Goal: Task Accomplishment & Management: Manage account settings

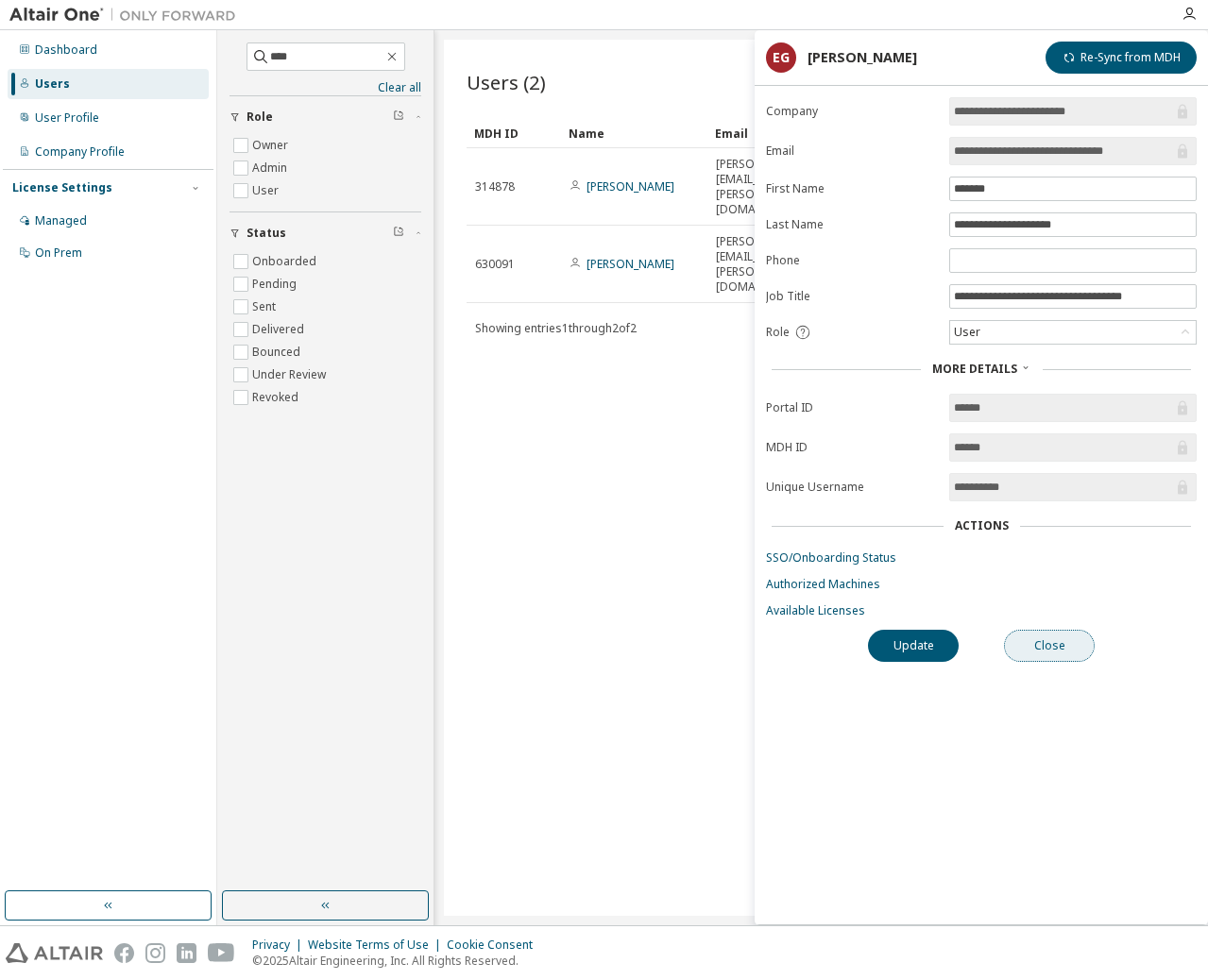
click at [1030, 646] on button "Close" at bounding box center [1050, 645] width 91 height 32
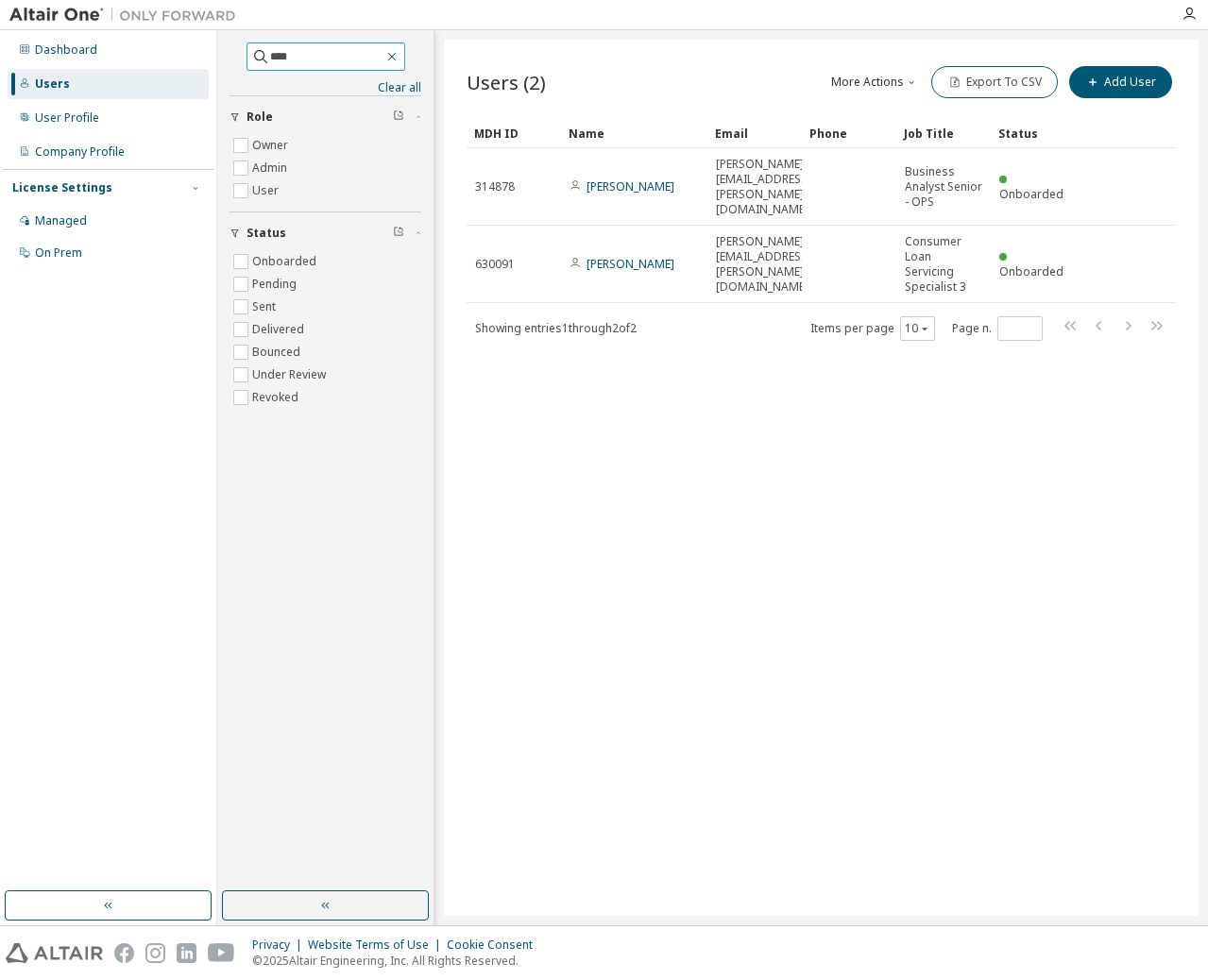
click at [399, 52] on icon "button" at bounding box center [392, 57] width 15 height 15
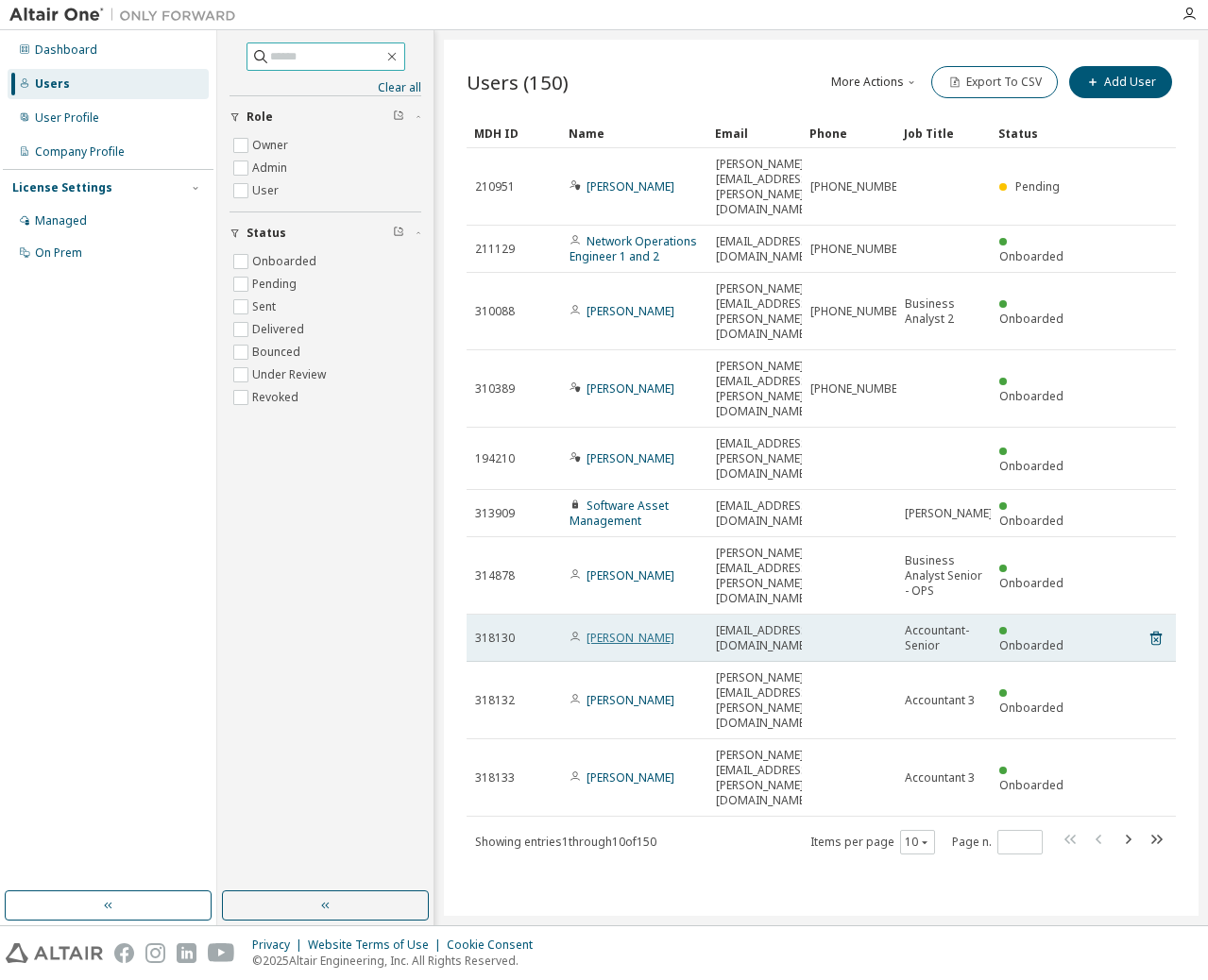
click at [611, 630] on link "Ling Shi" at bounding box center [630, 638] width 88 height 16
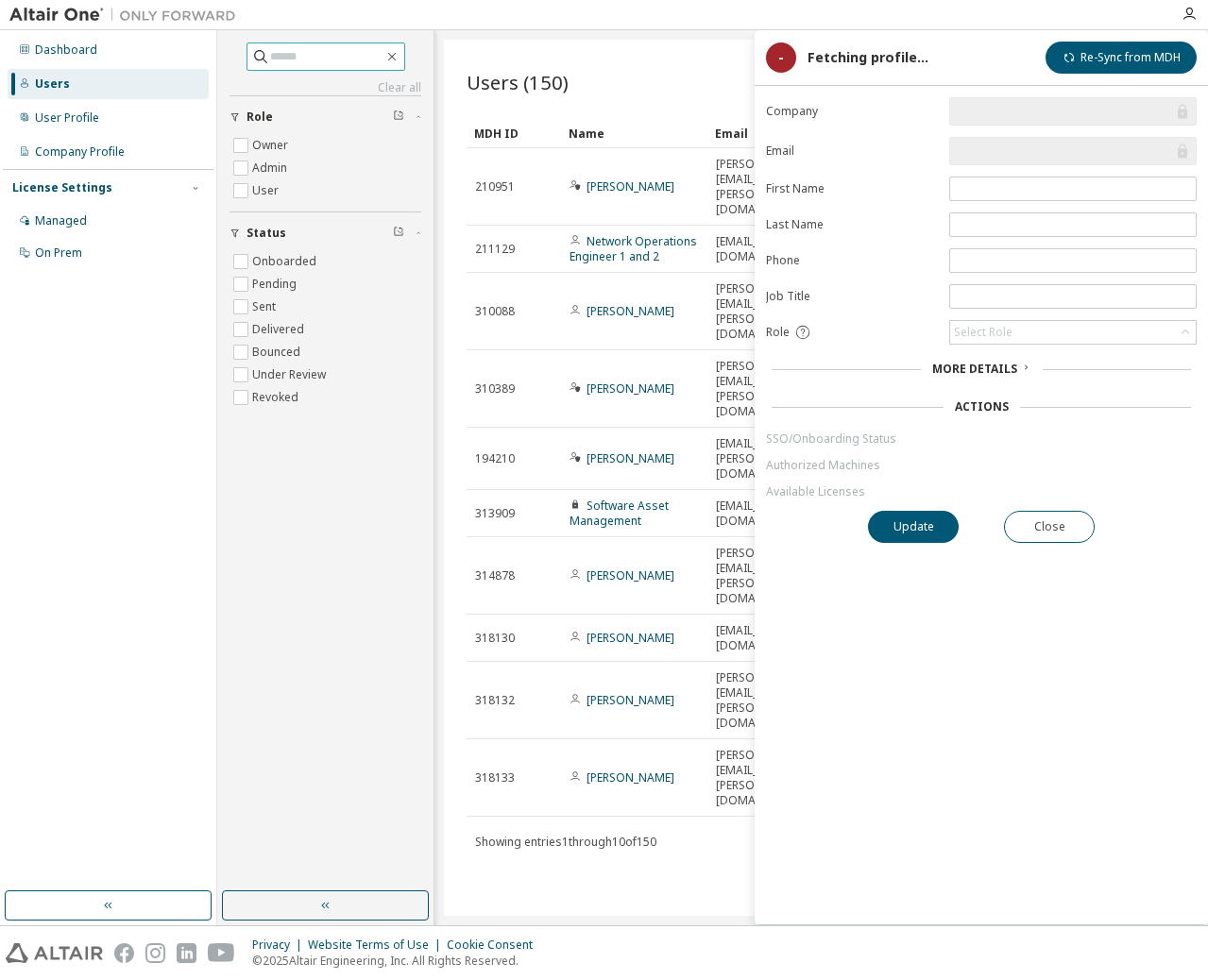
click at [994, 404] on div "Actions" at bounding box center [982, 407] width 54 height 15
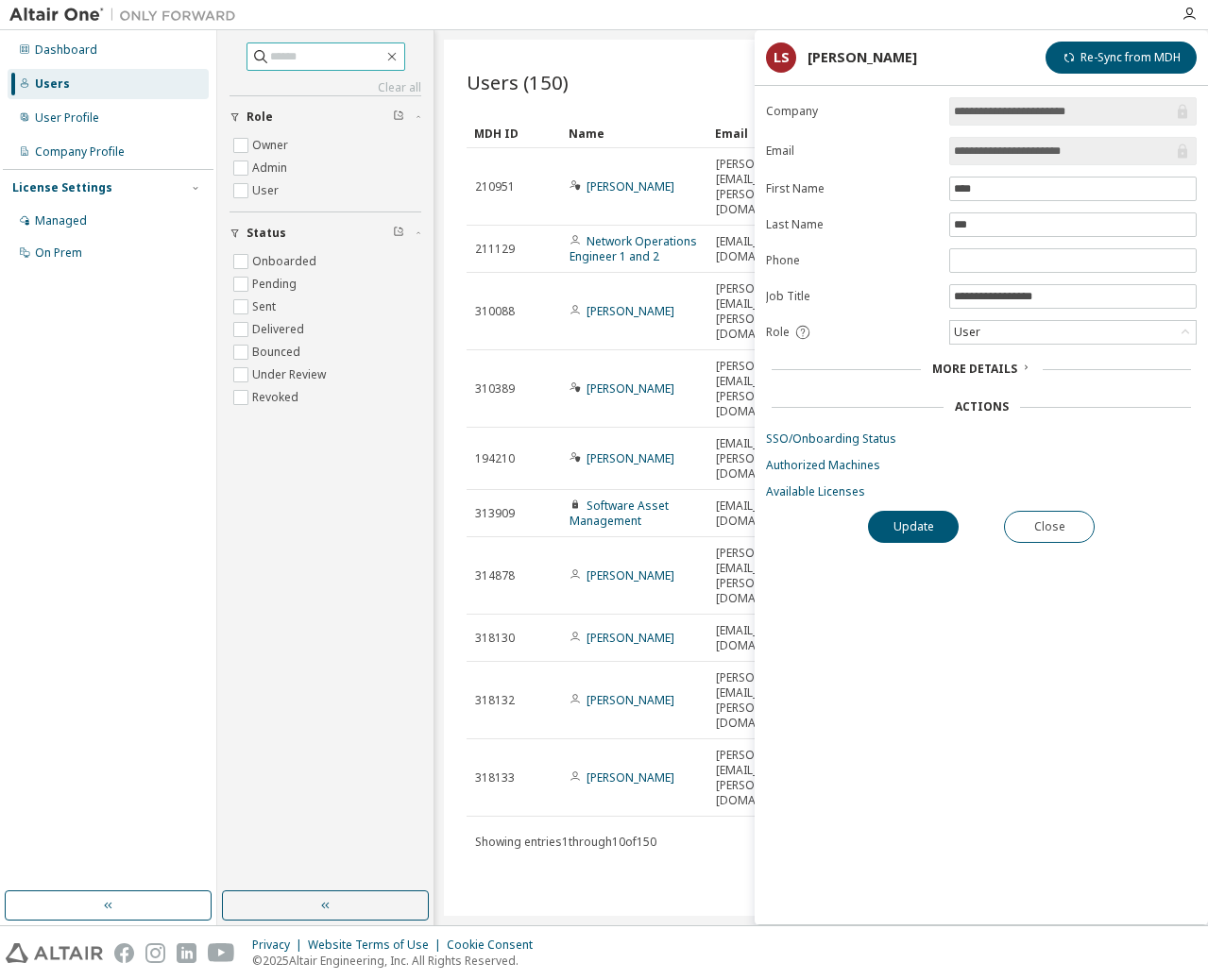
click at [966, 368] on span "More Details" at bounding box center [975, 368] width 85 height 16
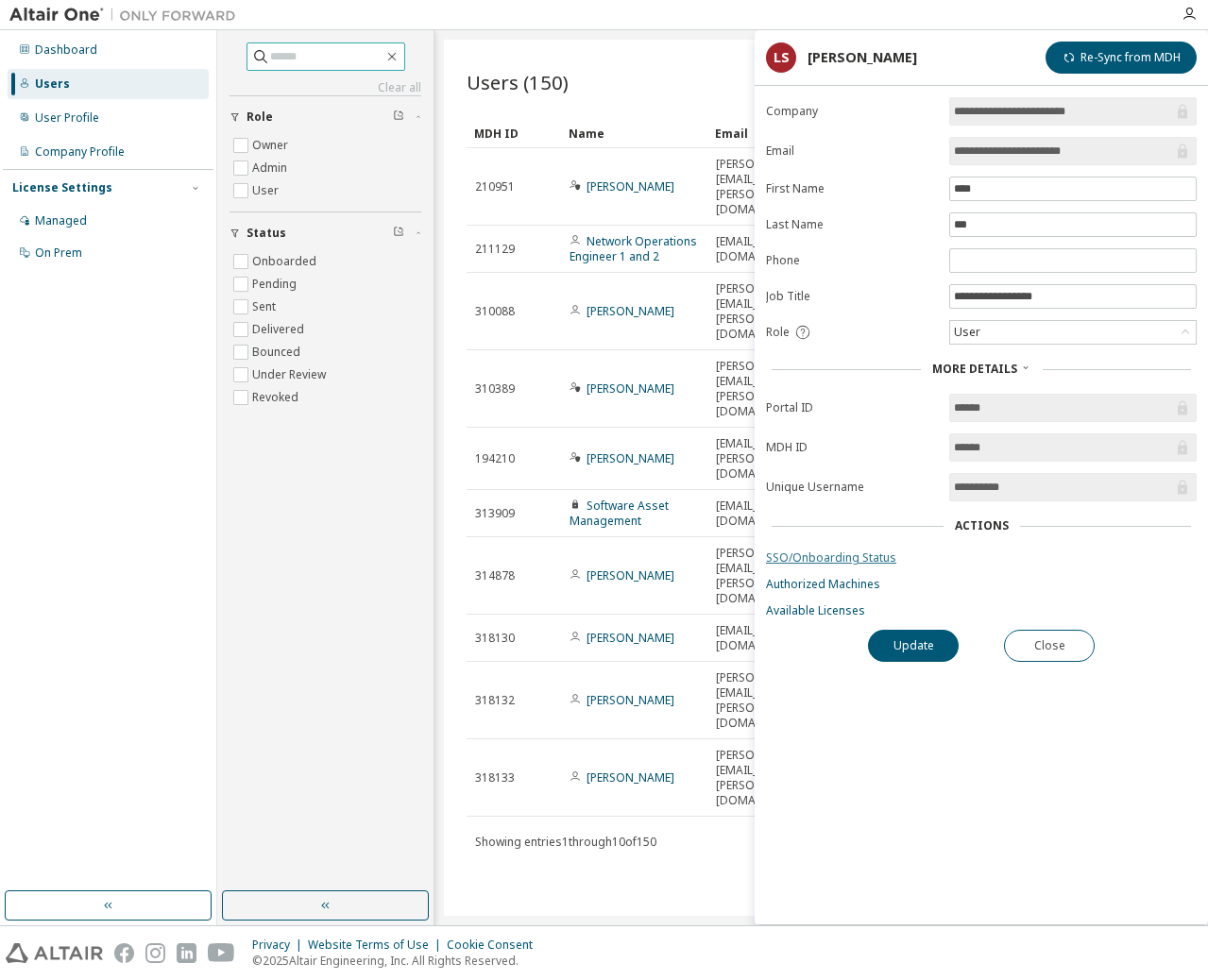
click at [848, 561] on link "SSO/Onboarding Status" at bounding box center [981, 558] width 430 height 15
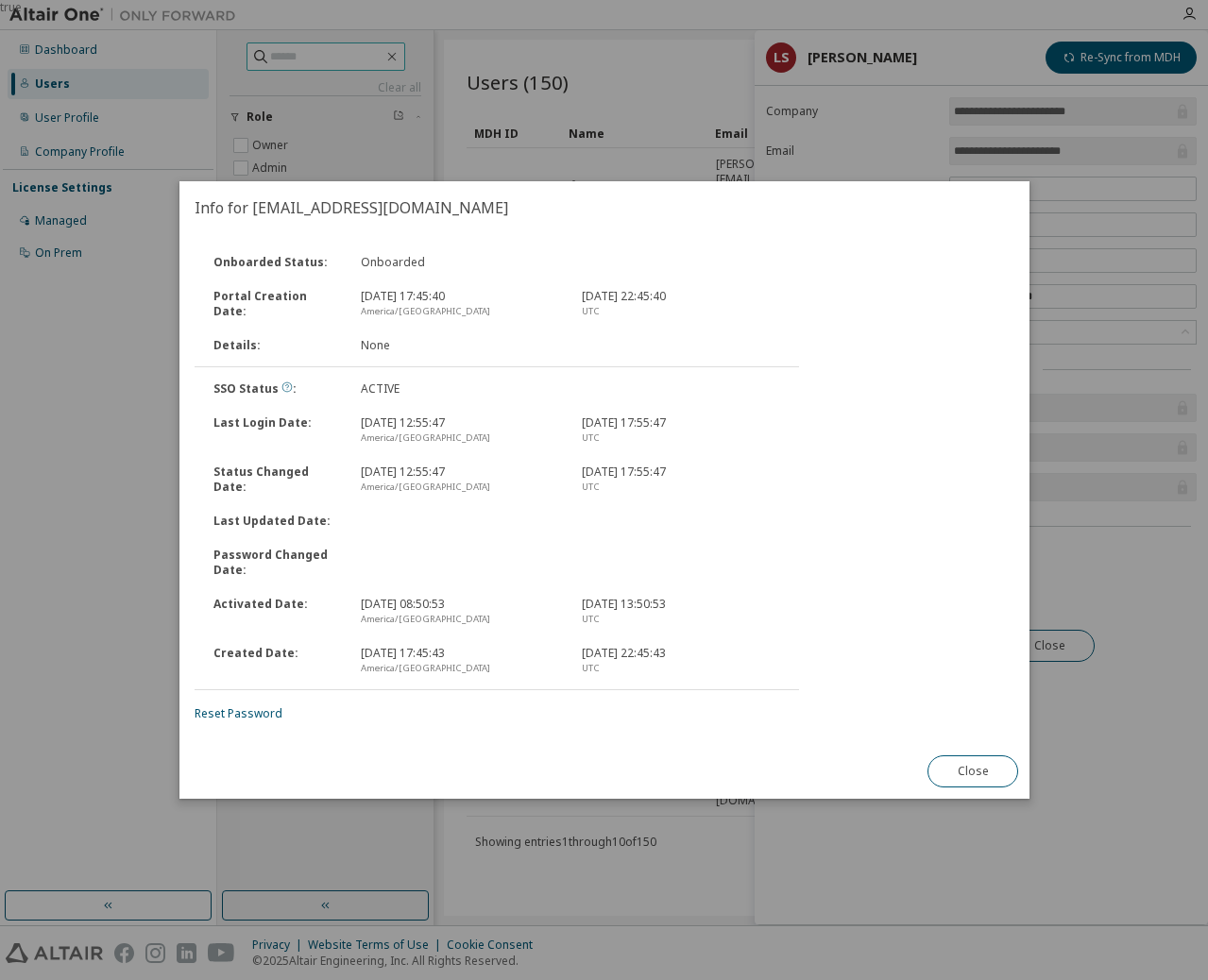
click at [285, 384] on icon at bounding box center [288, 388] width 12 height 12
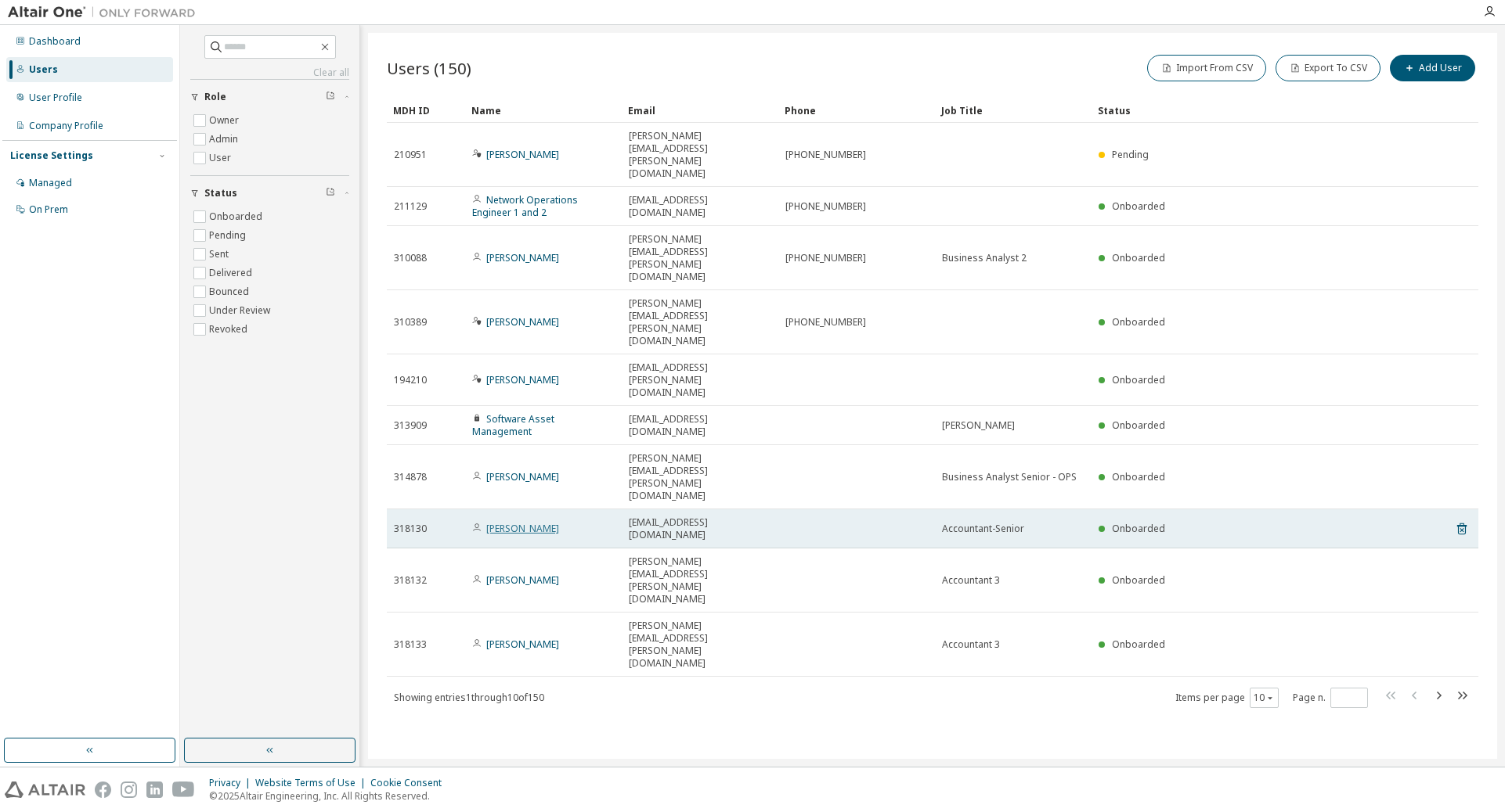
click at [512, 522] on link "Ling Shi" at bounding box center [522, 528] width 73 height 14
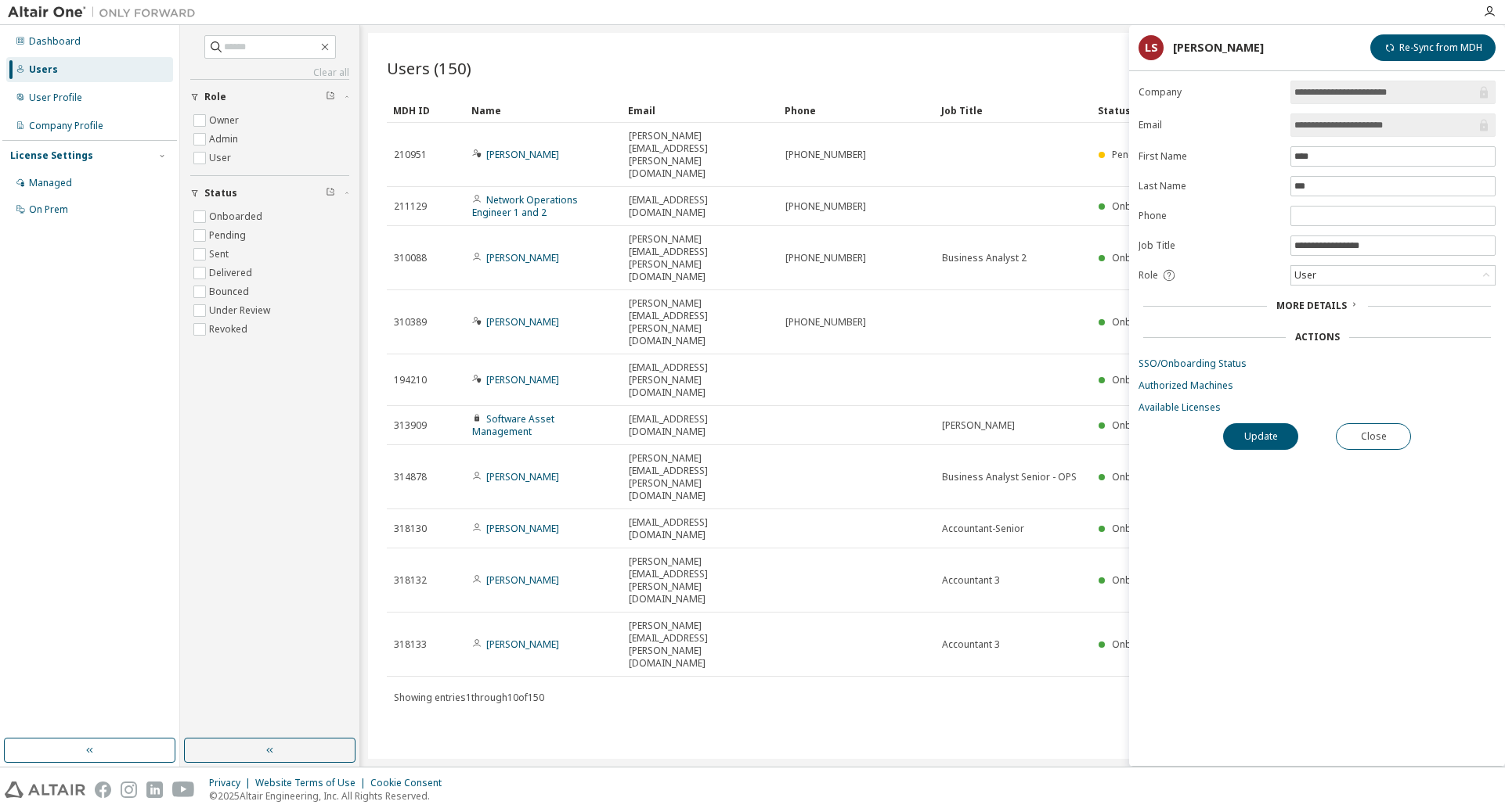
click at [1000, 308] on span "More Details" at bounding box center [1311, 305] width 70 height 14
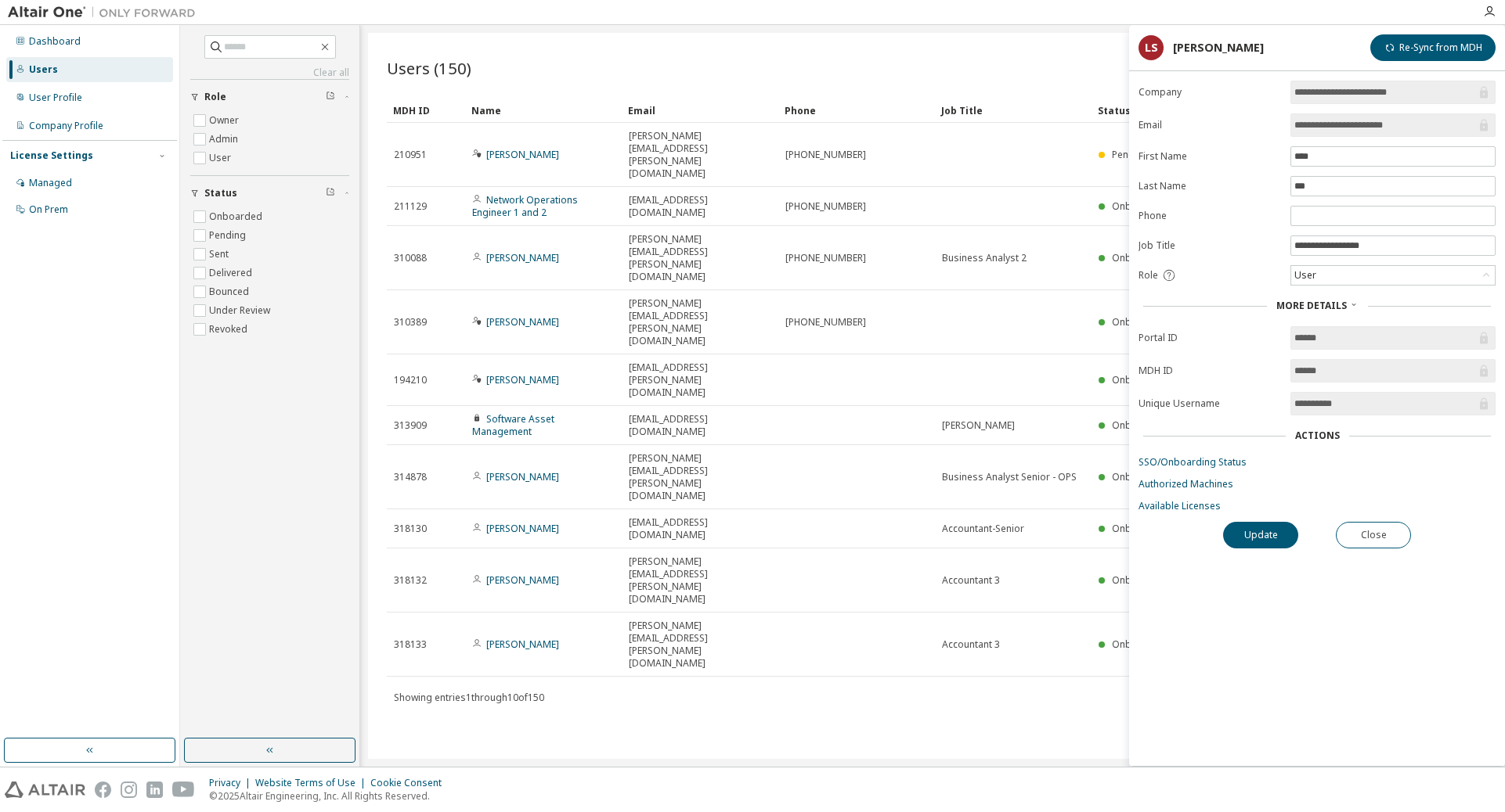
click at [1000, 308] on span "More Details" at bounding box center [1311, 305] width 70 height 14
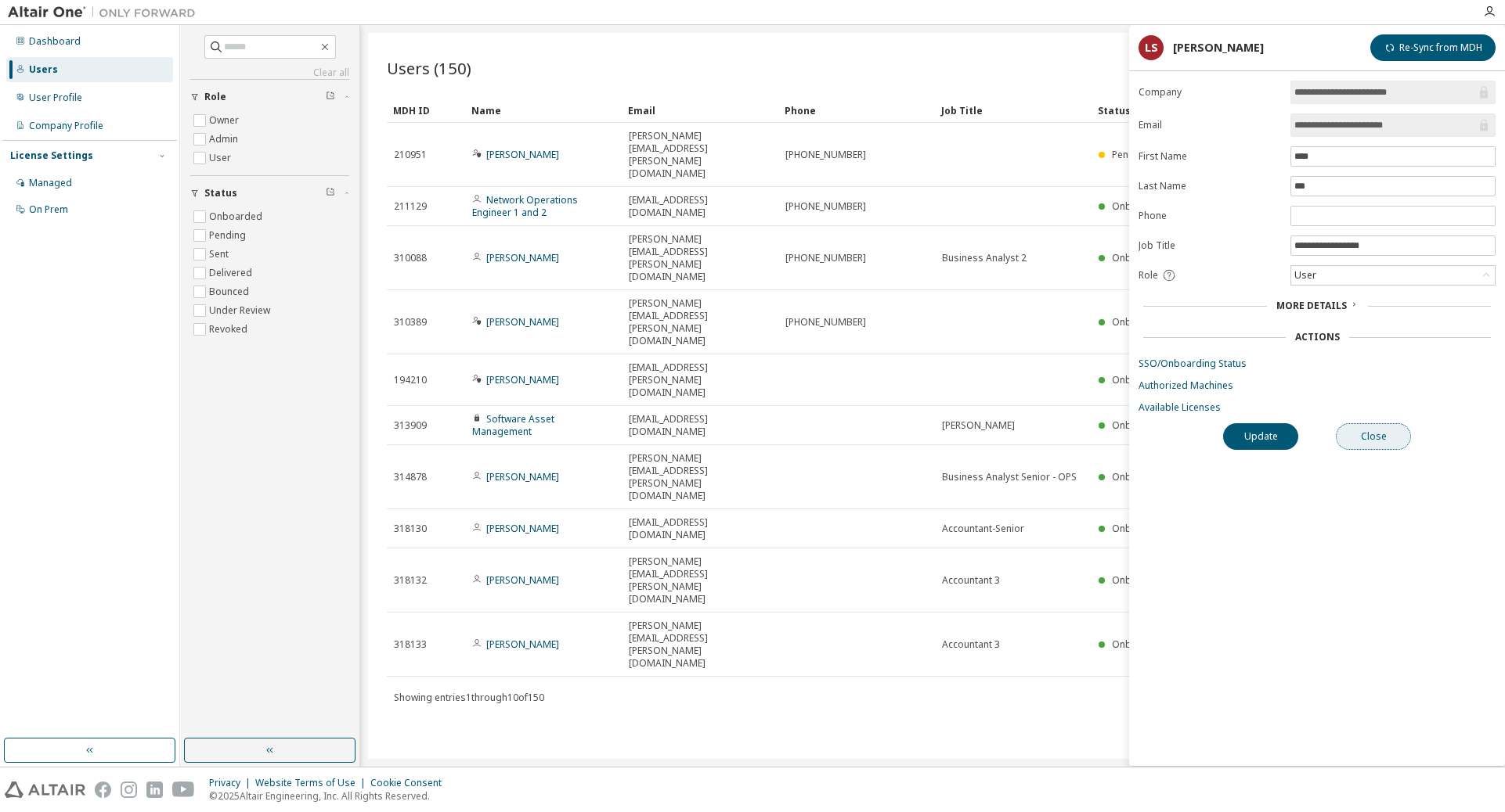
click at [1000, 430] on button "Close" at bounding box center [1373, 436] width 75 height 26
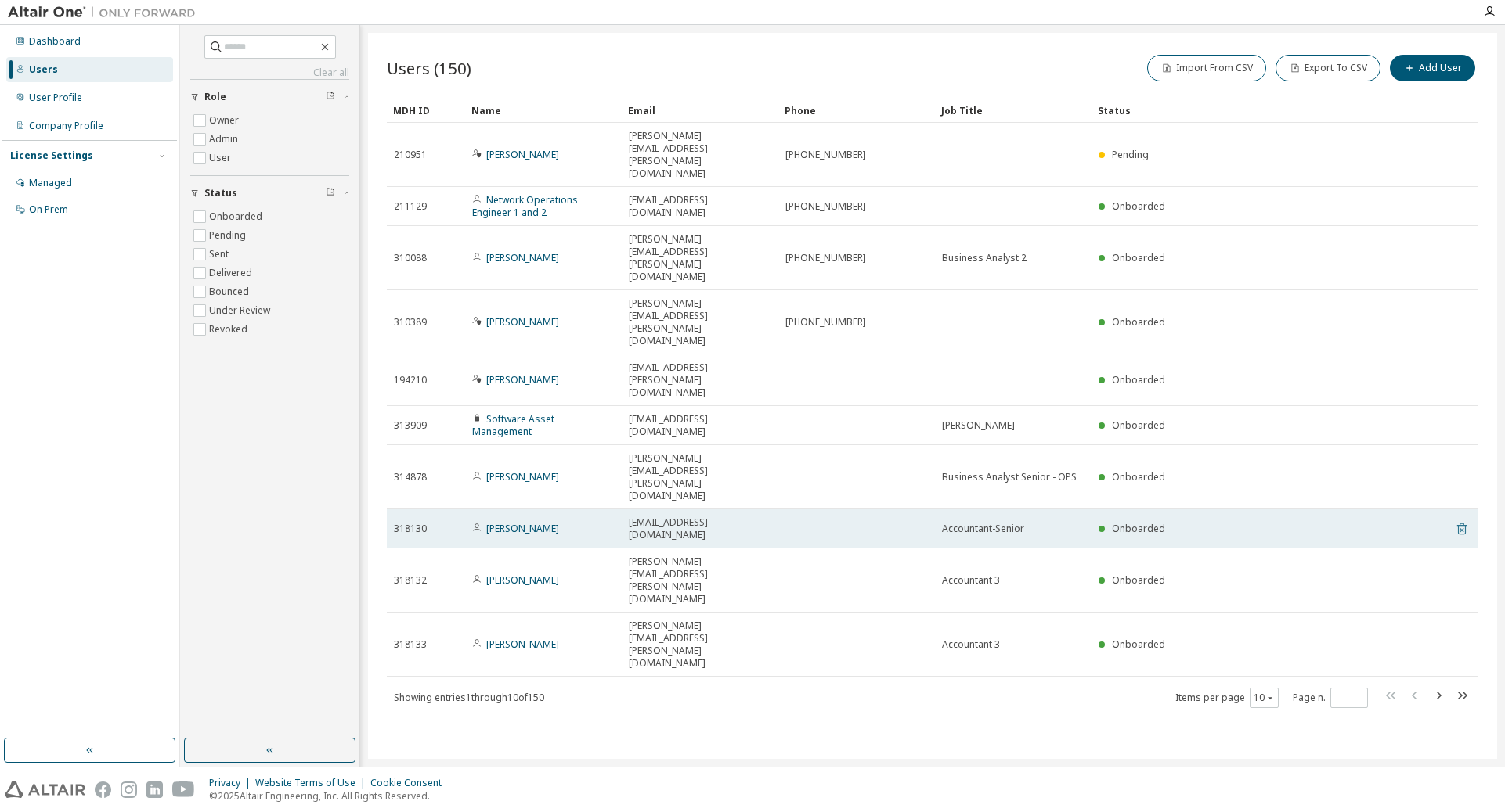
click at [1000, 528] on icon at bounding box center [1461, 530] width 4 height 4
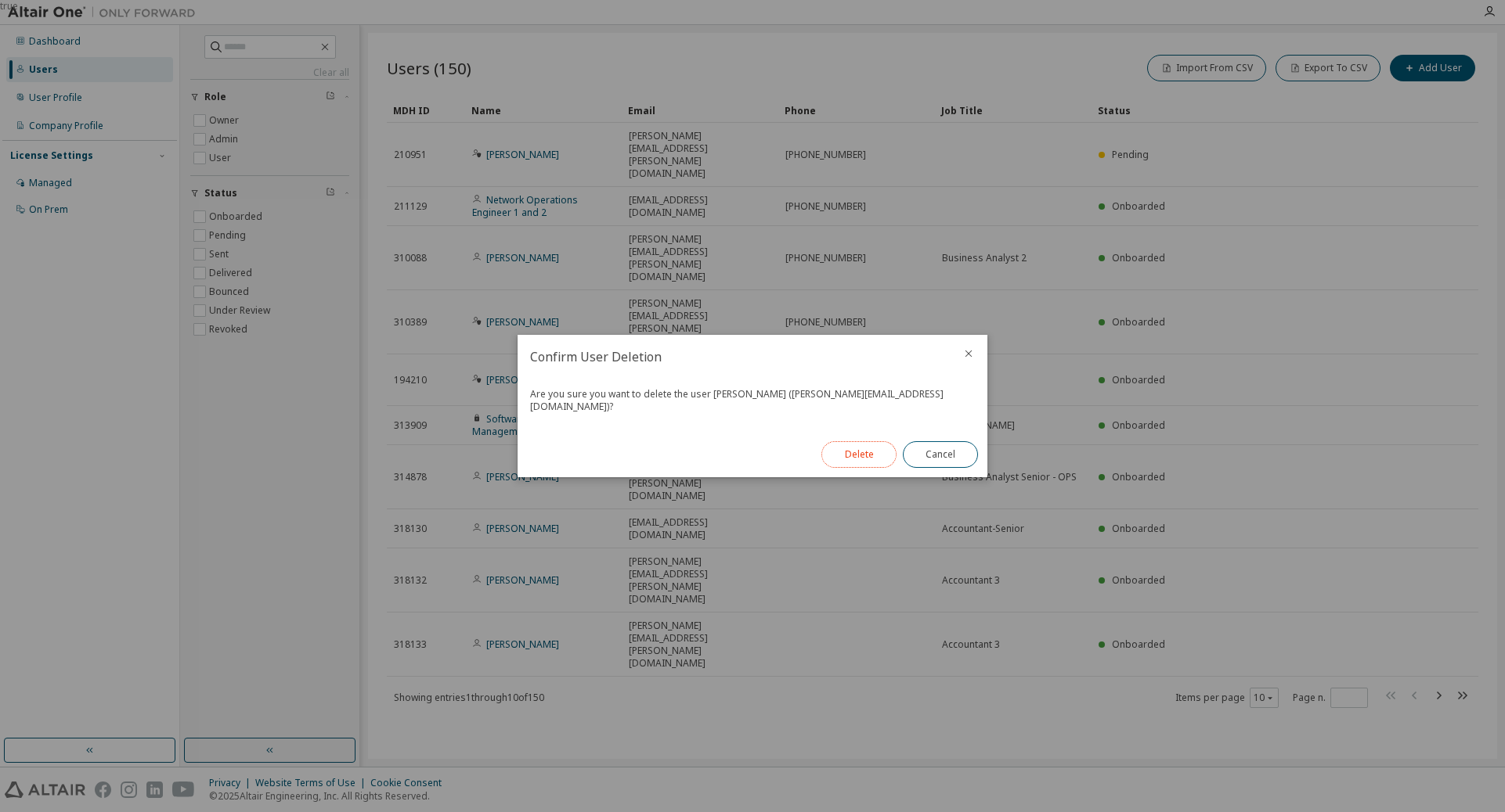
click at [865, 445] on button "Delete" at bounding box center [859, 454] width 75 height 26
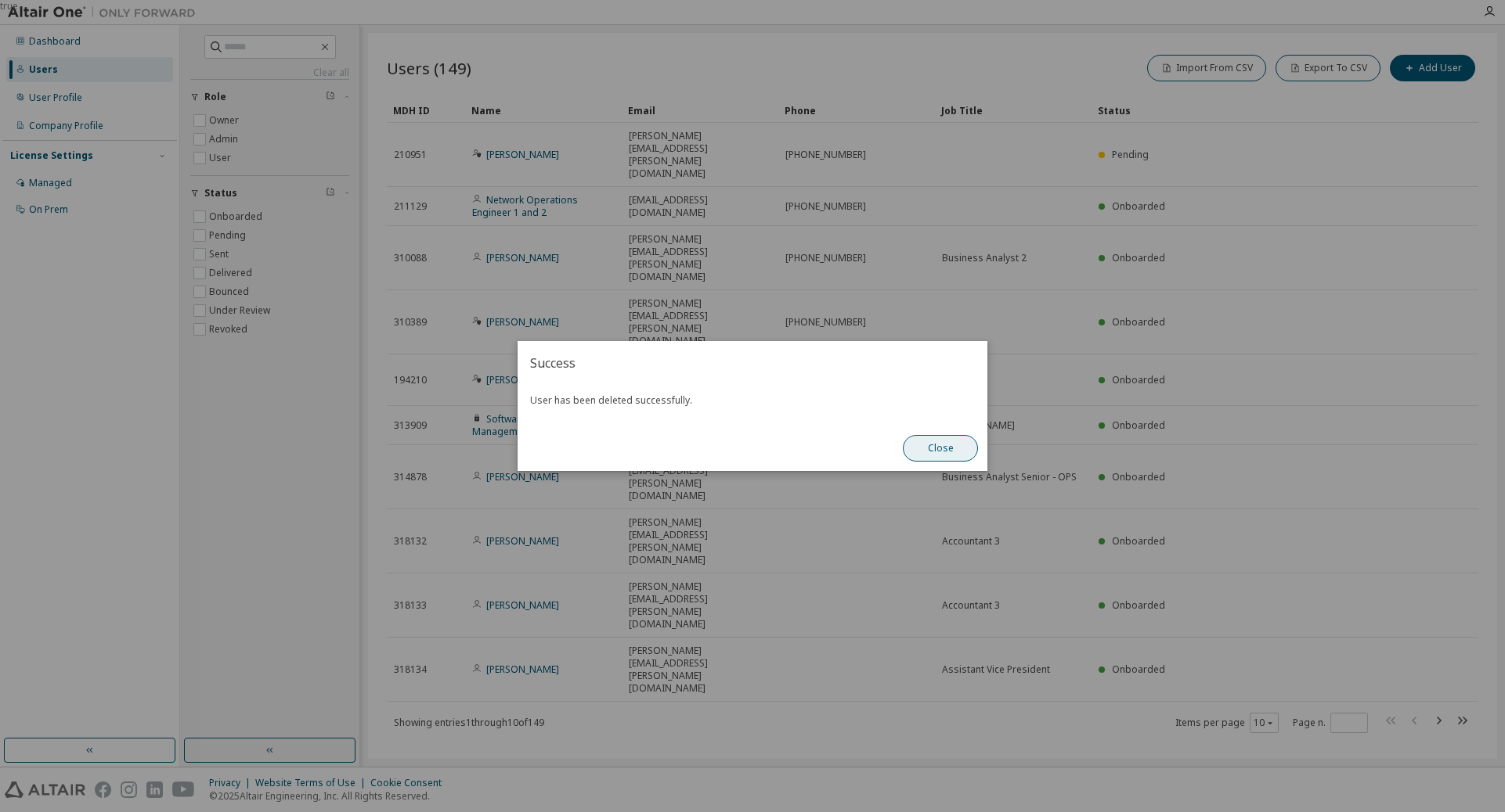
click at [941, 454] on button "Close" at bounding box center [940, 448] width 75 height 26
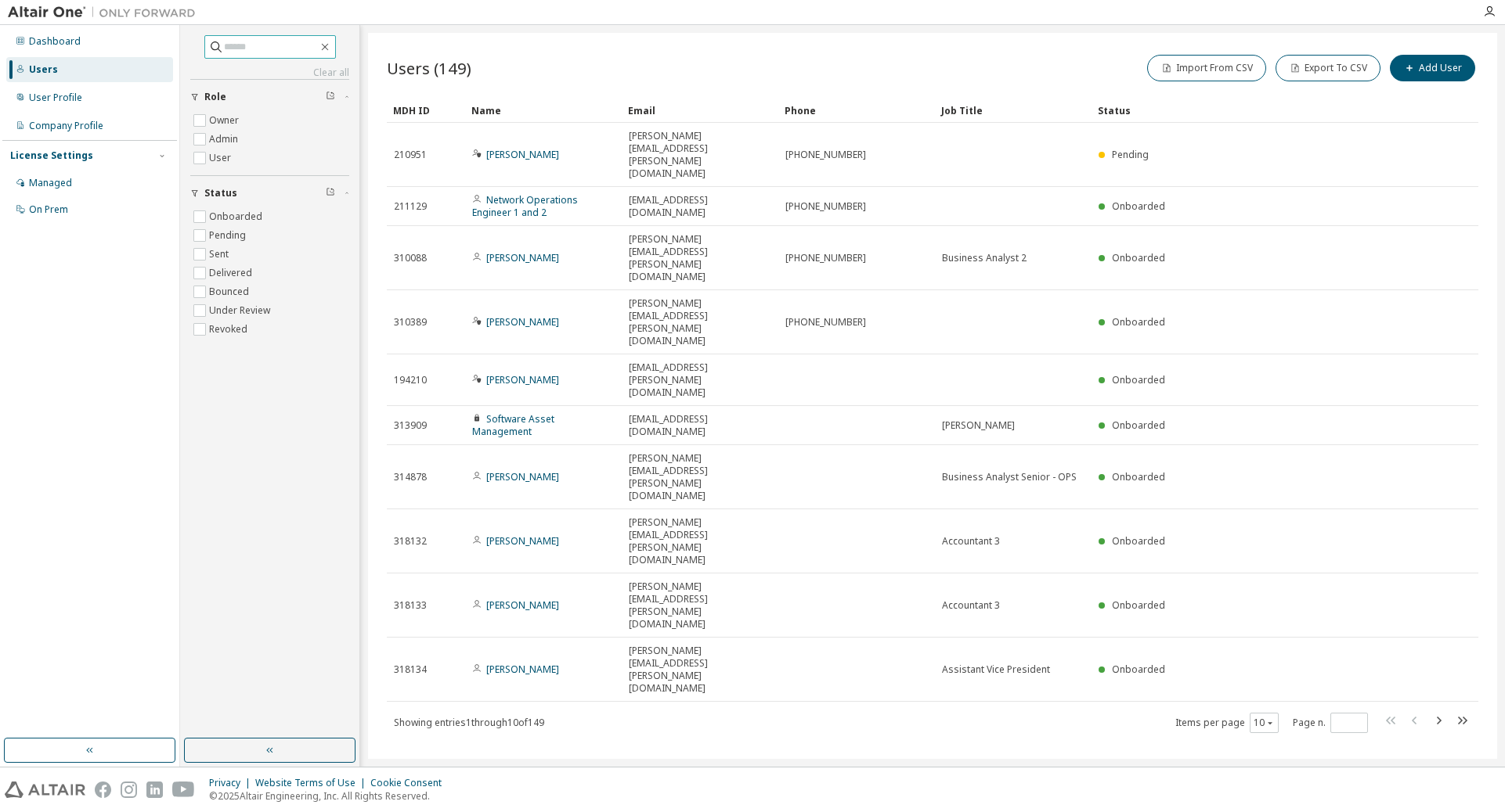
click at [283, 46] on input "text" at bounding box center [270, 47] width 94 height 16
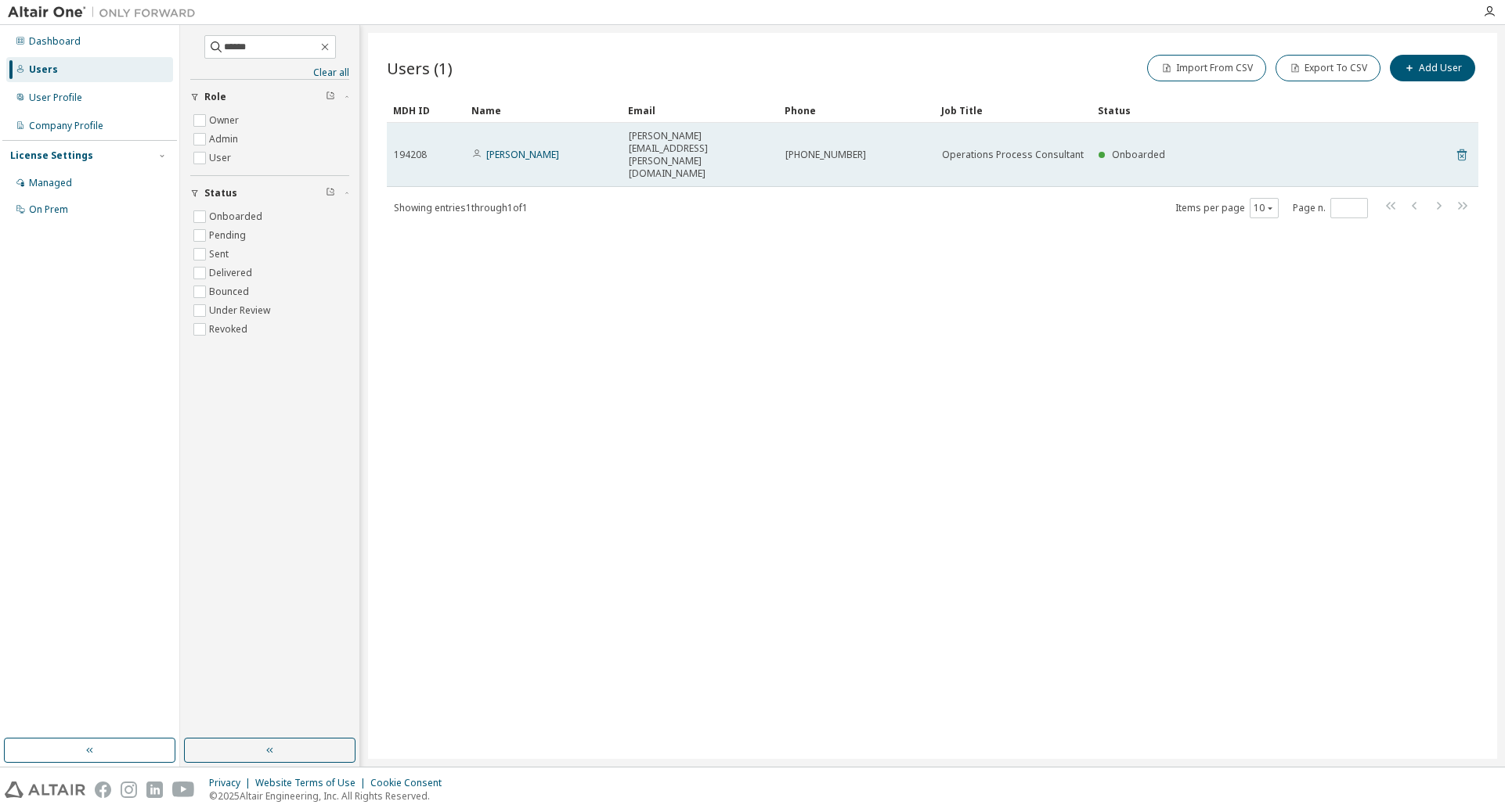
click at [1000, 149] on icon at bounding box center [1462, 155] width 10 height 12
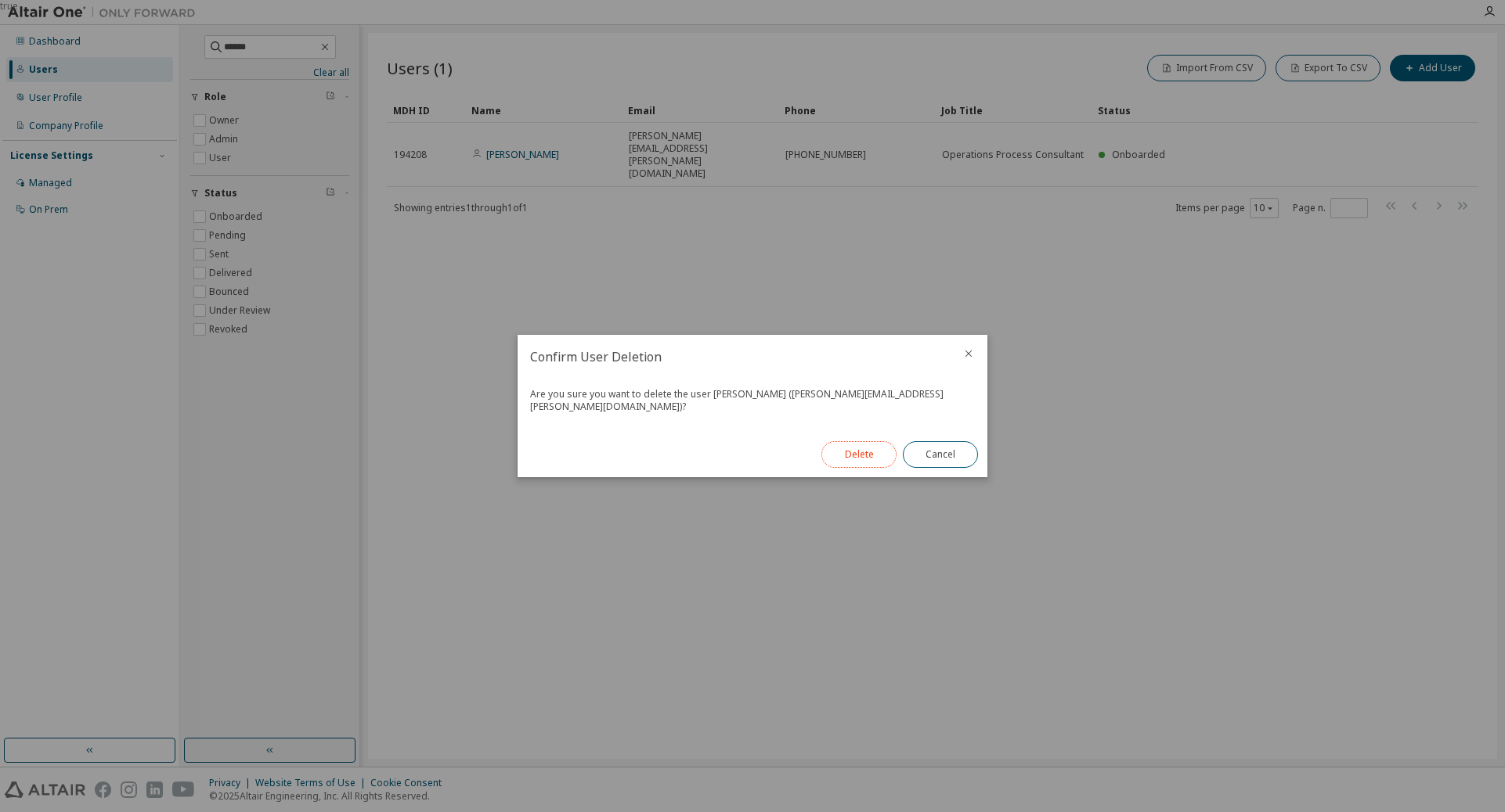
click at [864, 446] on button "Delete" at bounding box center [859, 454] width 75 height 26
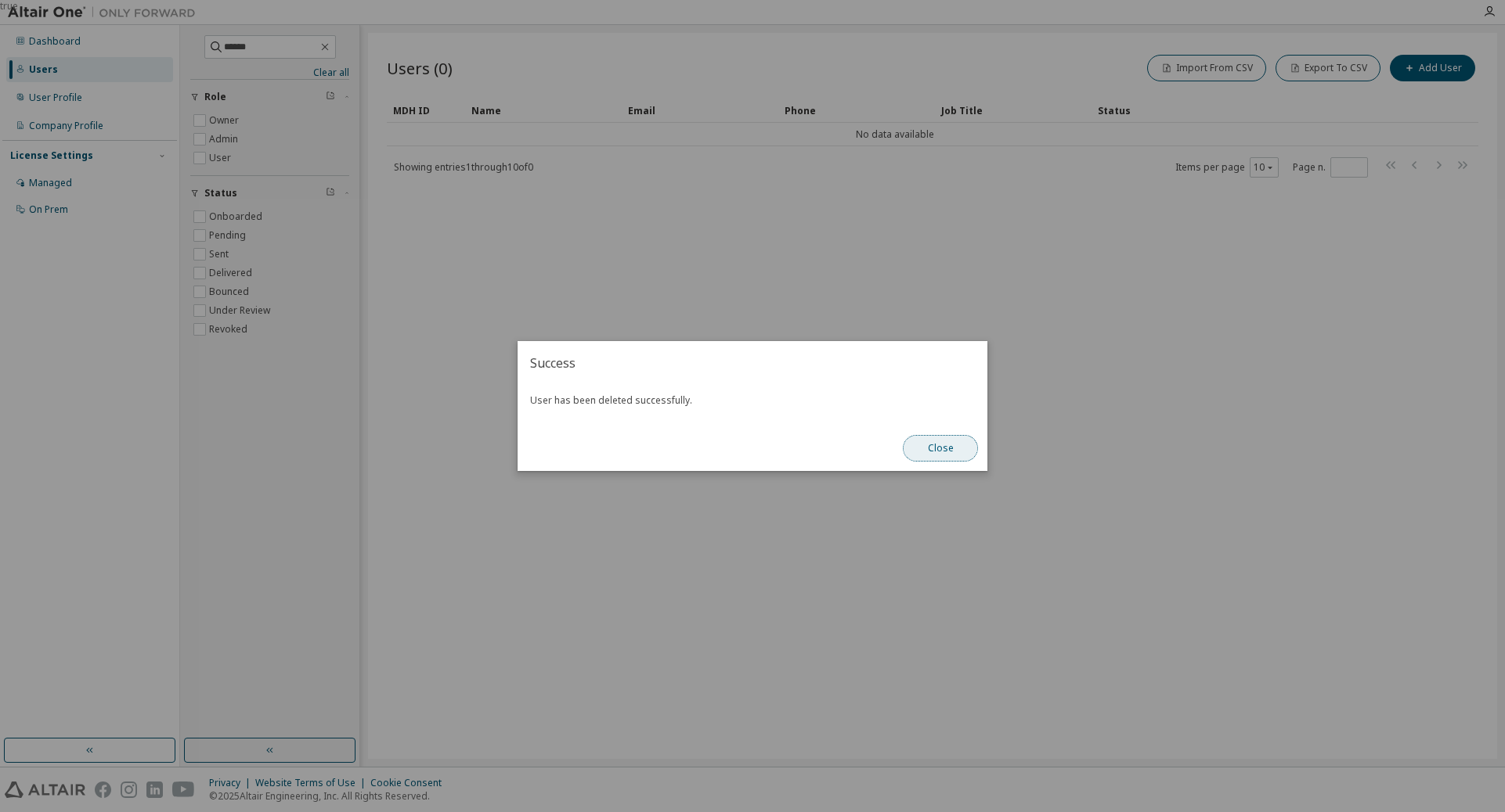
click at [944, 448] on button "Close" at bounding box center [940, 448] width 75 height 26
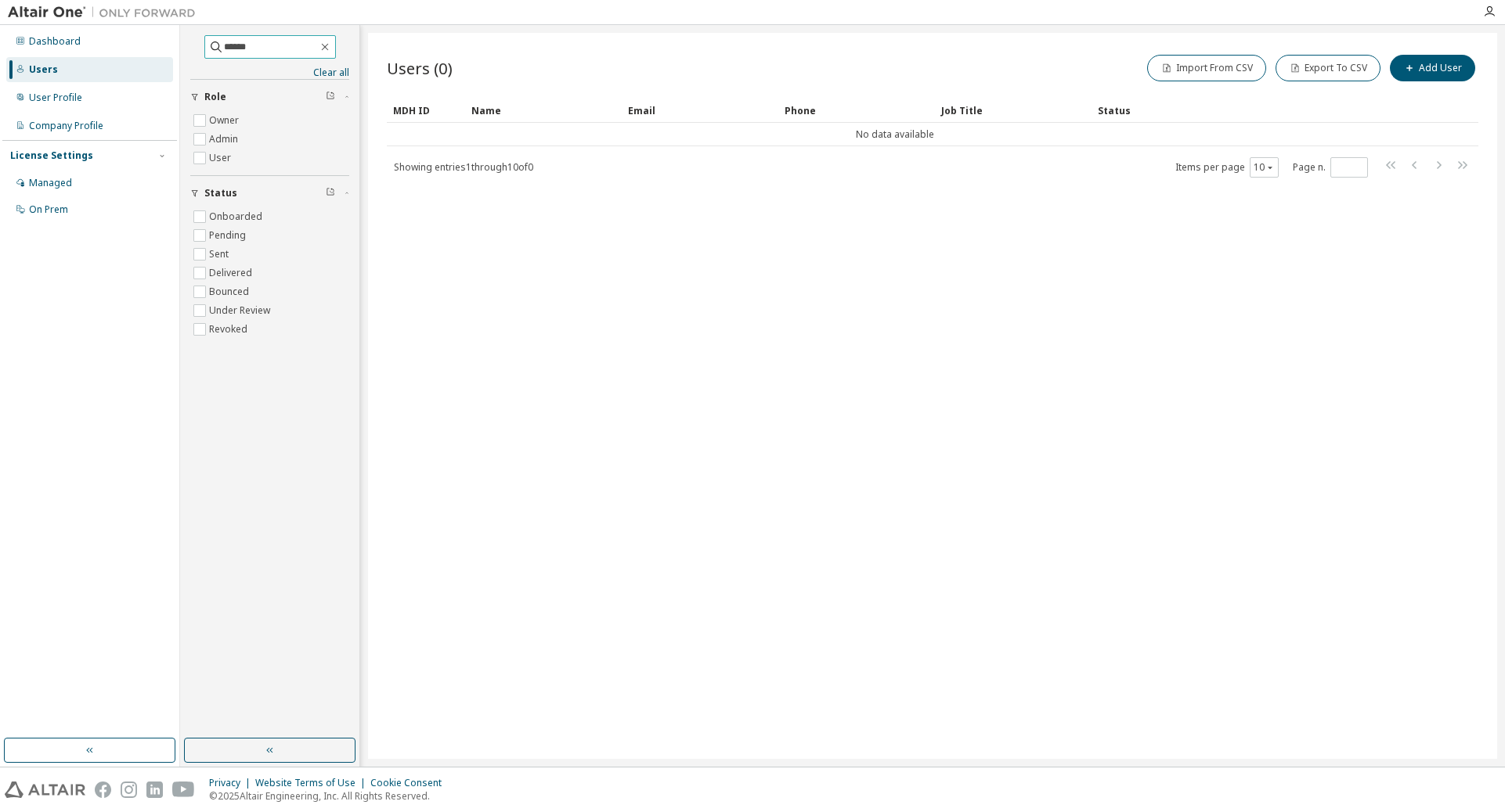
drag, startPoint x: 267, startPoint y: 46, endPoint x: 156, endPoint y: 61, distance: 112.0
click at [126, 62] on div "Dashboard Users User Profile Company Profile License Settings Managed On Prem *…" at bounding box center [752, 396] width 1505 height 742
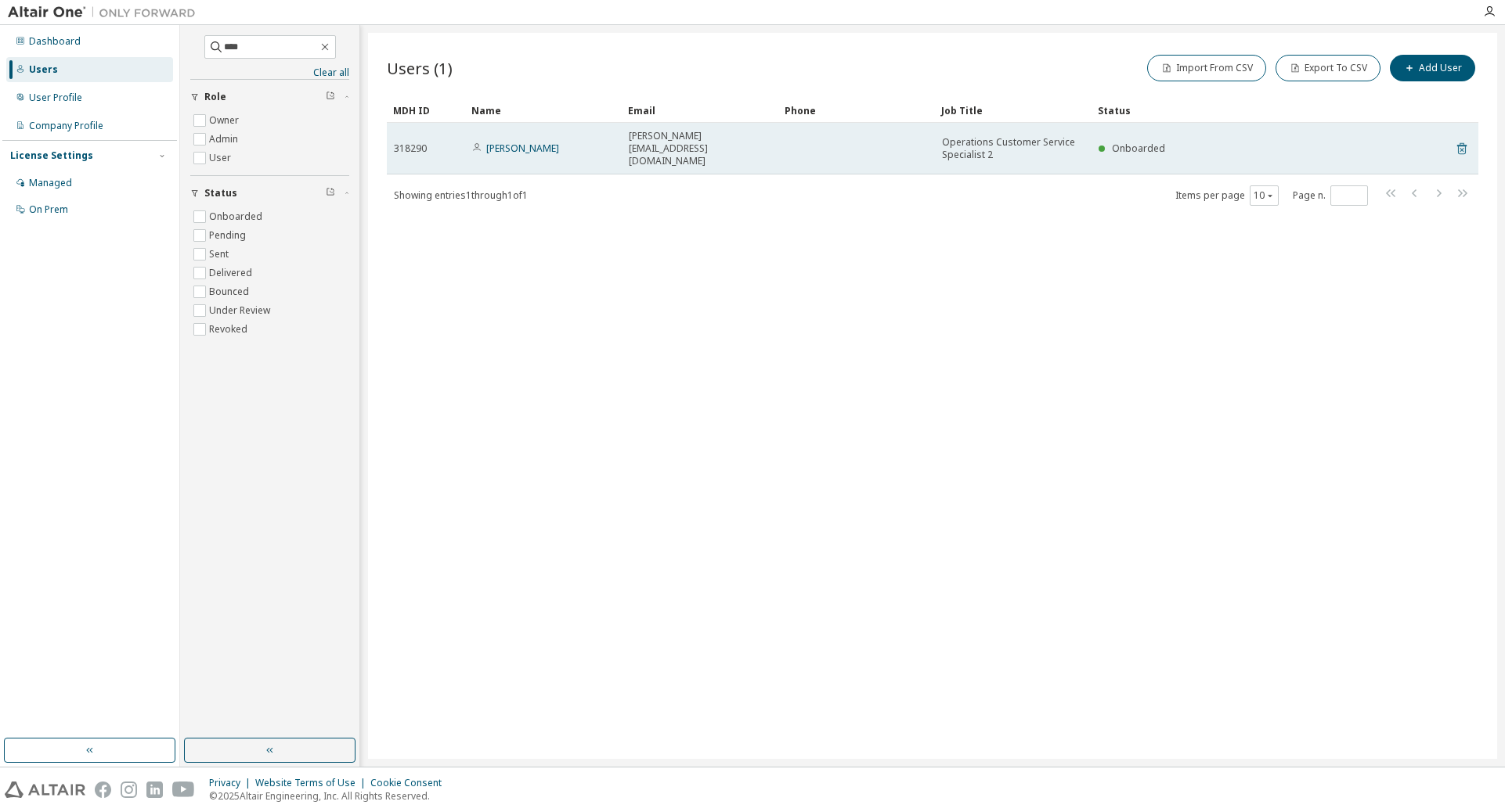
click at [1000, 143] on icon at bounding box center [1462, 149] width 10 height 12
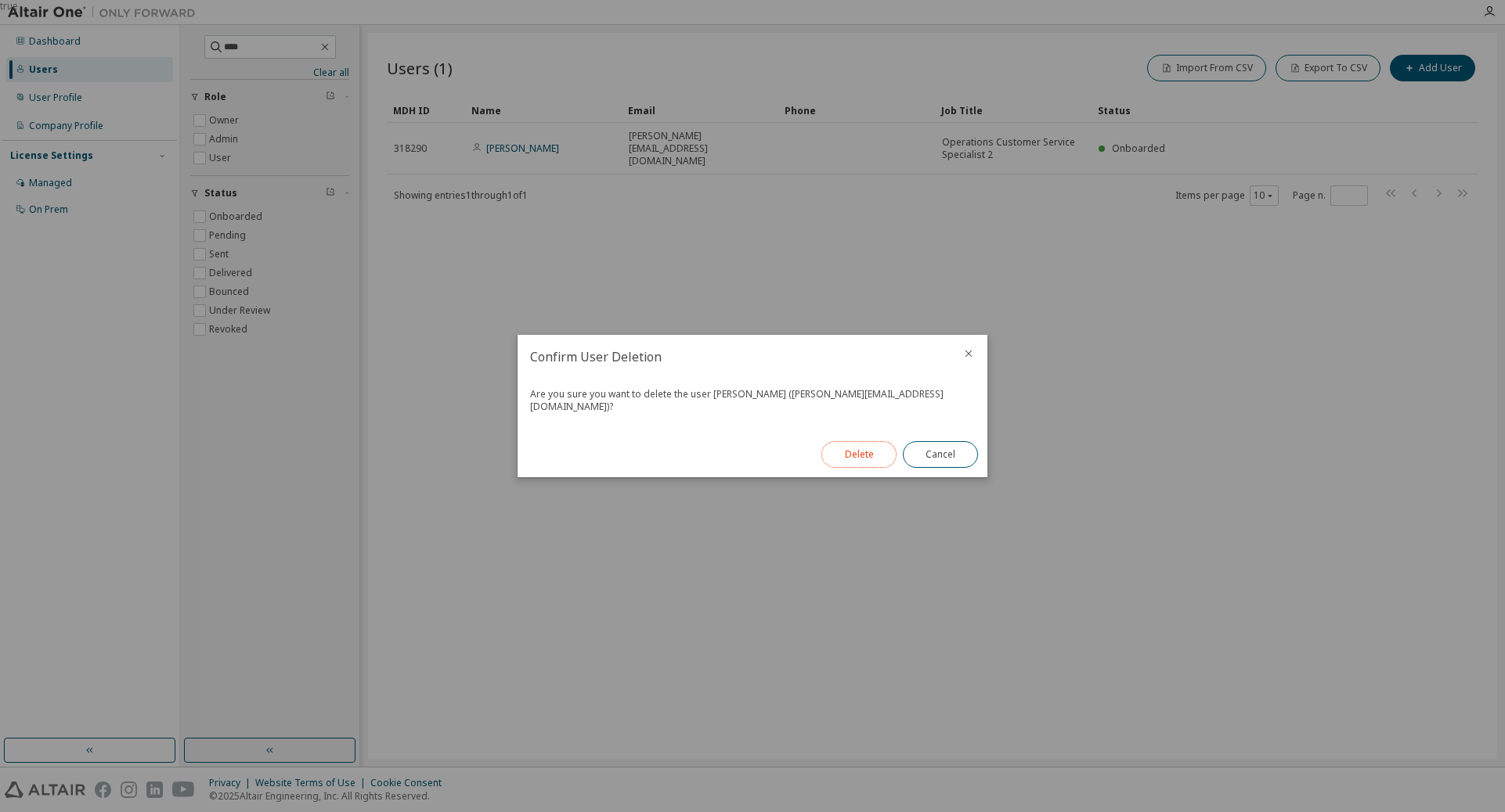
click at [862, 452] on button "Delete" at bounding box center [859, 454] width 75 height 26
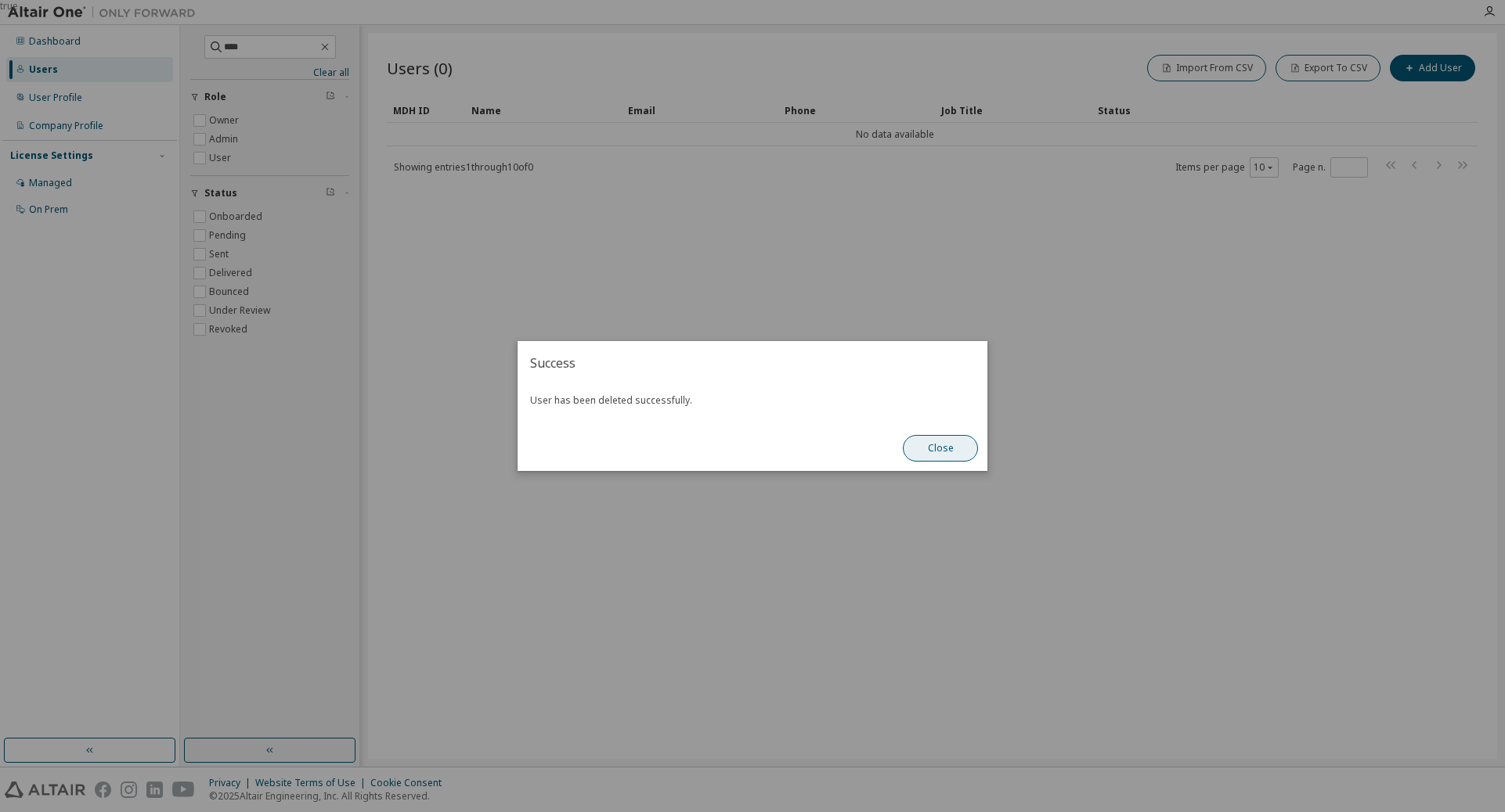
click at [960, 442] on button "Close" at bounding box center [940, 448] width 75 height 26
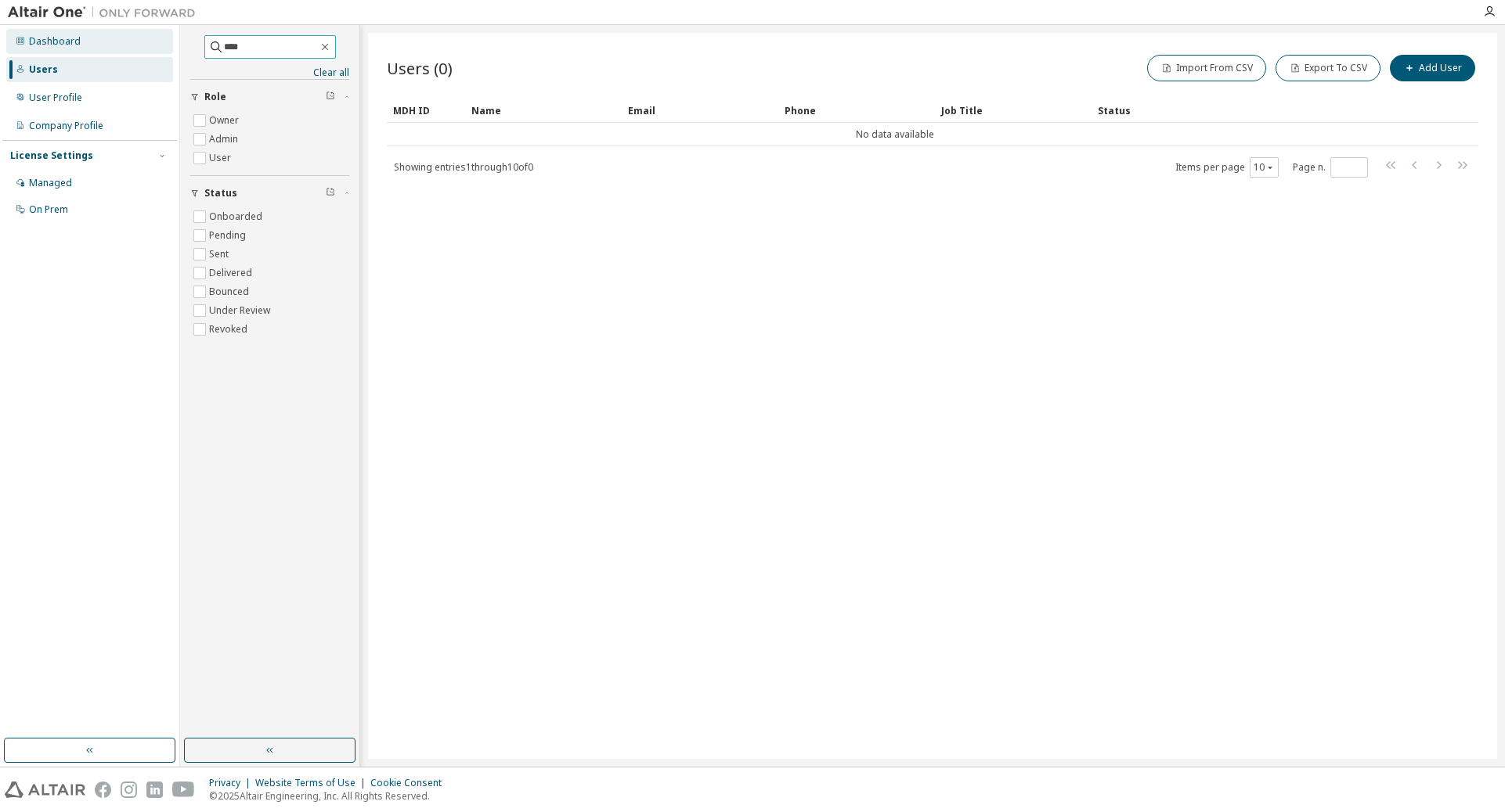
drag, startPoint x: 263, startPoint y: 42, endPoint x: 169, endPoint y: 51, distance: 94.4
click at [169, 51] on div "Dashboard Users User Profile Company Profile License Settings Managed On Prem *…" at bounding box center [752, 396] width 1505 height 742
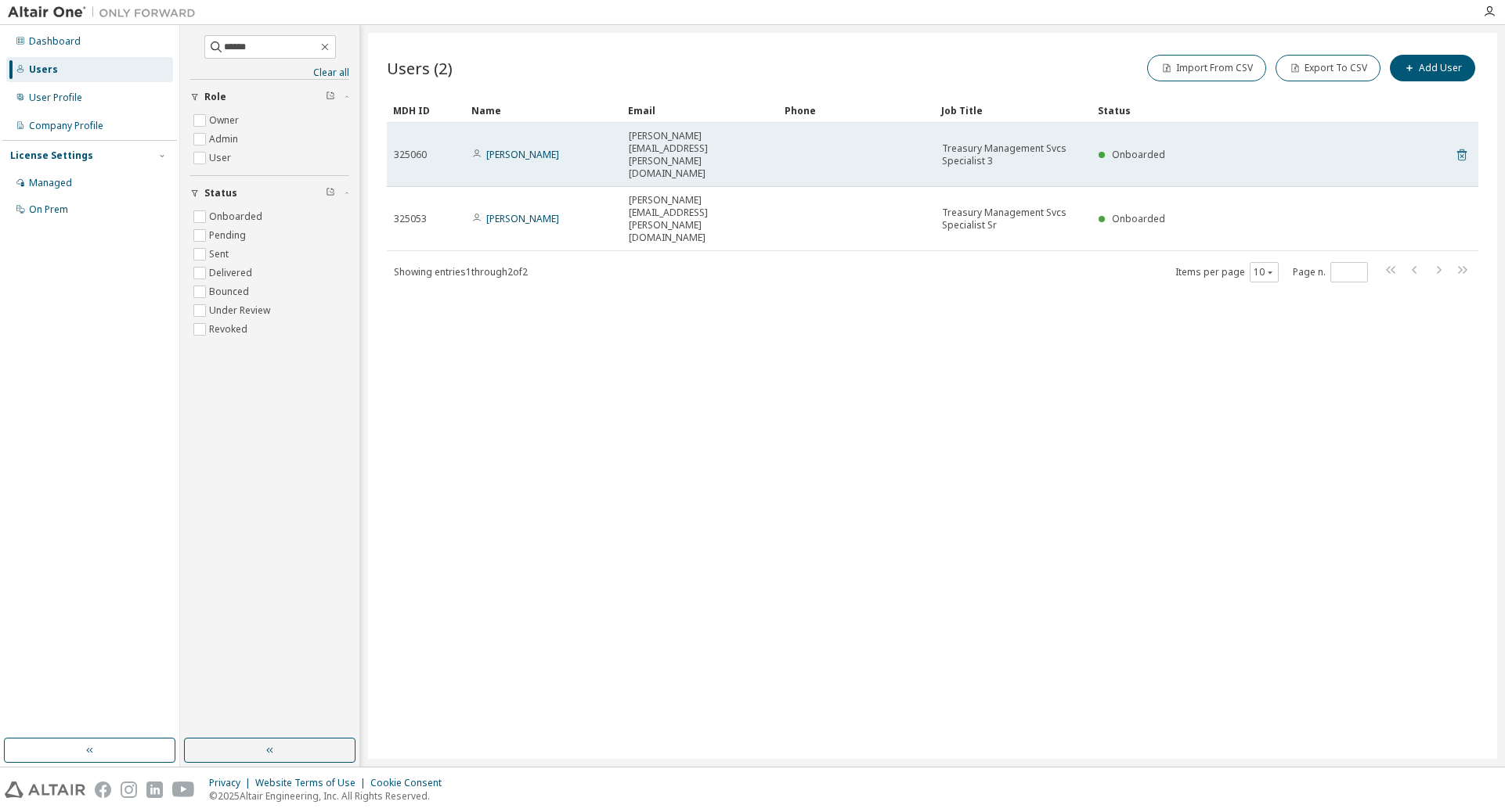
click at [1000, 145] on icon at bounding box center [1462, 154] width 14 height 18
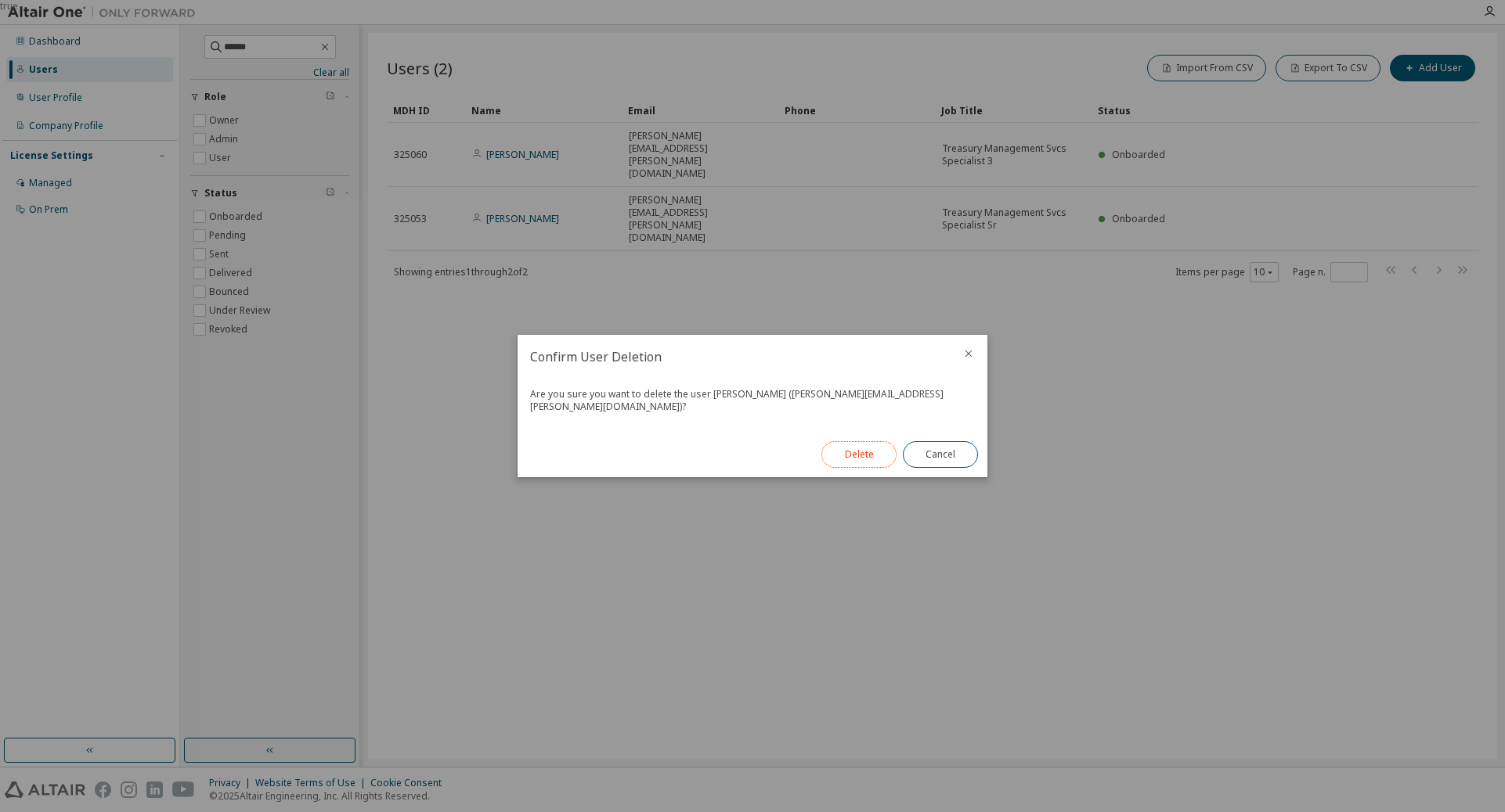
click at [857, 445] on button "Delete" at bounding box center [859, 454] width 75 height 26
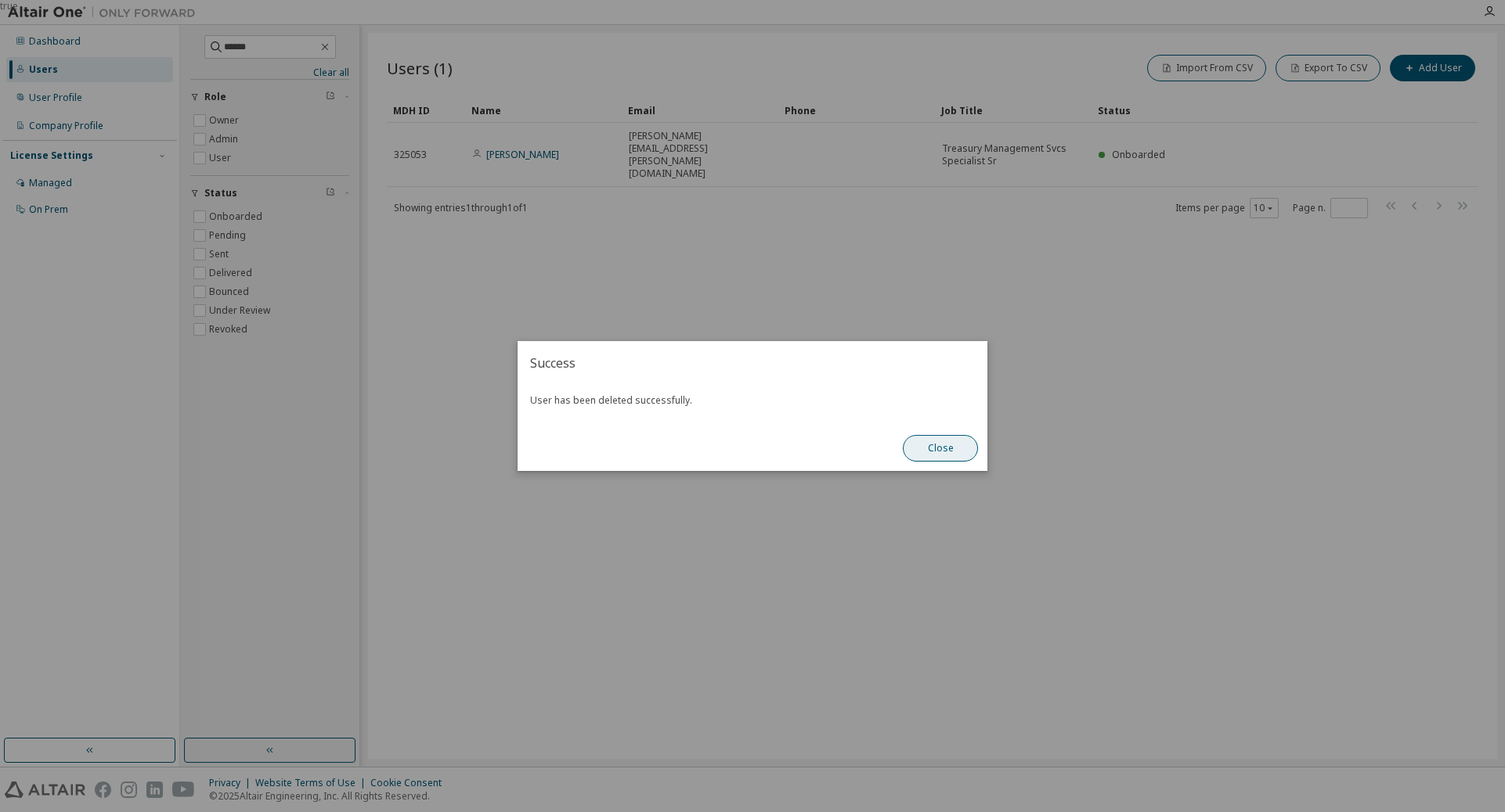
click at [931, 461] on button "Close" at bounding box center [940, 448] width 75 height 26
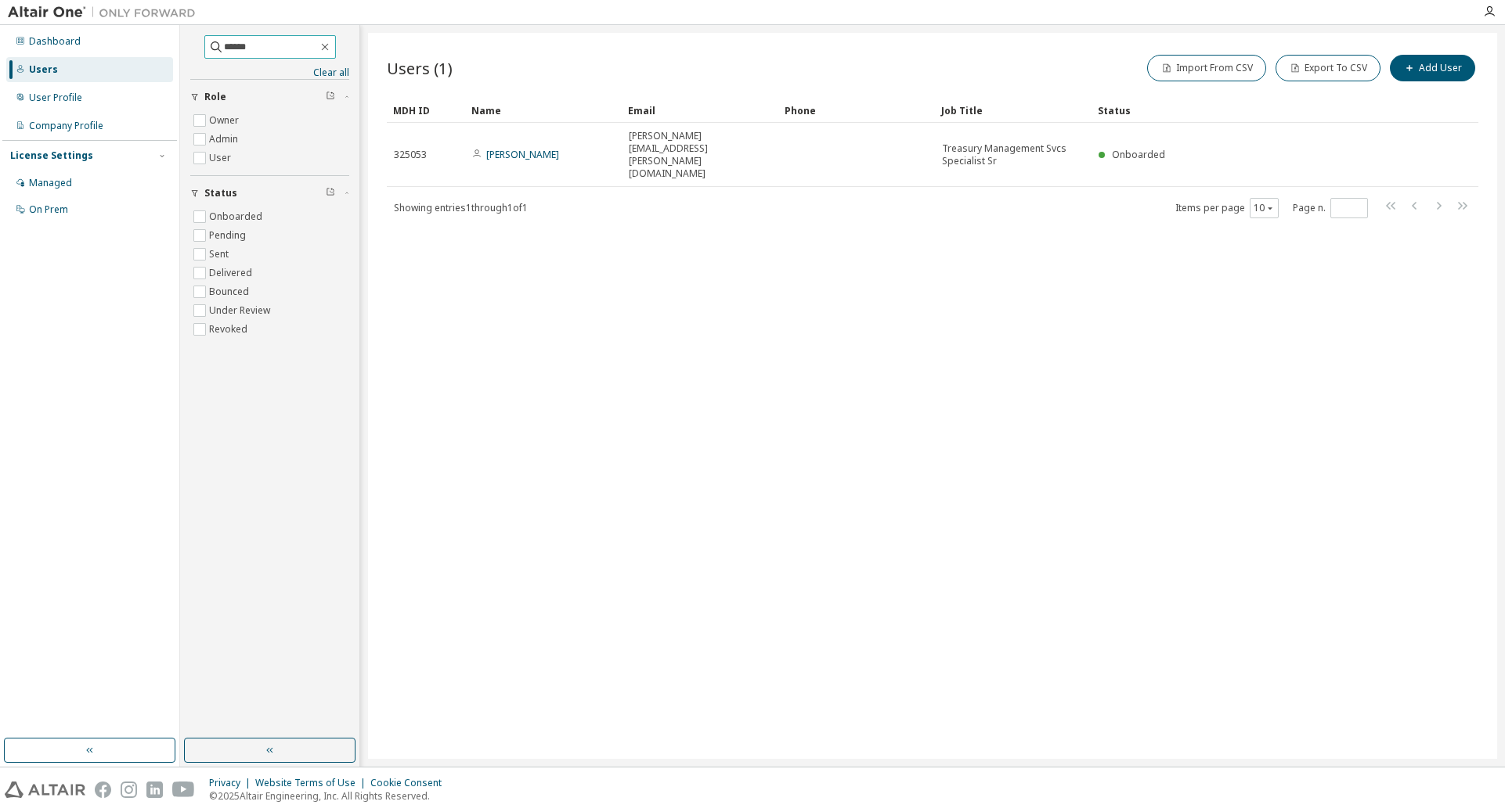
drag, startPoint x: 275, startPoint y: 44, endPoint x: 263, endPoint y: 54, distance: 15.6
click at [225, 49] on input "******" at bounding box center [270, 47] width 94 height 16
click at [262, 44] on input "******" at bounding box center [270, 47] width 94 height 16
drag, startPoint x: 275, startPoint y: 49, endPoint x: 93, endPoint y: 49, distance: 182.0
click at [93, 49] on div "Dashboard Users User Profile Company Profile License Settings Managed On Prem *…" at bounding box center [752, 396] width 1505 height 742
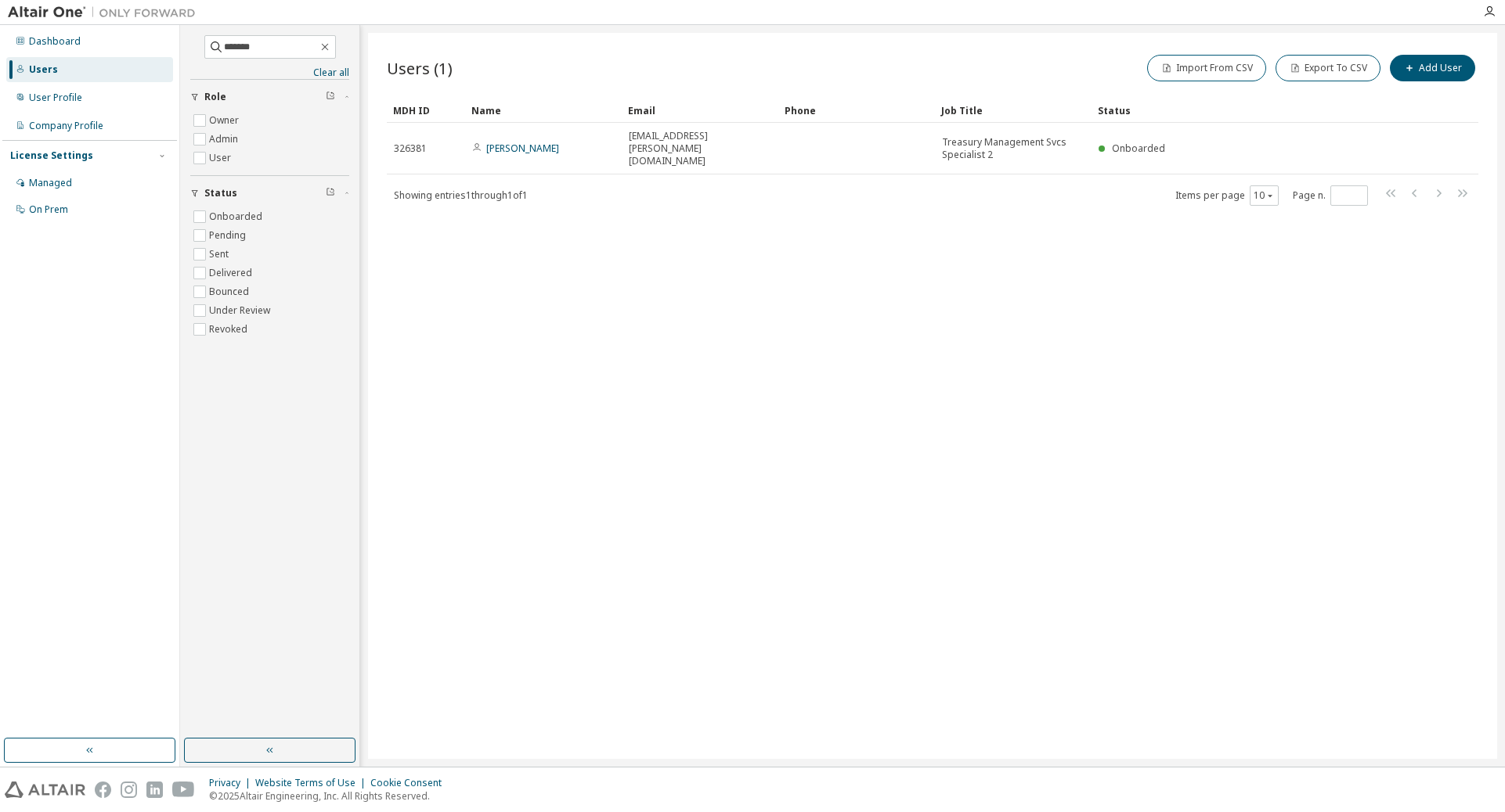
drag, startPoint x: 1056, startPoint y: 464, endPoint x: 988, endPoint y: 360, distance: 124.3
click at [1000, 461] on div "Users (1) Import From CSV Export To CSV Add User Clear Load Save Save As Field …" at bounding box center [932, 396] width 1129 height 726
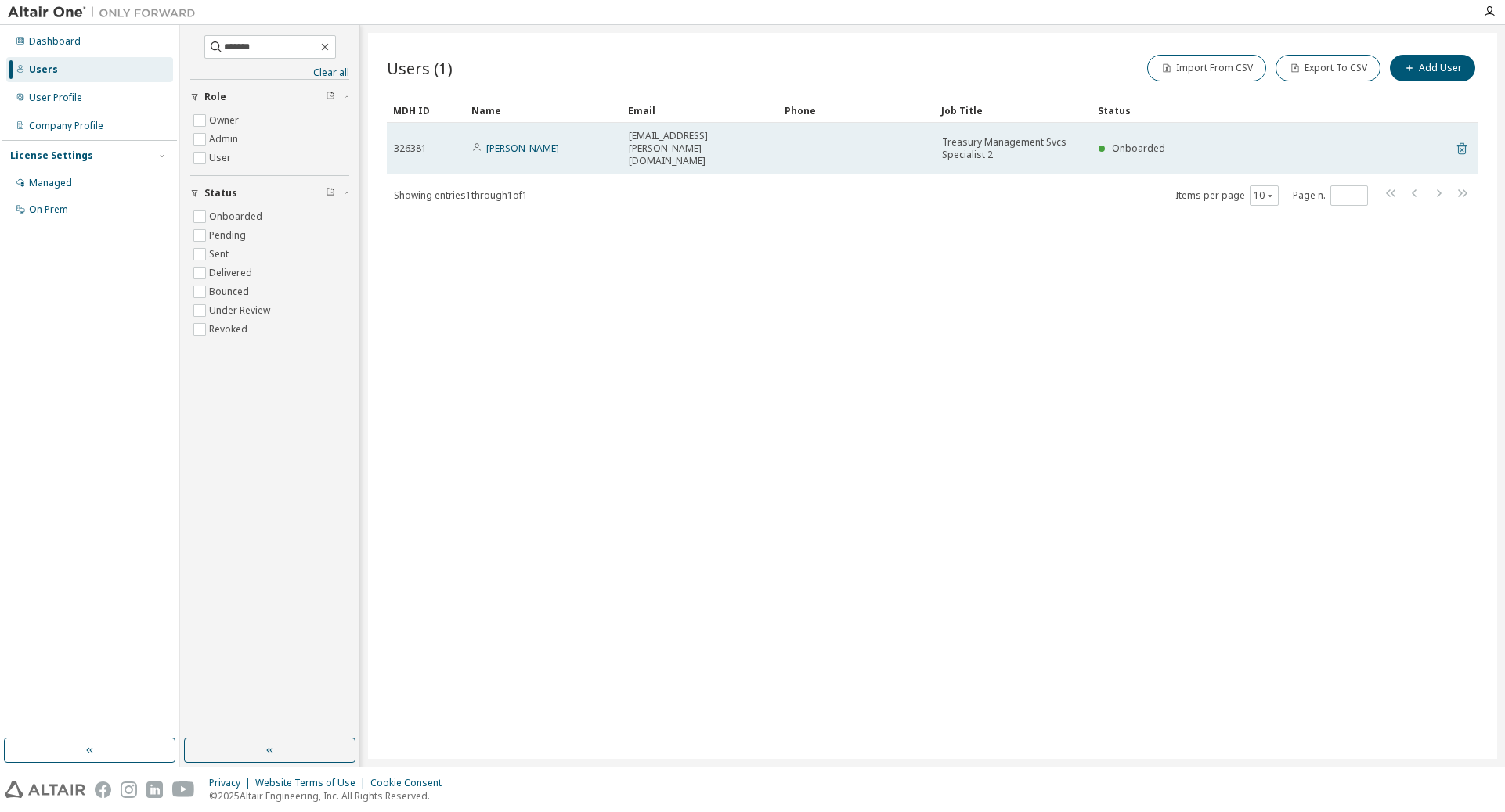
click at [1000, 146] on icon at bounding box center [1462, 149] width 10 height 12
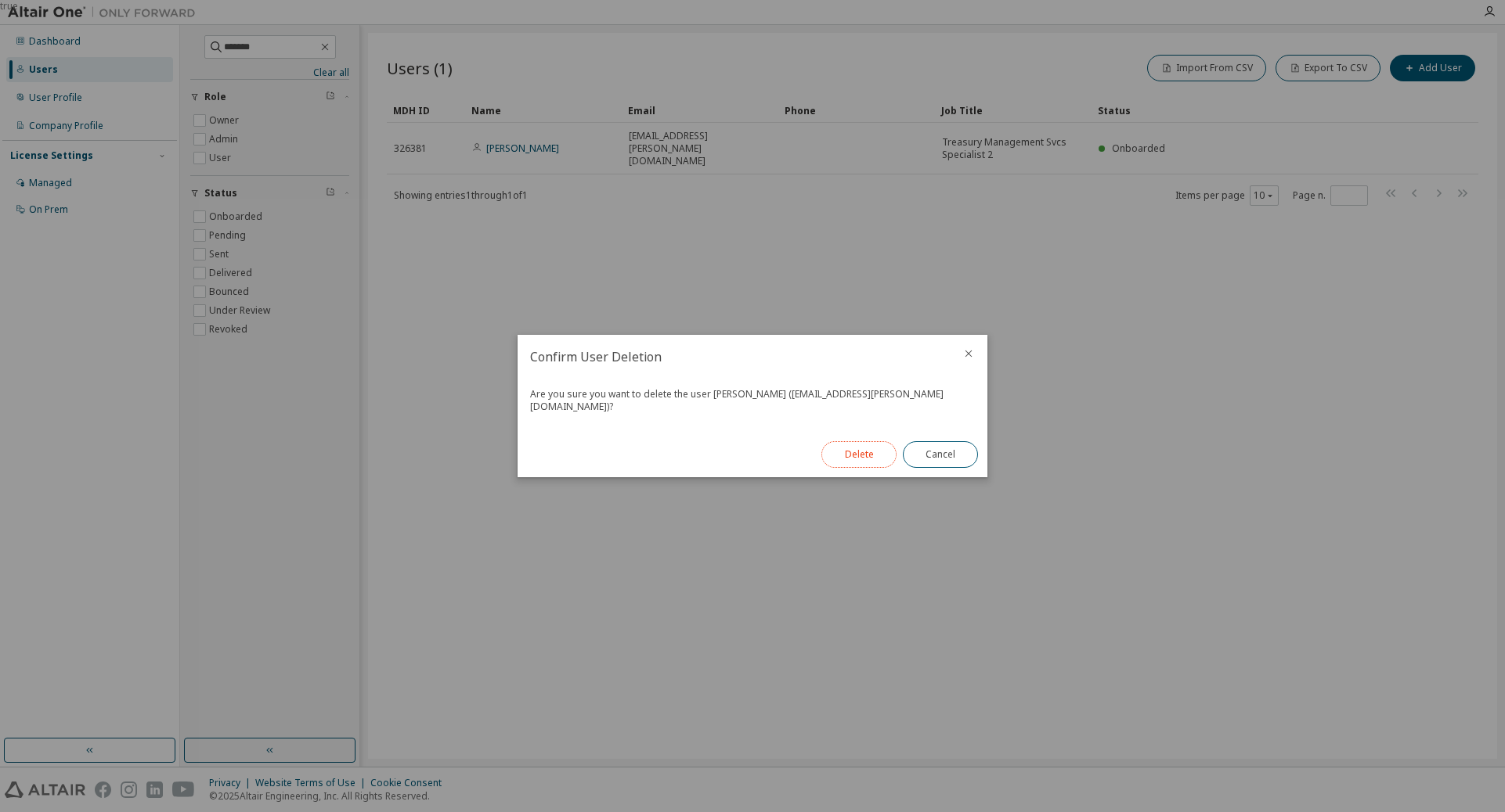
click at [859, 460] on button "Delete" at bounding box center [859, 454] width 75 height 26
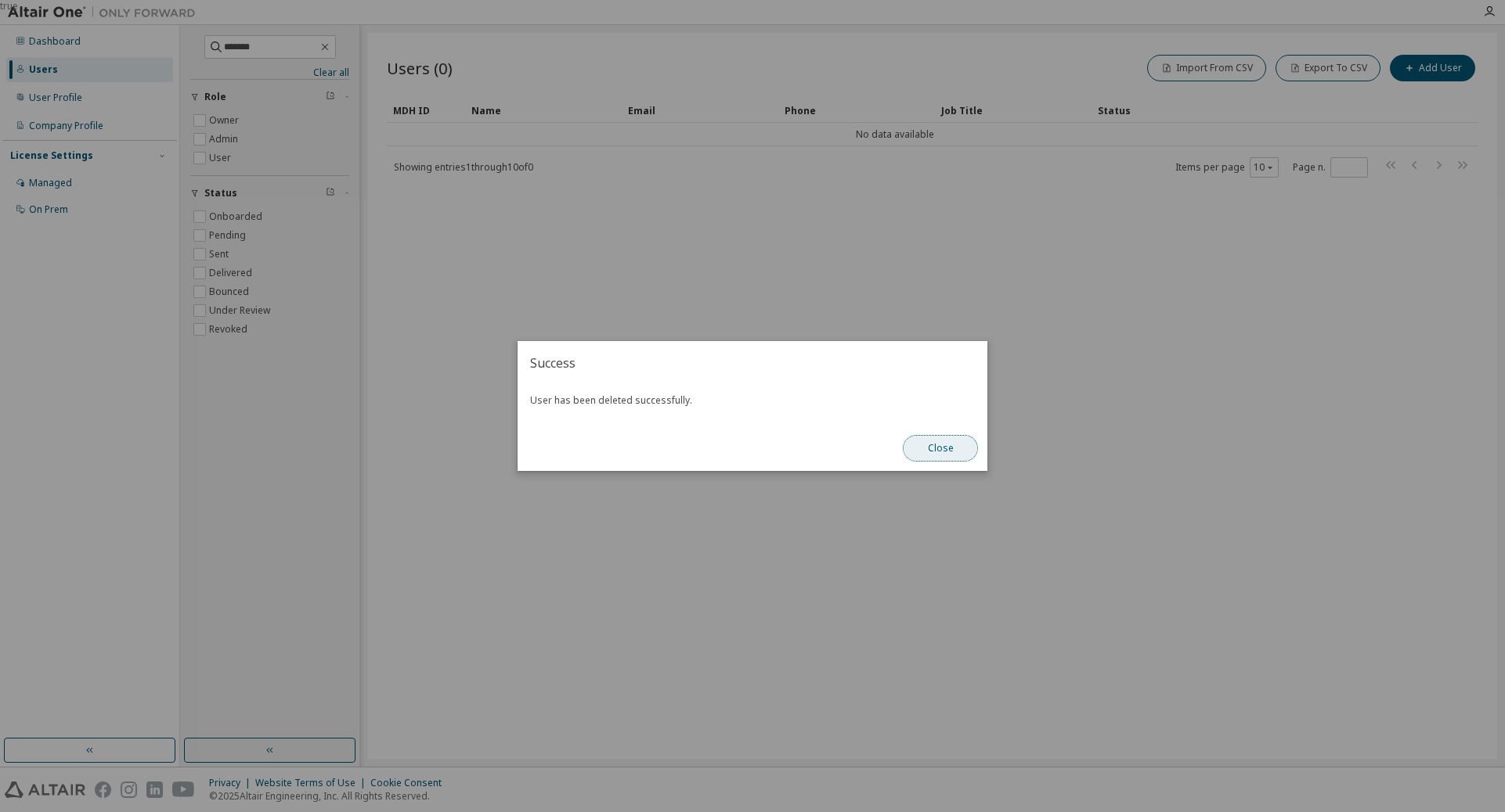
click at [959, 442] on button "Close" at bounding box center [940, 448] width 75 height 26
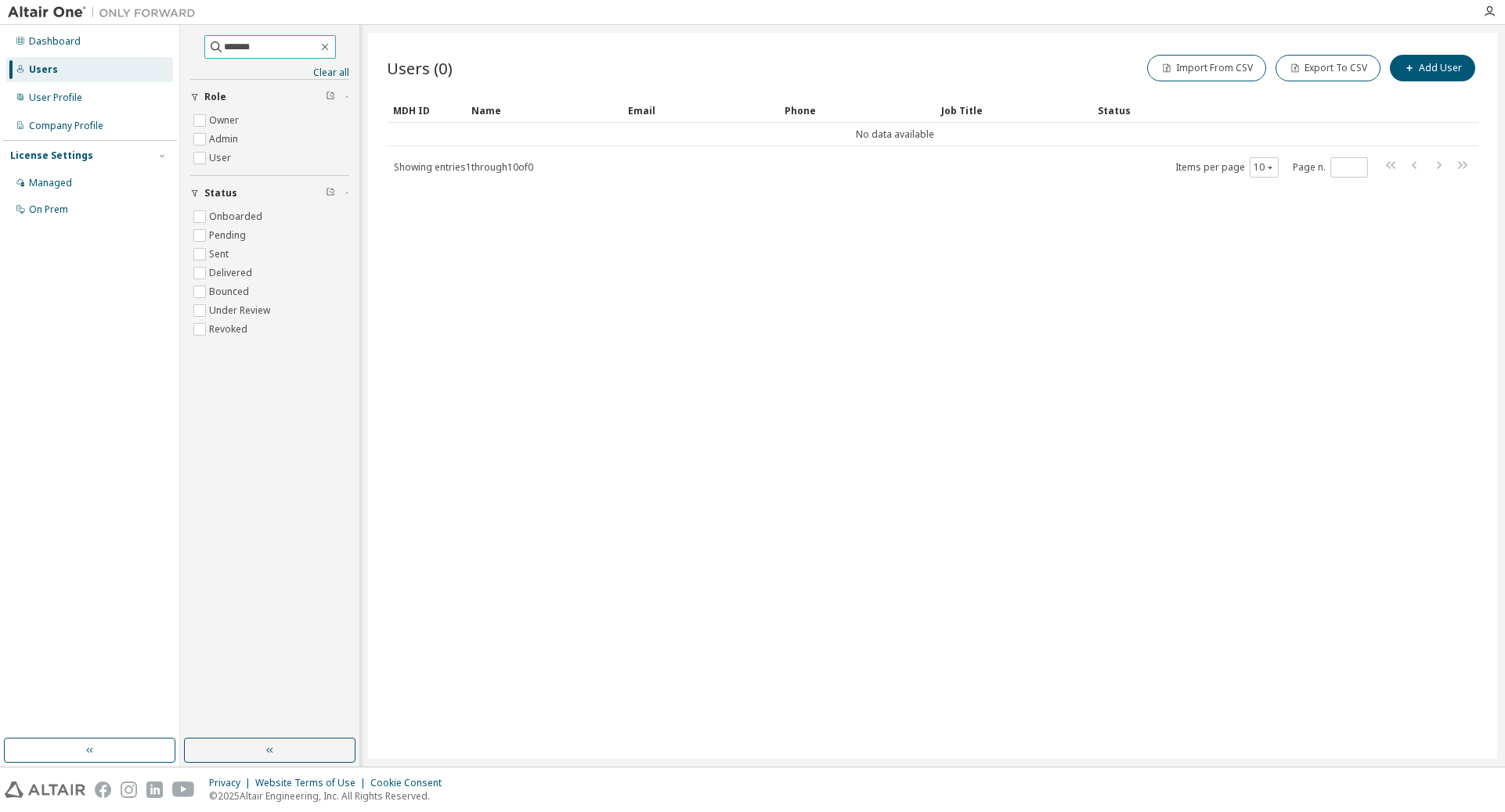
click at [276, 37] on span "*******" at bounding box center [270, 46] width 131 height 23
drag, startPoint x: 288, startPoint y: 47, endPoint x: 191, endPoint y: 37, distance: 97.5
click at [205, 37] on span "*******" at bounding box center [270, 46] width 131 height 23
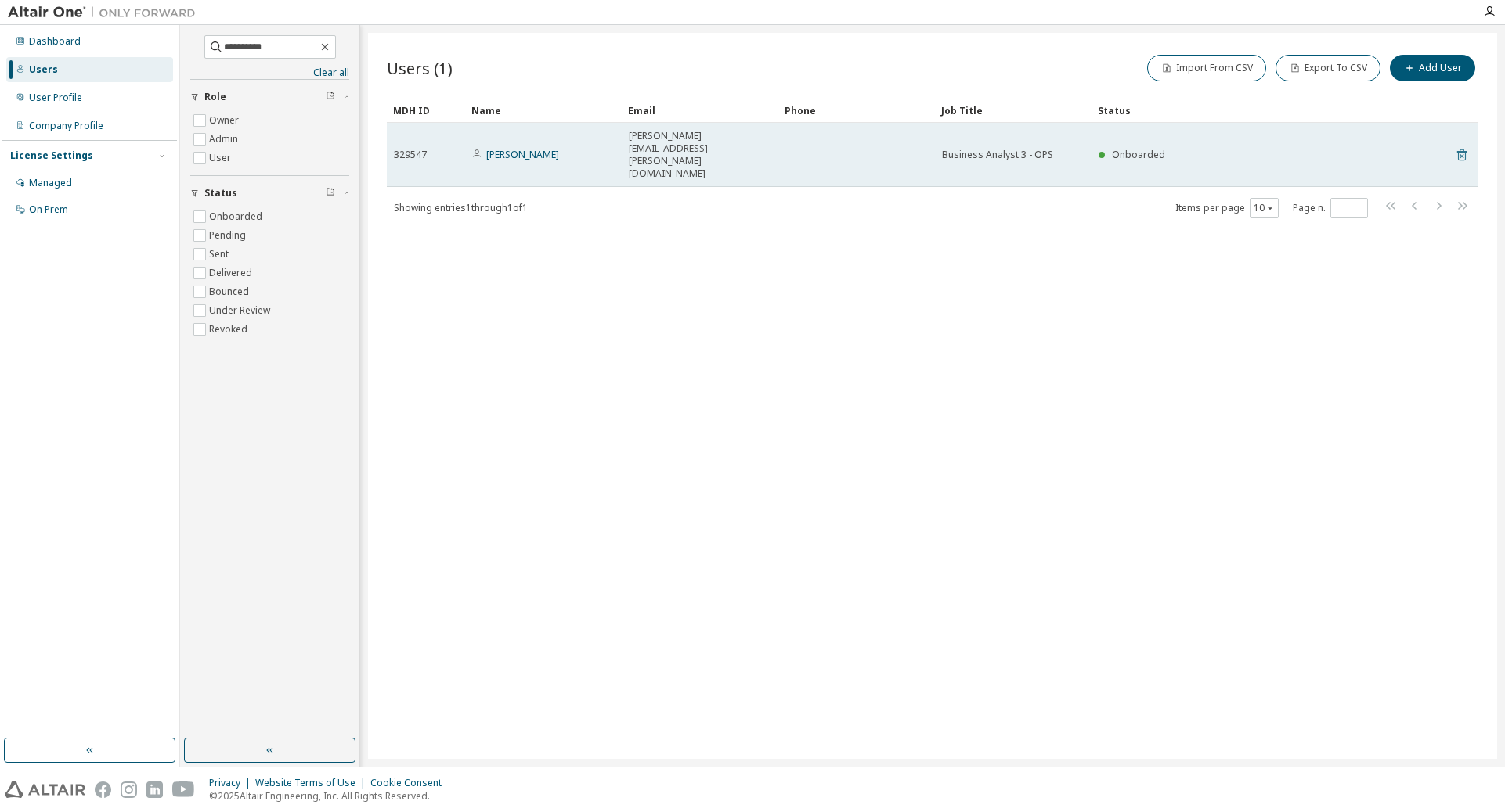
click at [1000, 149] on icon at bounding box center [1462, 155] width 10 height 12
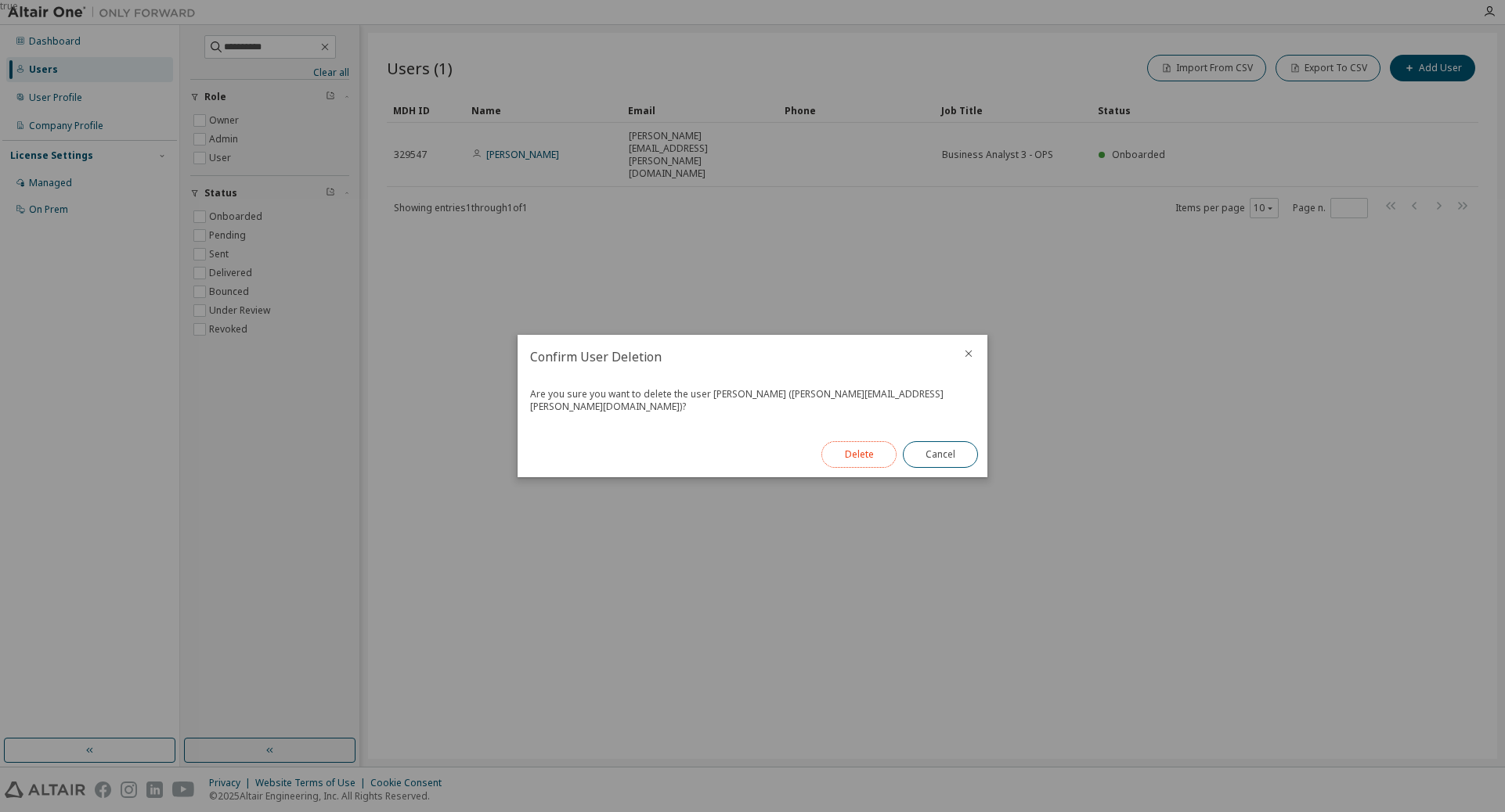
click at [868, 455] on button "Delete" at bounding box center [859, 454] width 75 height 26
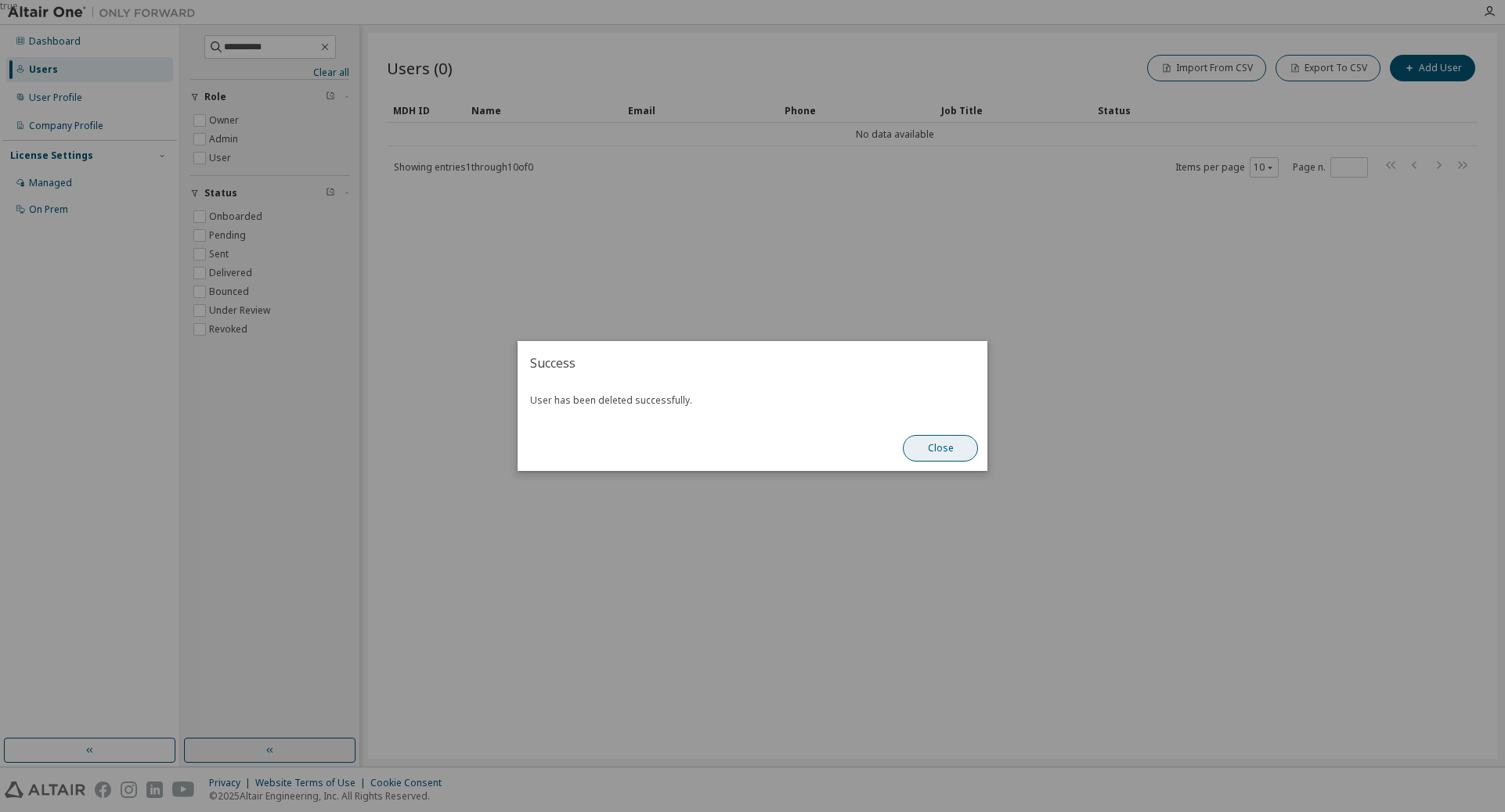
click at [958, 439] on button "Close" at bounding box center [940, 448] width 75 height 26
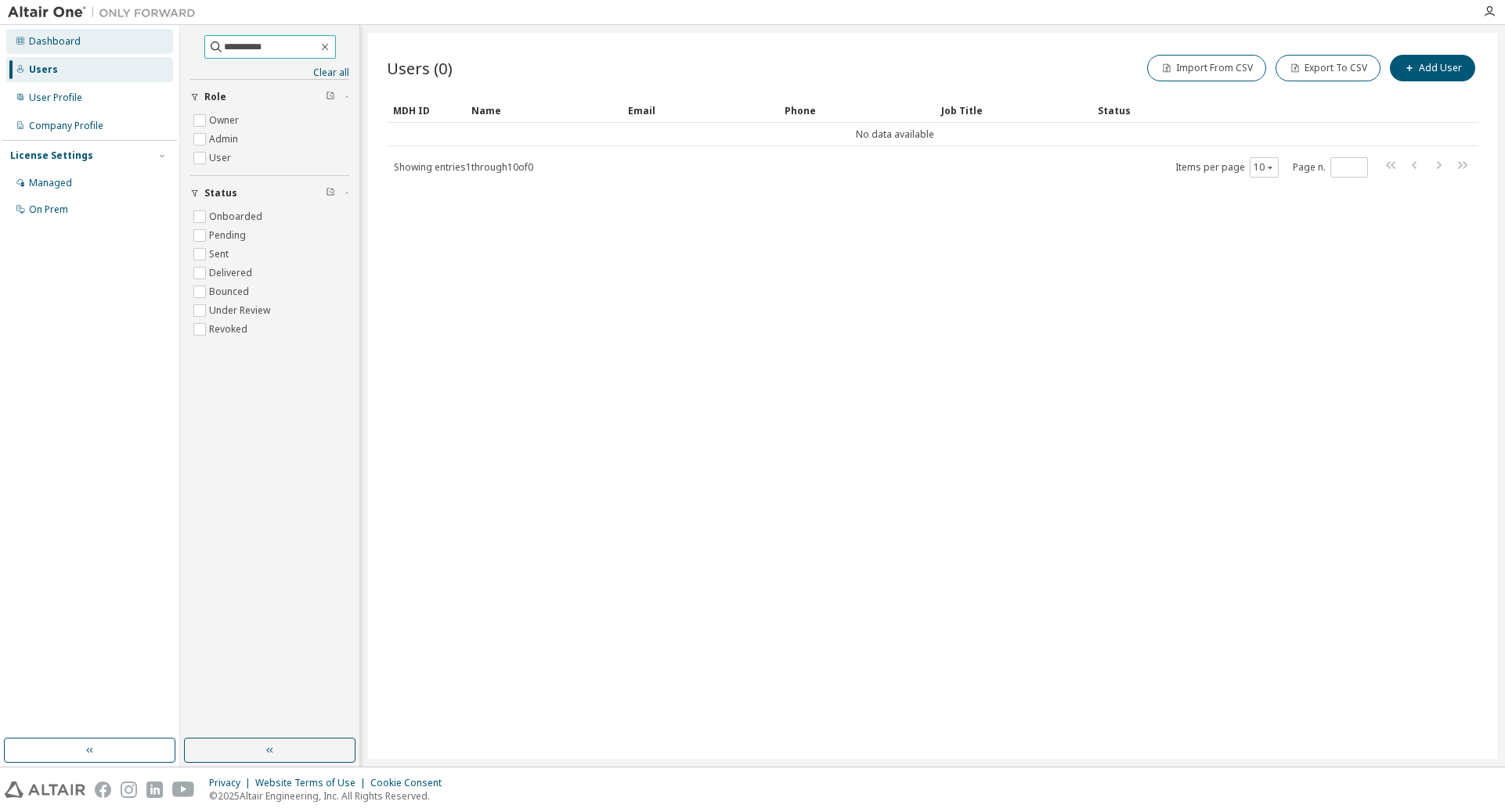
drag, startPoint x: 298, startPoint y: 44, endPoint x: 169, endPoint y: 50, distance: 129.1
click at [169, 50] on div "**********" at bounding box center [752, 396] width 1505 height 742
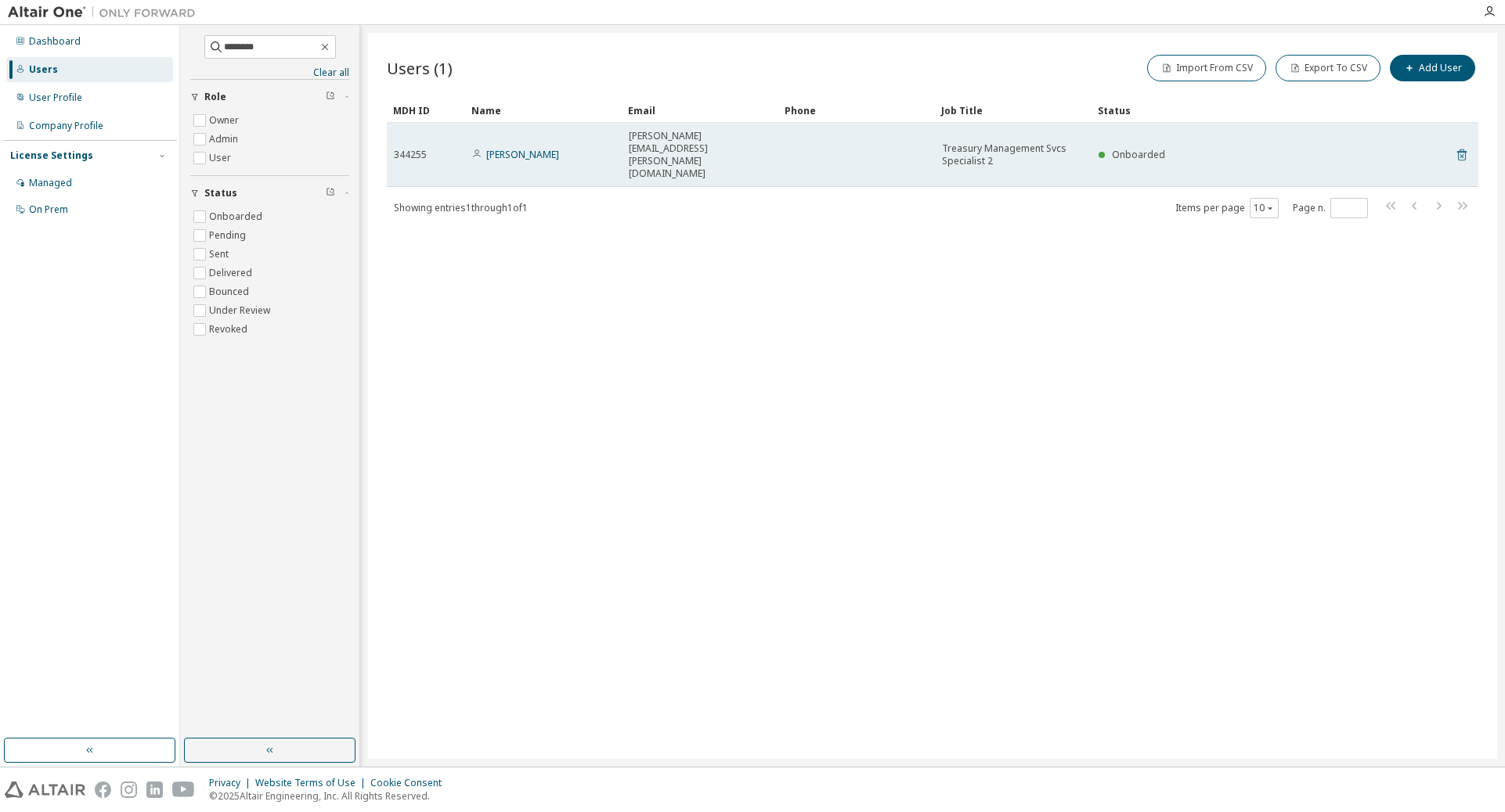
click at [1000, 145] on icon at bounding box center [1462, 154] width 14 height 18
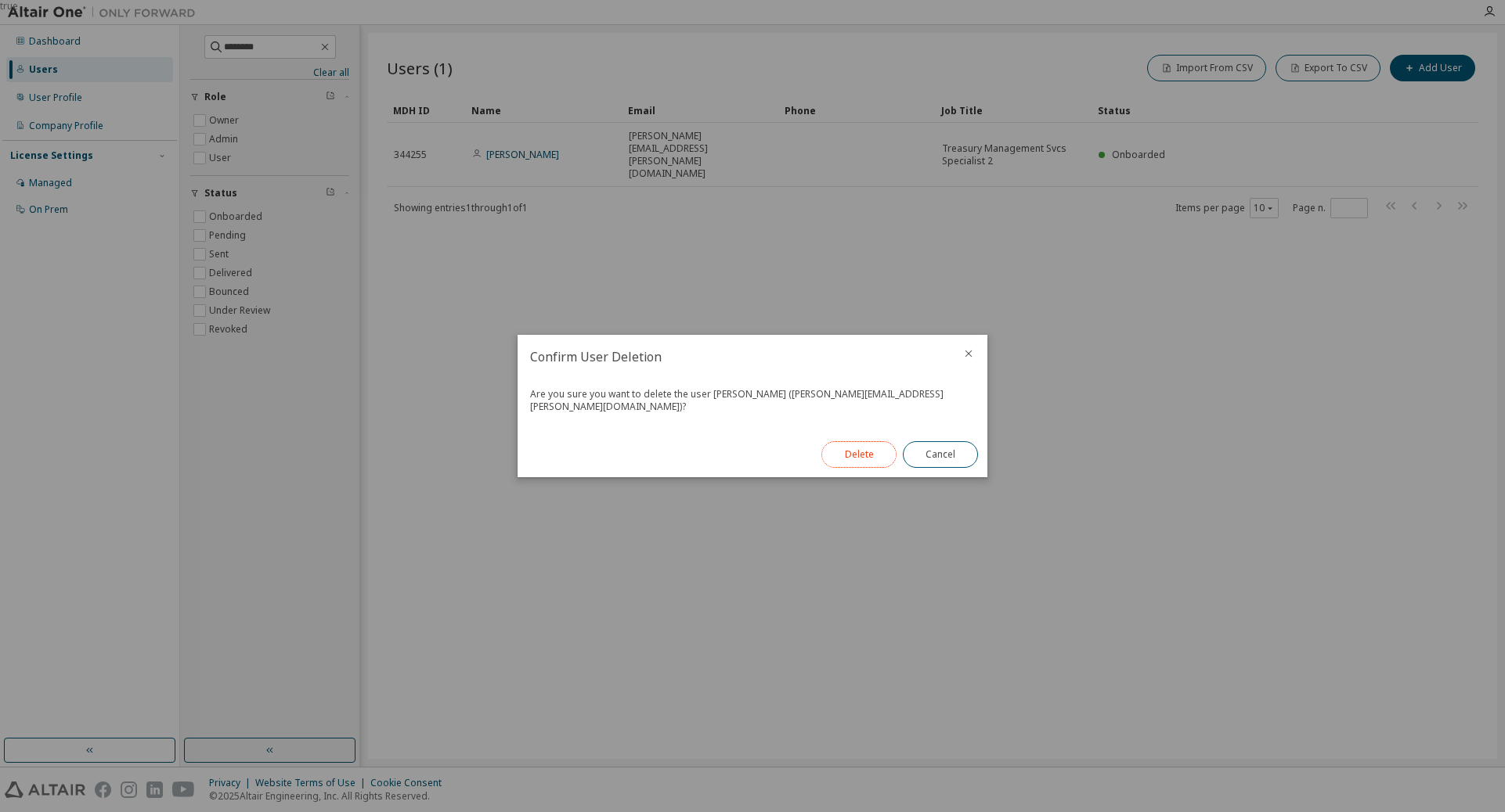
click at [867, 441] on button "Delete" at bounding box center [859, 454] width 75 height 26
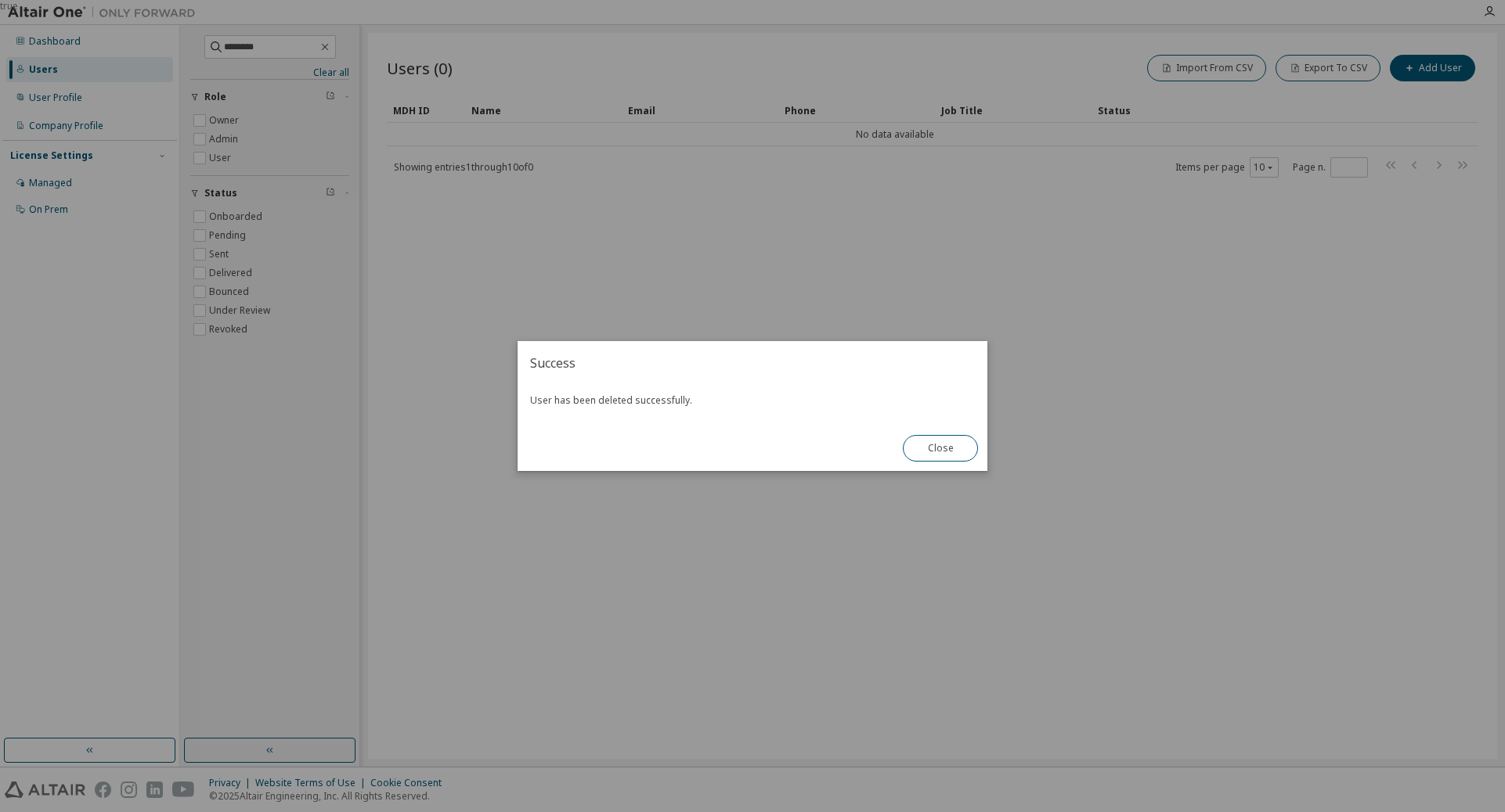
click at [926, 443] on button "Close" at bounding box center [940, 448] width 75 height 26
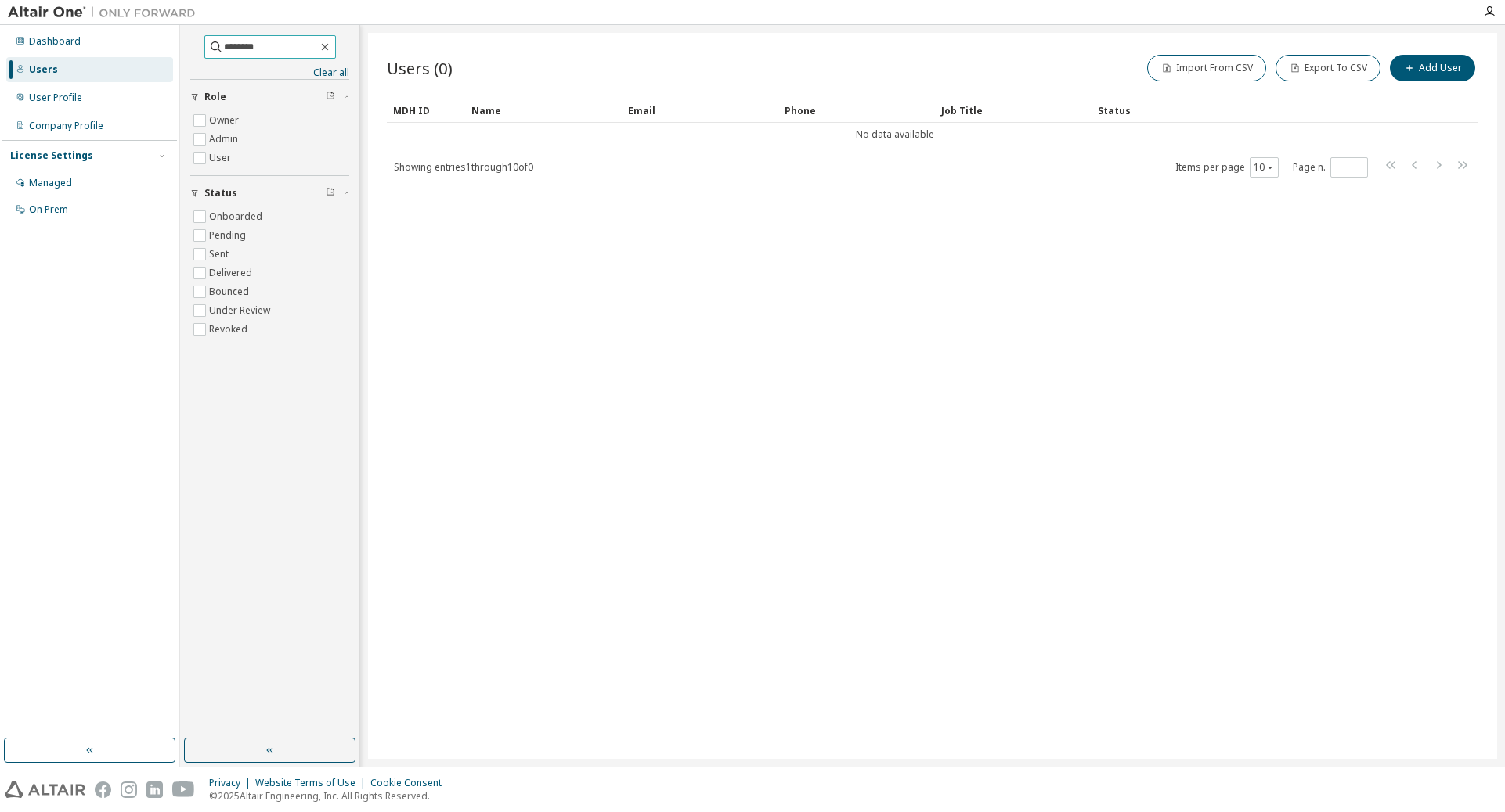
drag, startPoint x: 250, startPoint y: 46, endPoint x: 182, endPoint y: 60, distance: 69.4
click at [182, 60] on div "******** Clear all Status Onboarded Pending Sent Delivered Bounced Under Review…" at bounding box center [269, 396] width 180 height 742
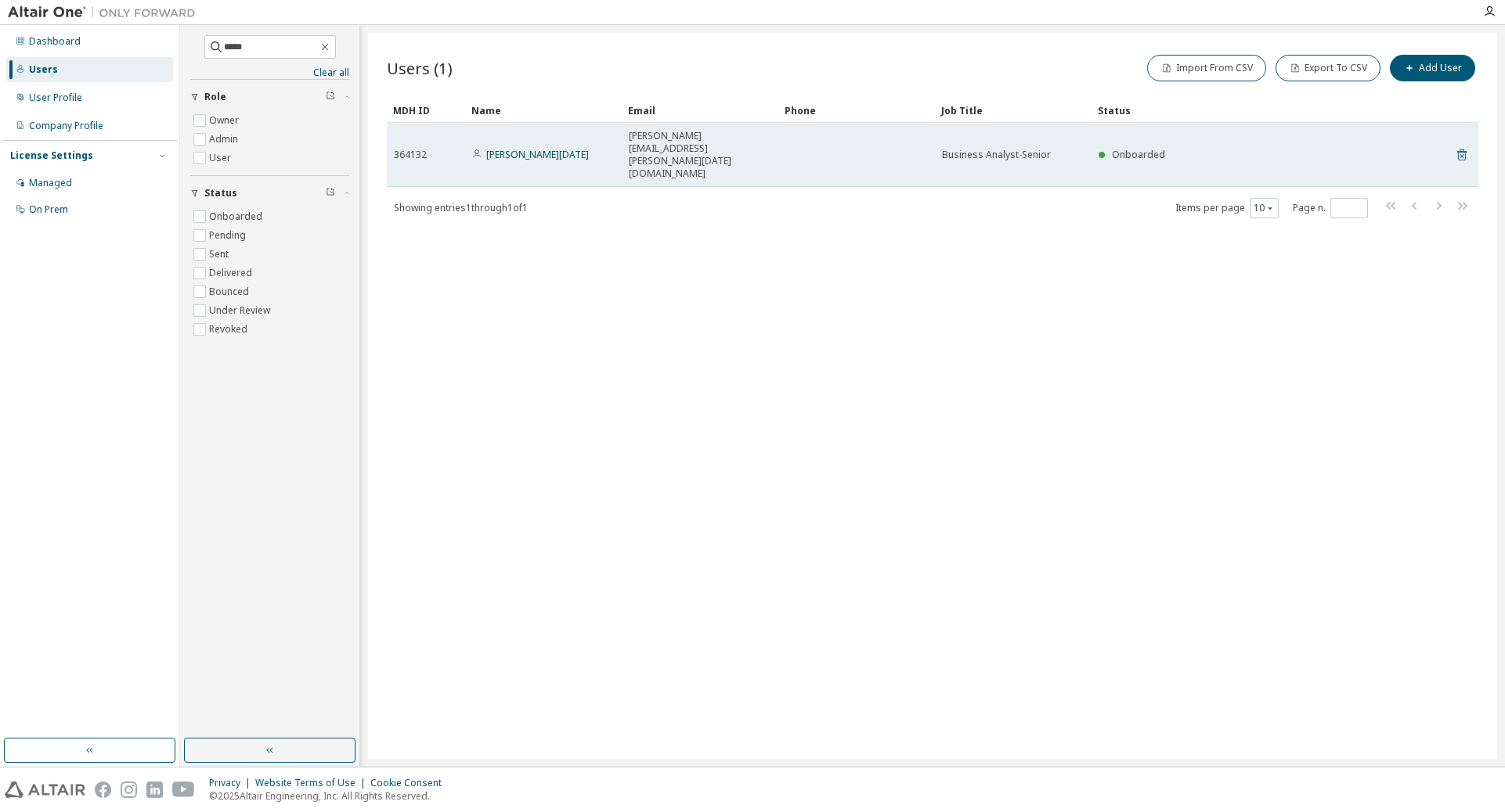
click at [1000, 154] on icon at bounding box center [1461, 156] width 4 height 4
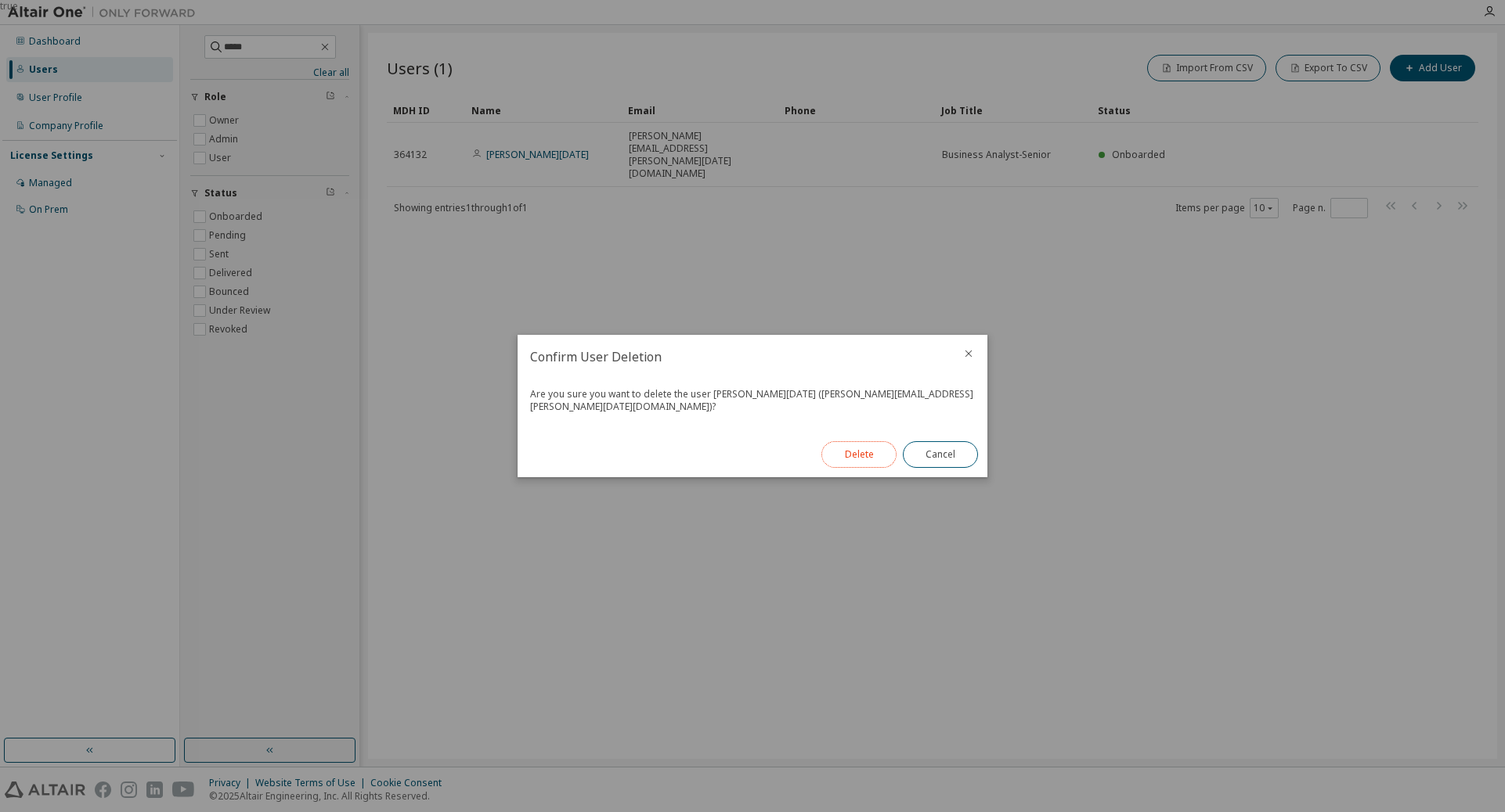
click at [886, 447] on button "Delete" at bounding box center [859, 454] width 75 height 26
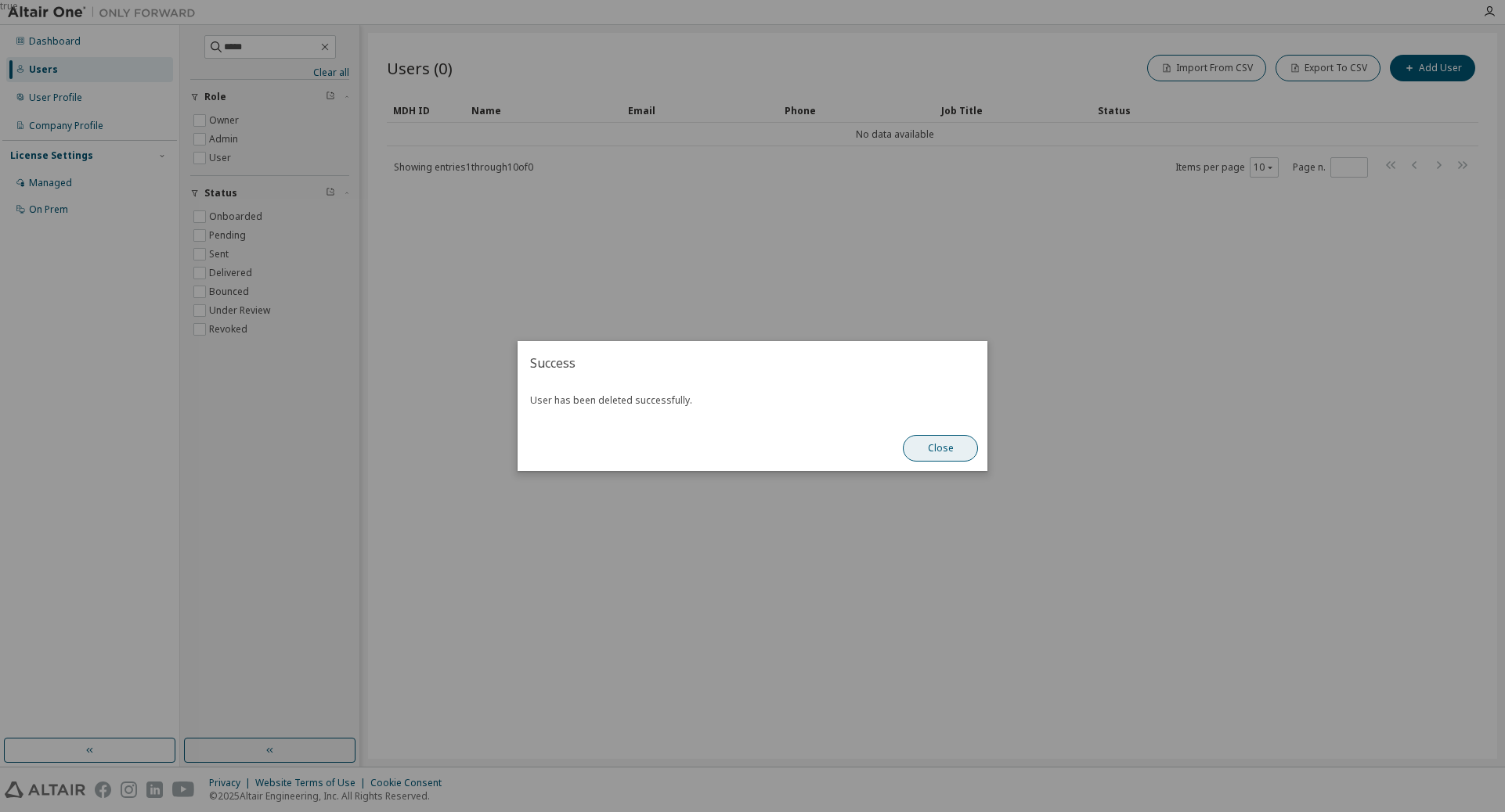
click at [944, 455] on button "Close" at bounding box center [940, 448] width 75 height 26
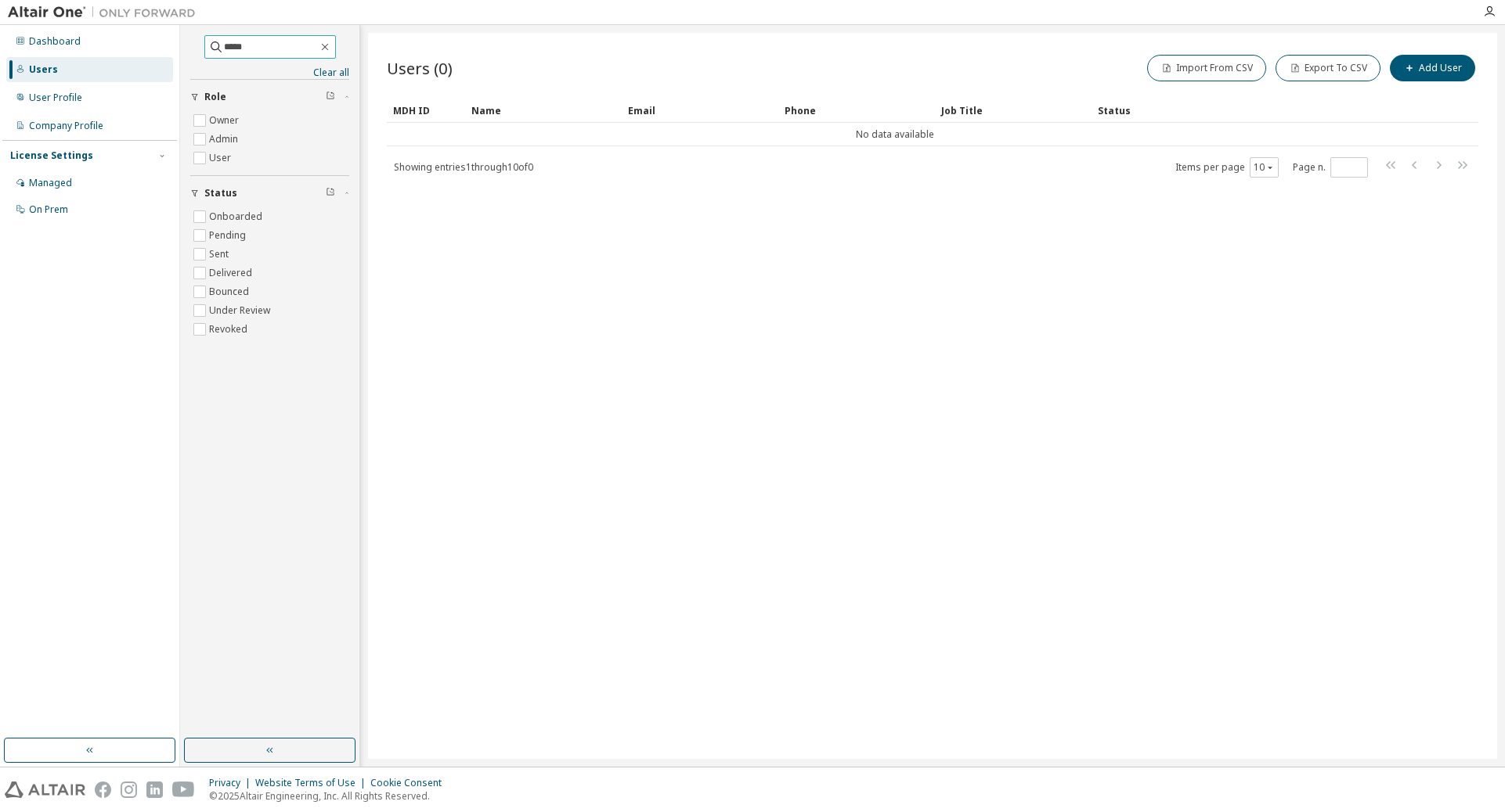
drag, startPoint x: 290, startPoint y: 46, endPoint x: 189, endPoint y: 45, distance: 101.0
click at [189, 45] on div "***** Clear all Status Onboarded Pending Sent Delivered Bounced Under Review Re…" at bounding box center [269, 381] width 174 height 709
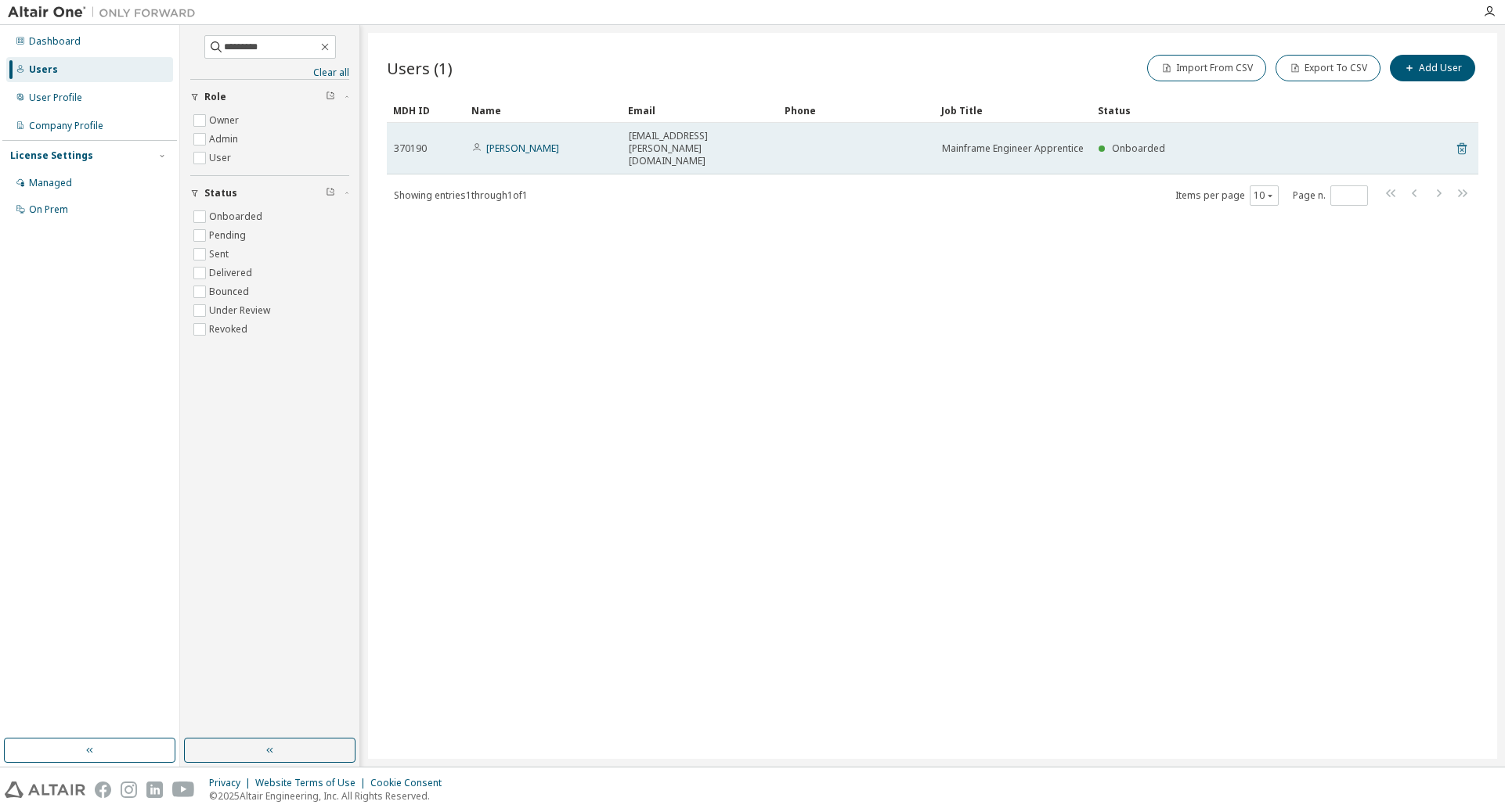
click at [1000, 148] on icon at bounding box center [1461, 149] width 4 height 4
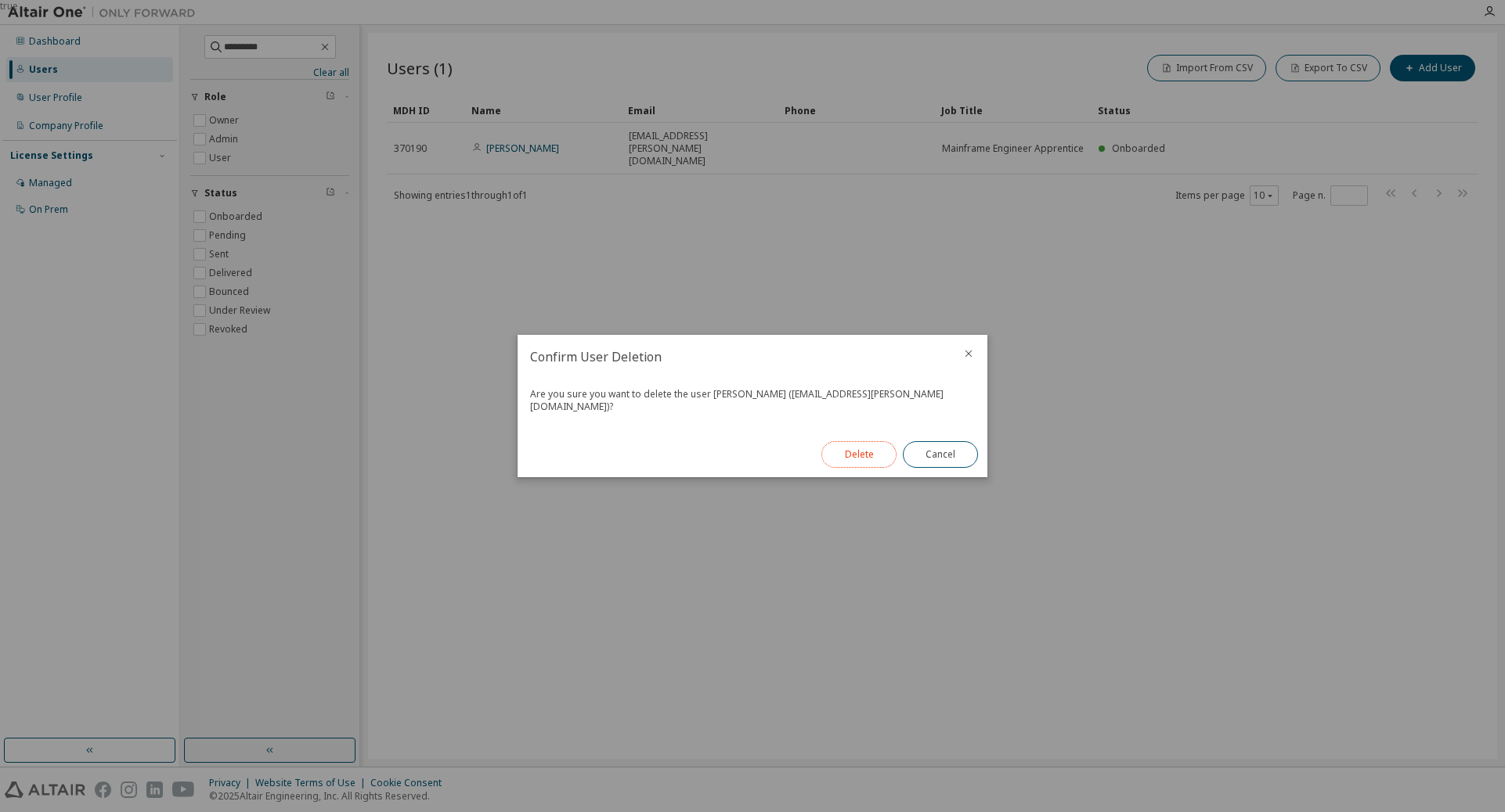
click at [871, 447] on button "Delete" at bounding box center [859, 454] width 75 height 26
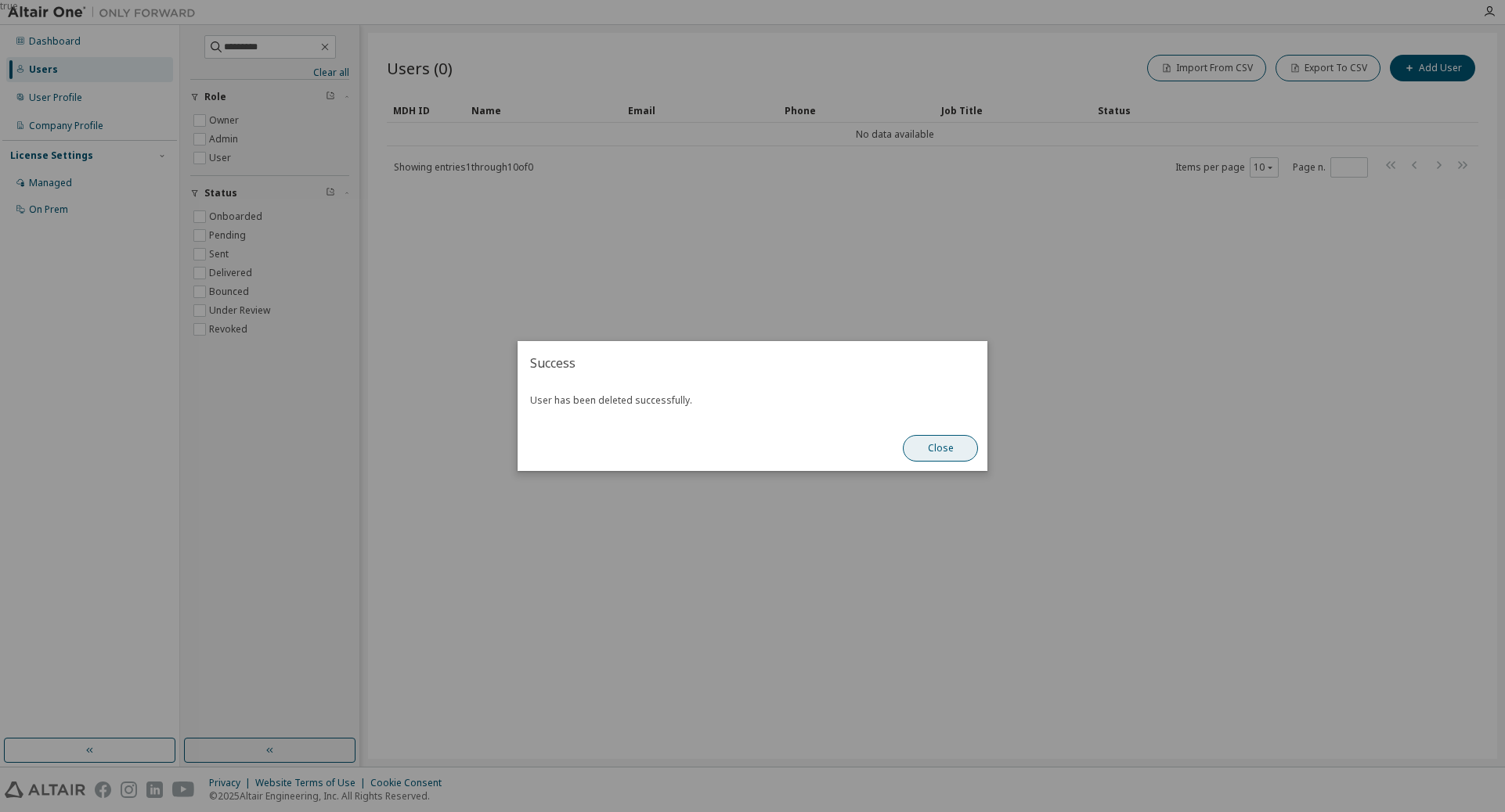
drag, startPoint x: 919, startPoint y: 441, endPoint x: 892, endPoint y: 431, distance: 28.8
click at [919, 442] on button "Close" at bounding box center [940, 448] width 75 height 26
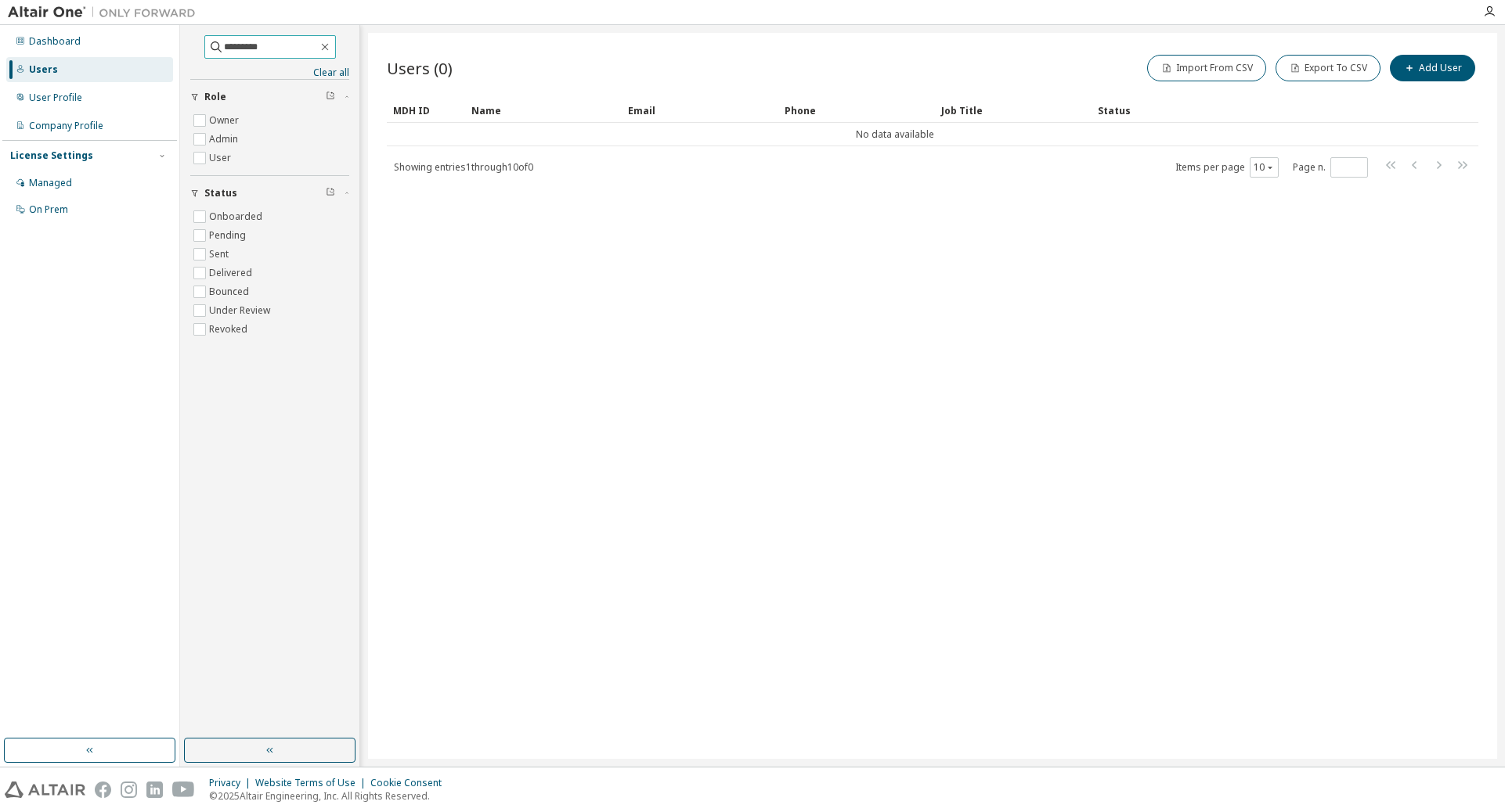
drag, startPoint x: 290, startPoint y: 46, endPoint x: 206, endPoint y: 59, distance: 85.0
click at [206, 59] on div "********* Clear all Status Onboarded Pending Sent Delivered Bounced Under Revie…" at bounding box center [269, 191] width 159 height 312
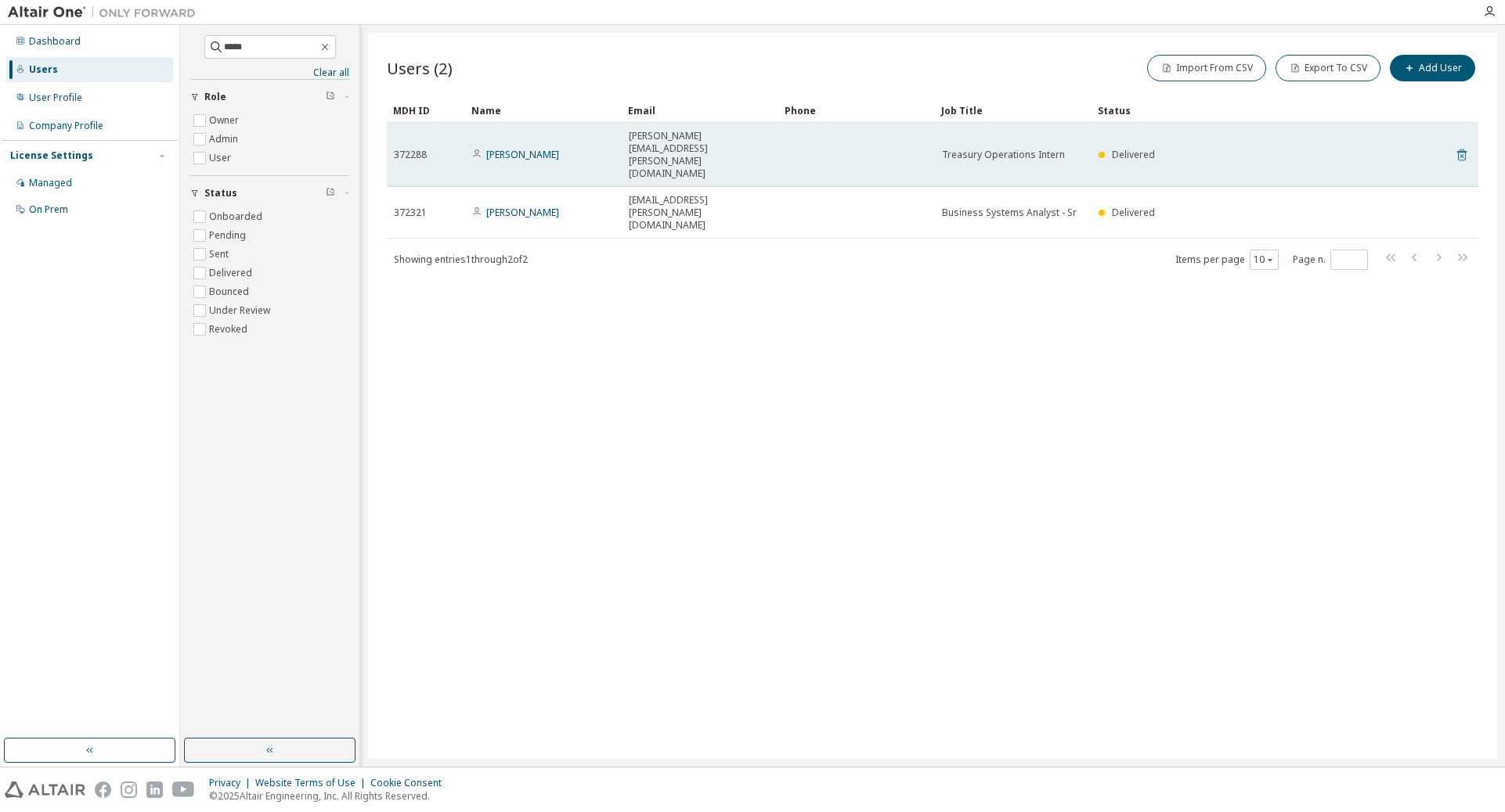
click at [1000, 145] on icon at bounding box center [1462, 154] width 14 height 18
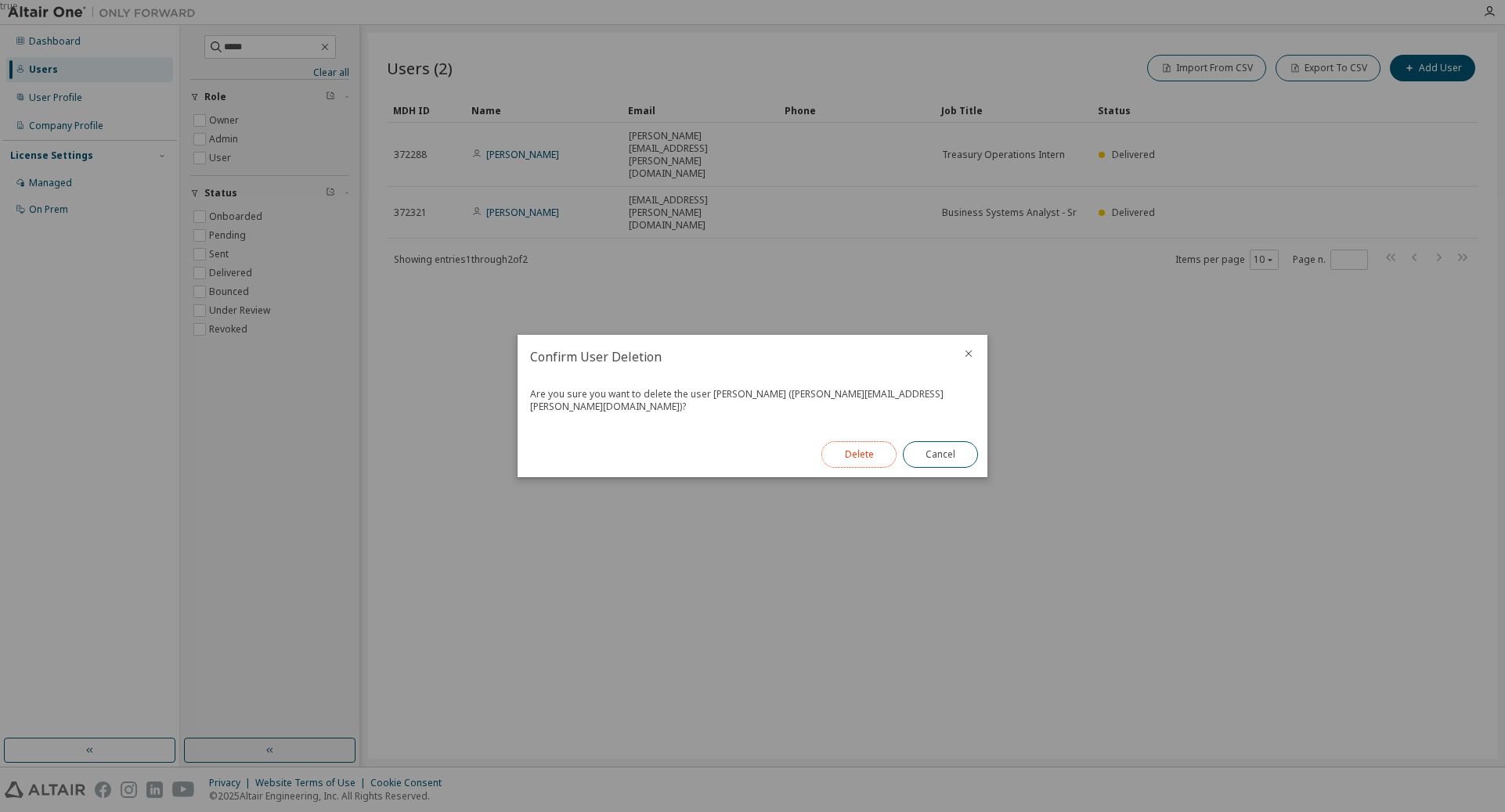
click at [866, 449] on button "Delete" at bounding box center [859, 454] width 75 height 26
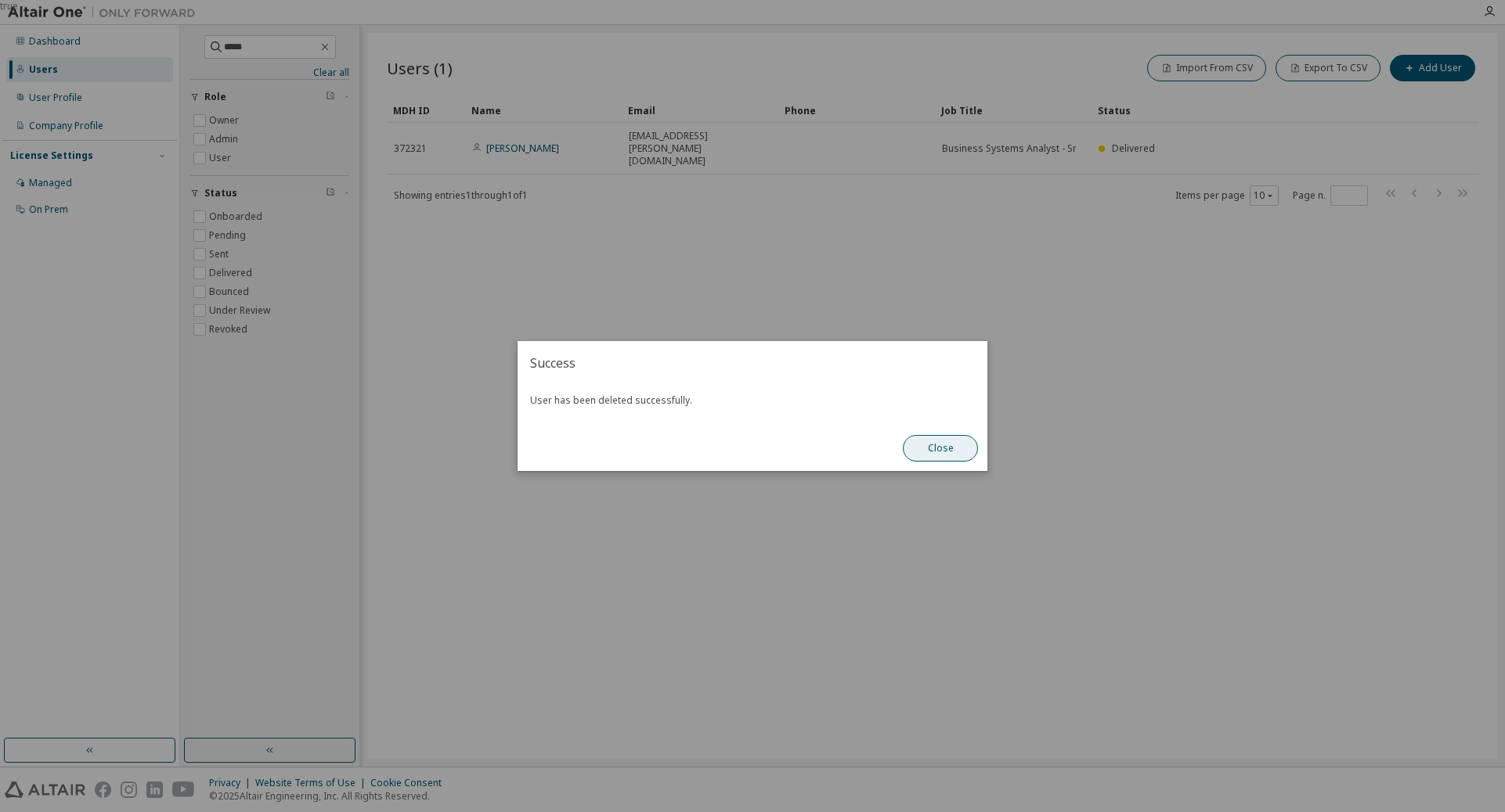
click at [940, 448] on button "Close" at bounding box center [940, 448] width 75 height 26
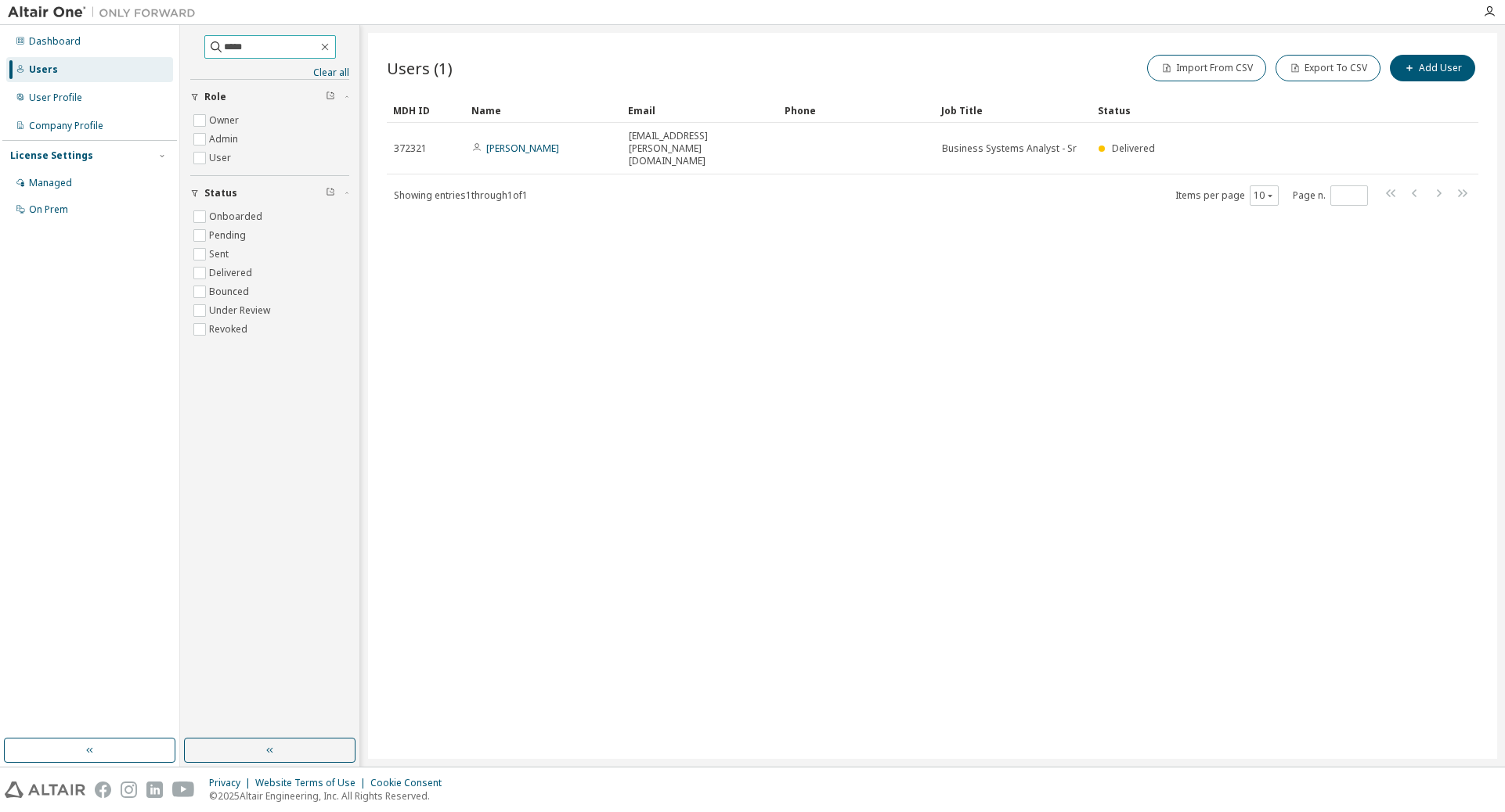
drag, startPoint x: 244, startPoint y: 48, endPoint x: 181, endPoint y: 50, distance: 63.0
click at [181, 50] on div "***** Clear all Status Onboarded Pending Sent Delivered Bounced Under Review Re…" at bounding box center [269, 396] width 180 height 742
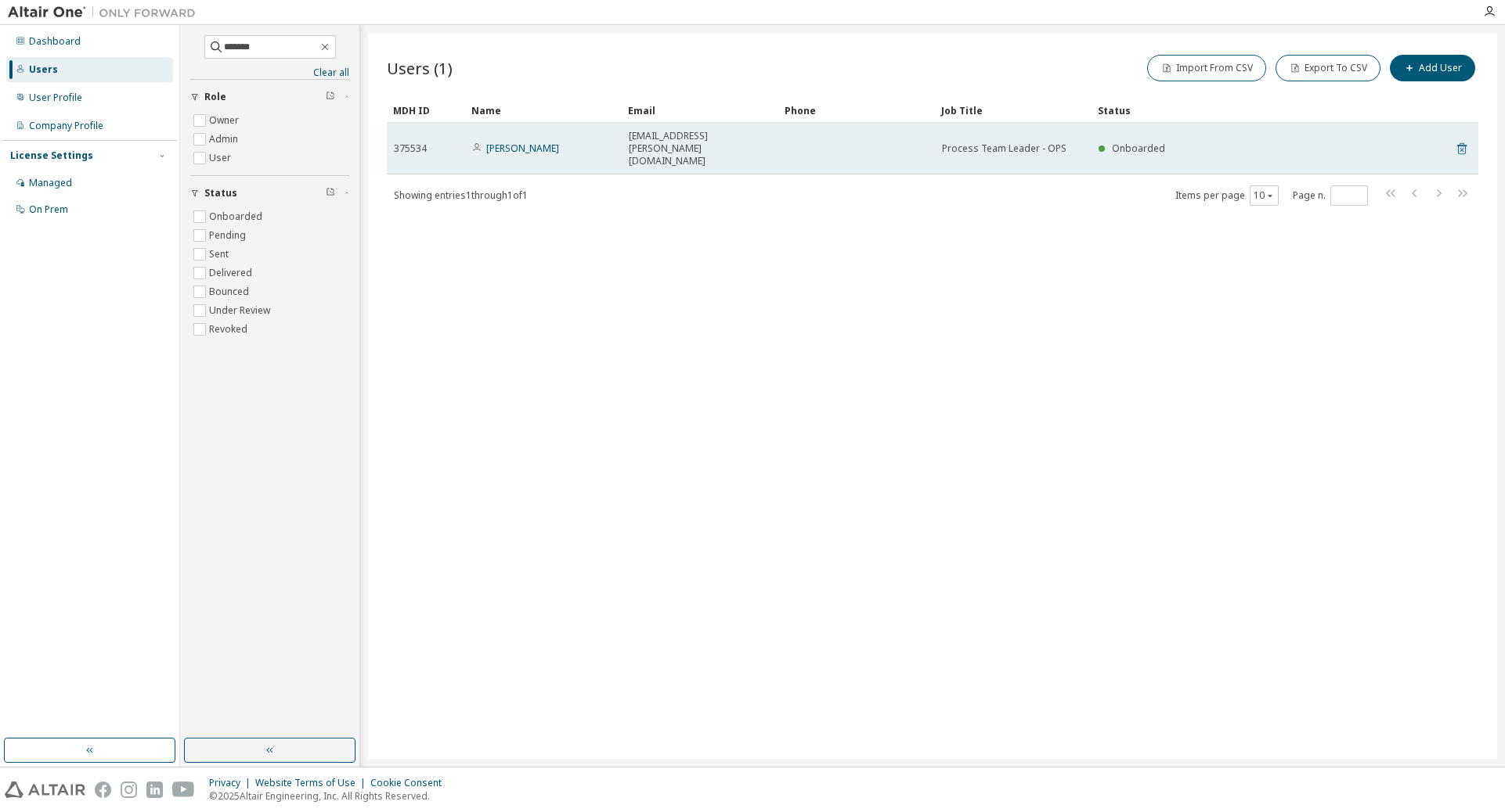
click at [1000, 139] on icon at bounding box center [1462, 148] width 14 height 18
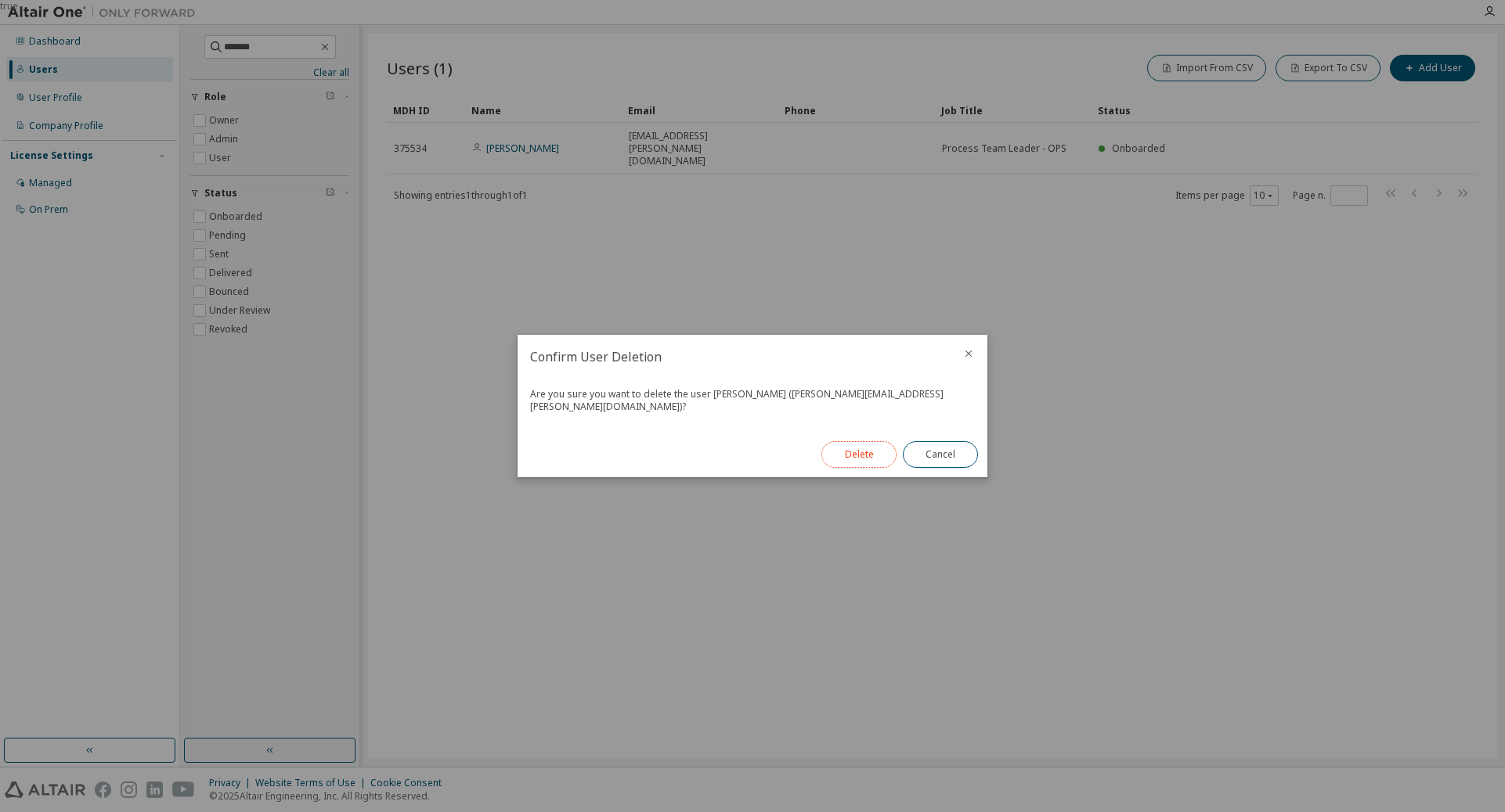
click at [842, 446] on button "Delete" at bounding box center [859, 454] width 75 height 26
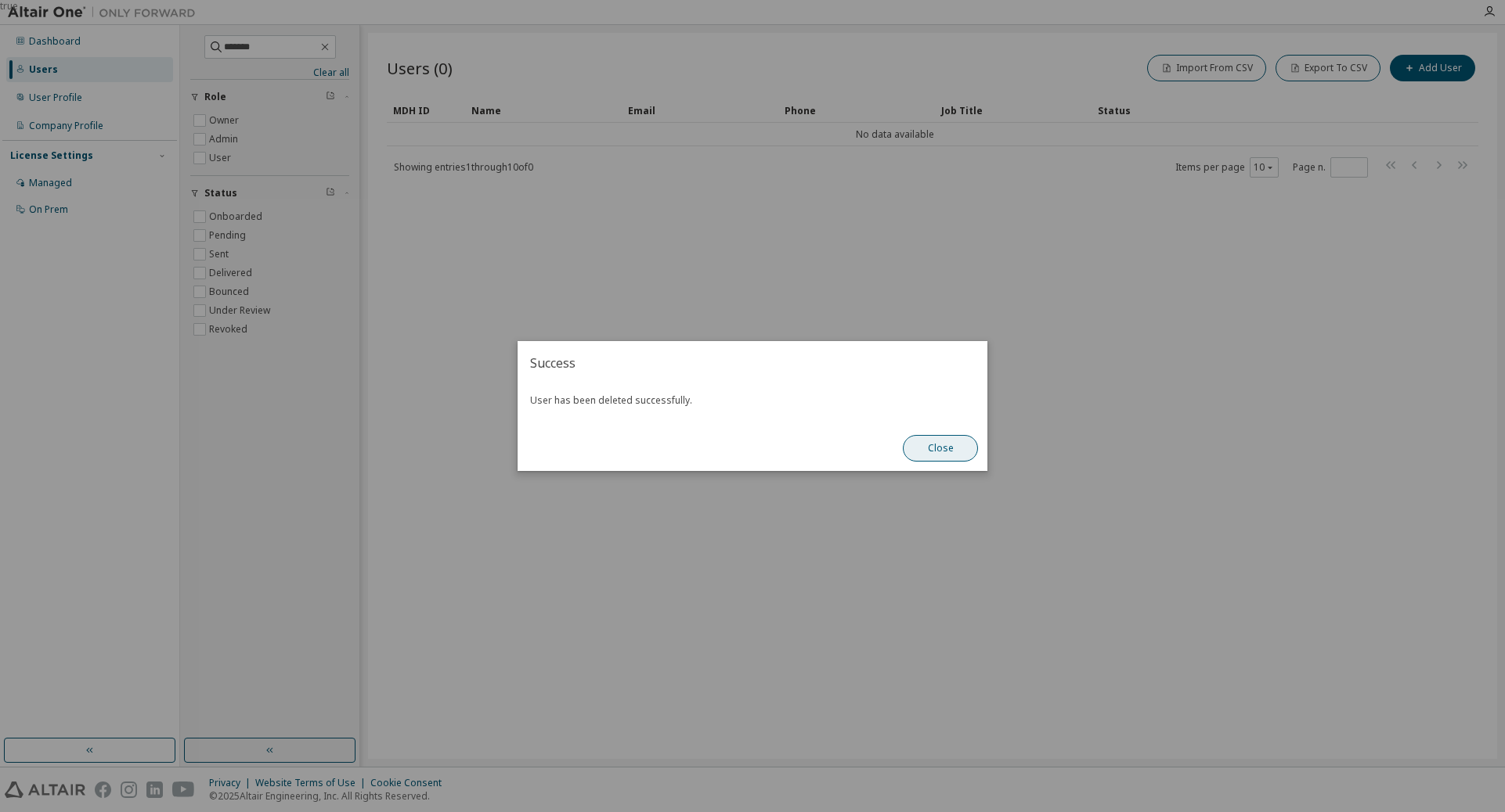
click at [952, 456] on button "Close" at bounding box center [940, 448] width 75 height 26
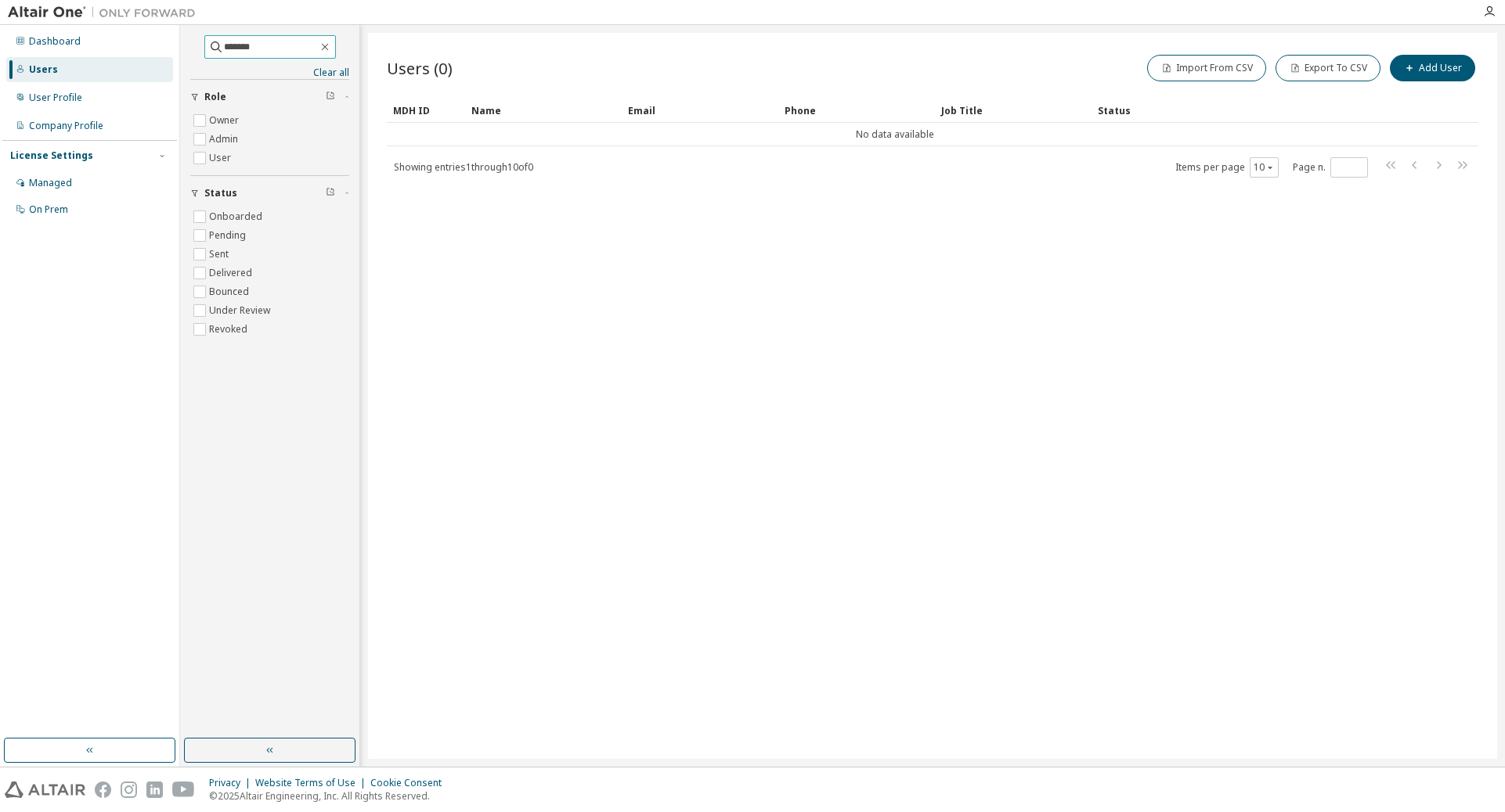
drag, startPoint x: 273, startPoint y: 47, endPoint x: 190, endPoint y: 40, distance: 83.3
click at [205, 40] on span "*******" at bounding box center [270, 46] width 131 height 23
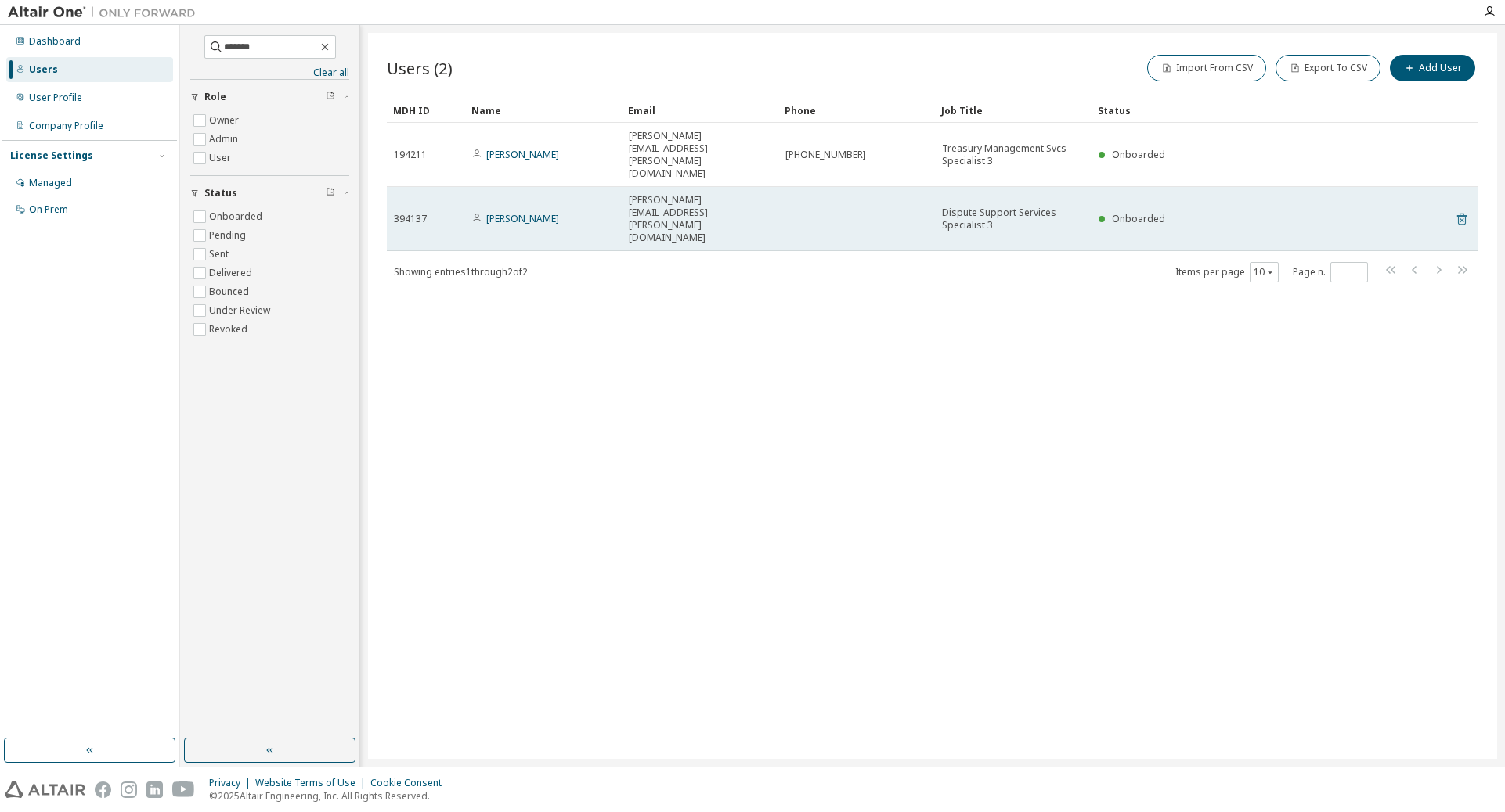
click at [1000, 209] on icon at bounding box center [1462, 218] width 14 height 18
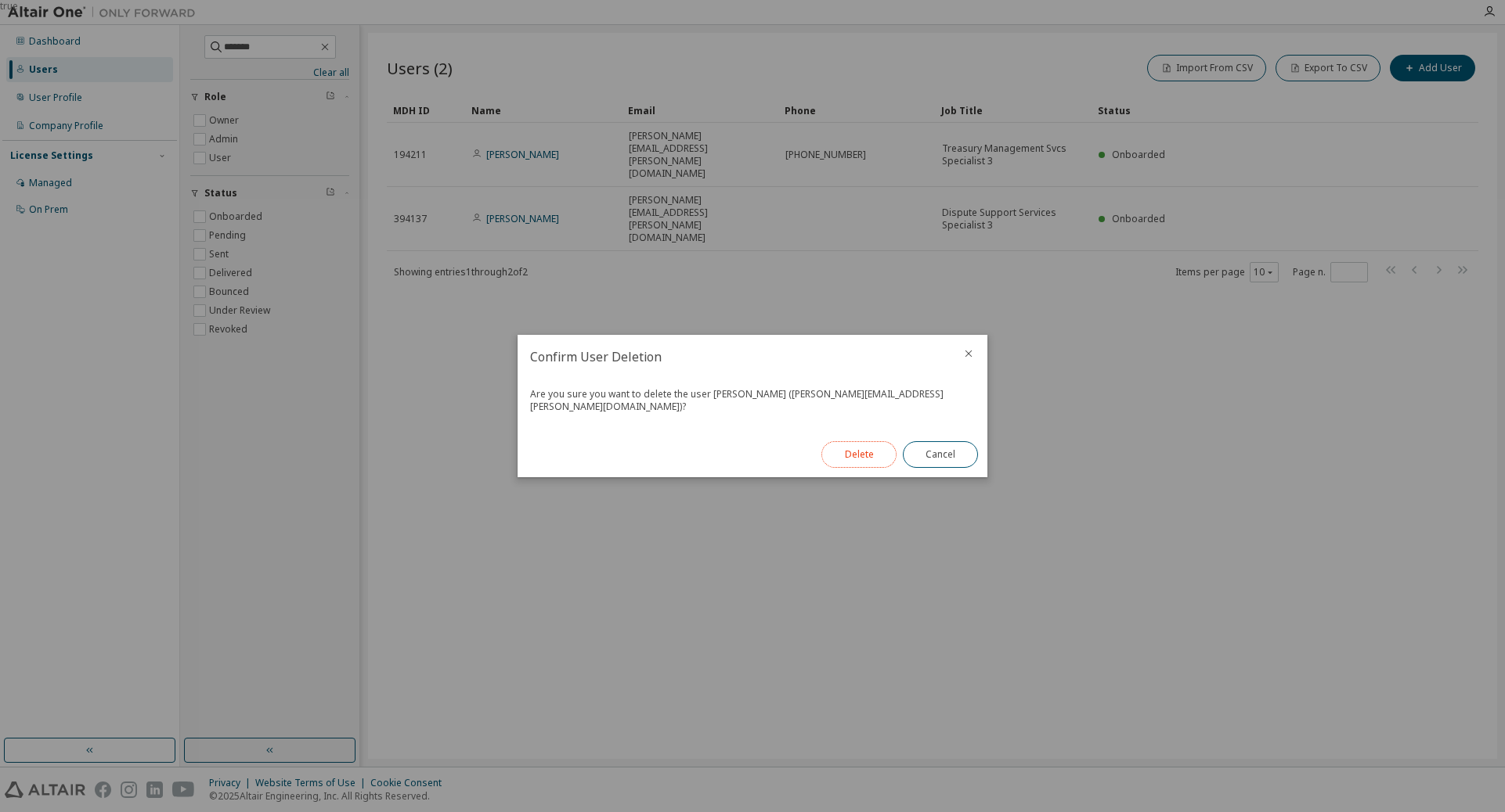
click at [875, 449] on button "Delete" at bounding box center [859, 454] width 75 height 26
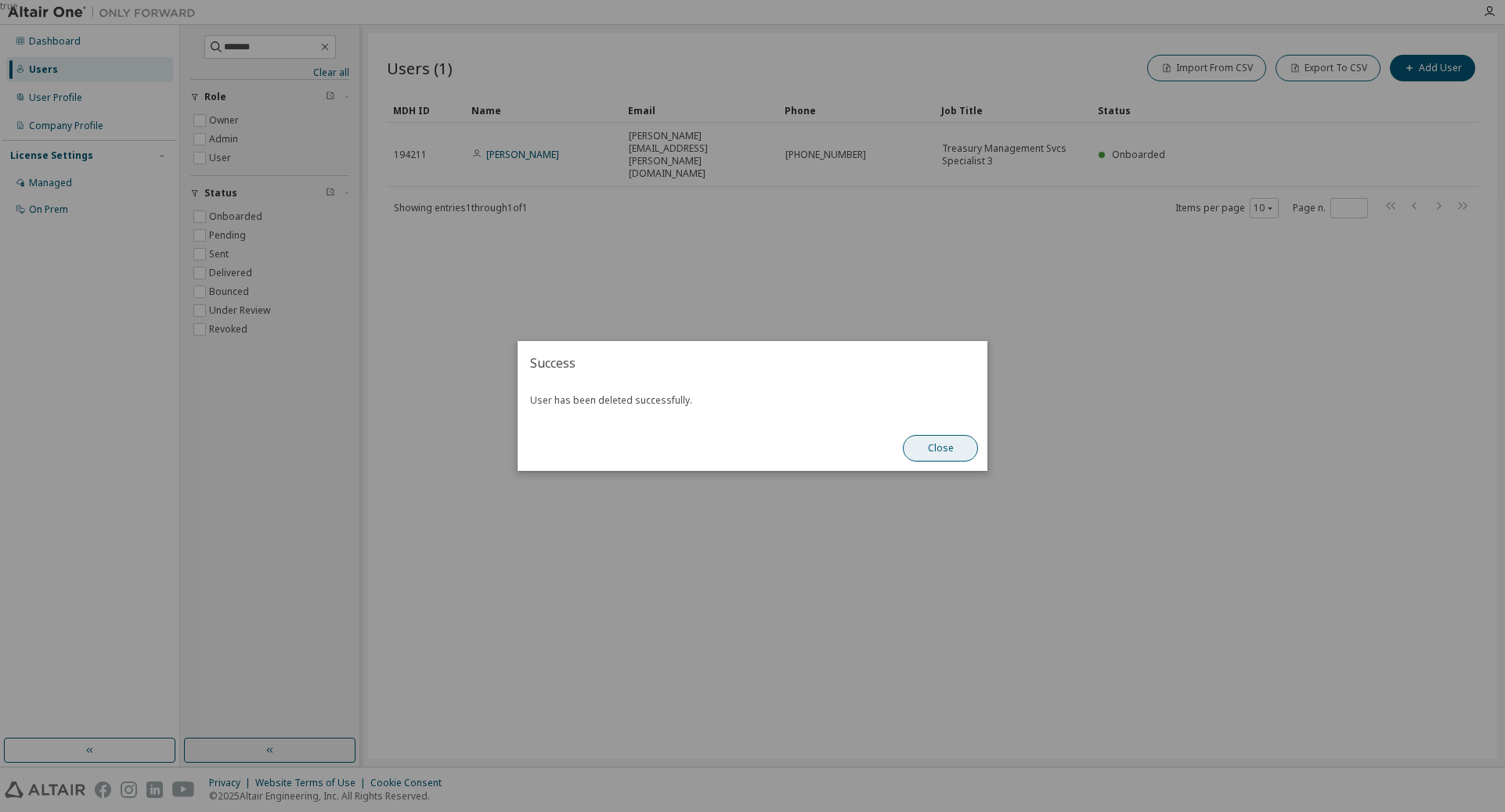
click at [918, 445] on button "Close" at bounding box center [940, 448] width 75 height 26
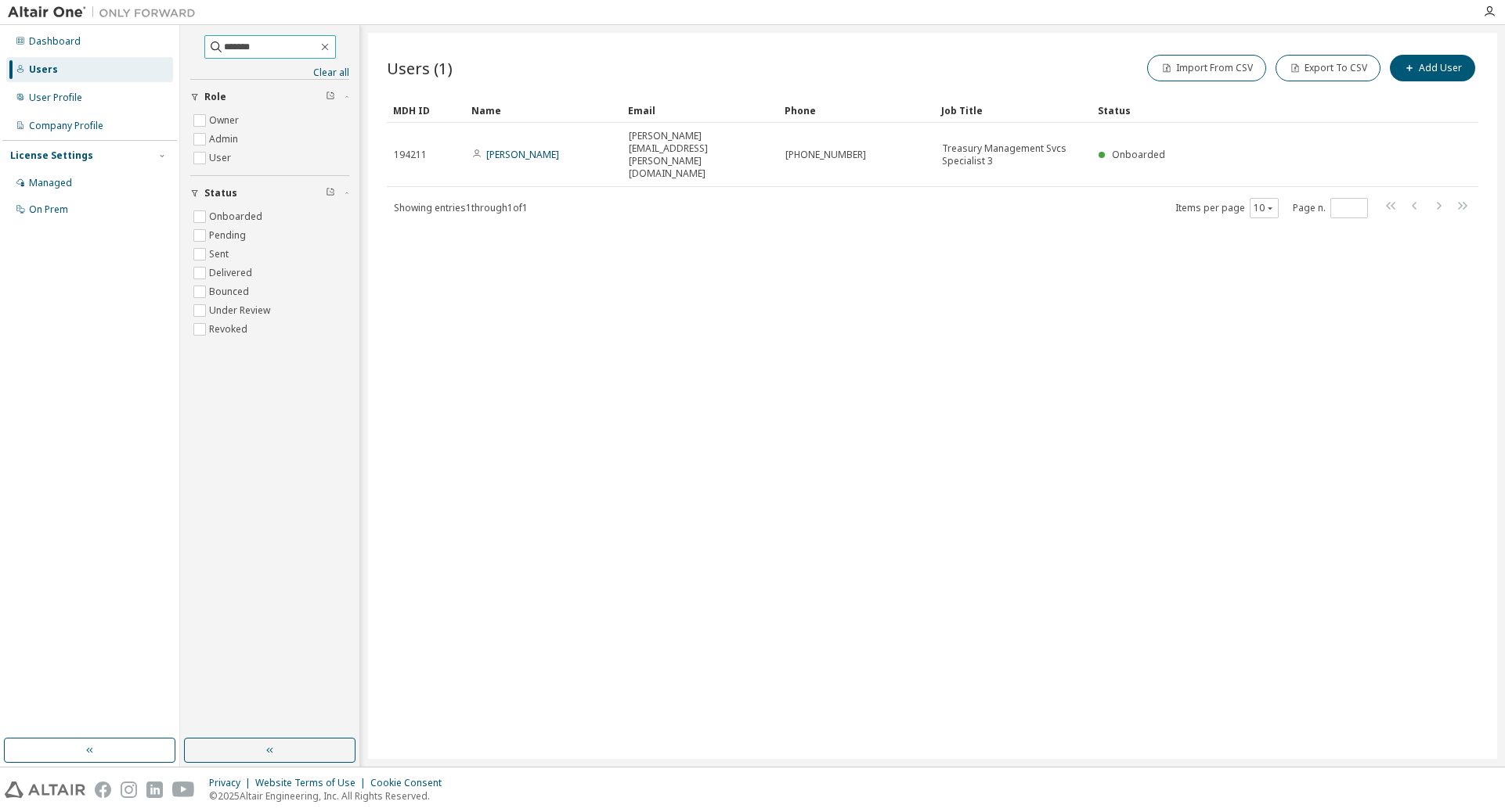
drag, startPoint x: 265, startPoint y: 47, endPoint x: 195, endPoint y: 34, distance: 71.2
click at [195, 34] on div "******* Clear all Status Onboarded Pending Sent Delivered Bounced Under Review …" at bounding box center [269, 381] width 174 height 709
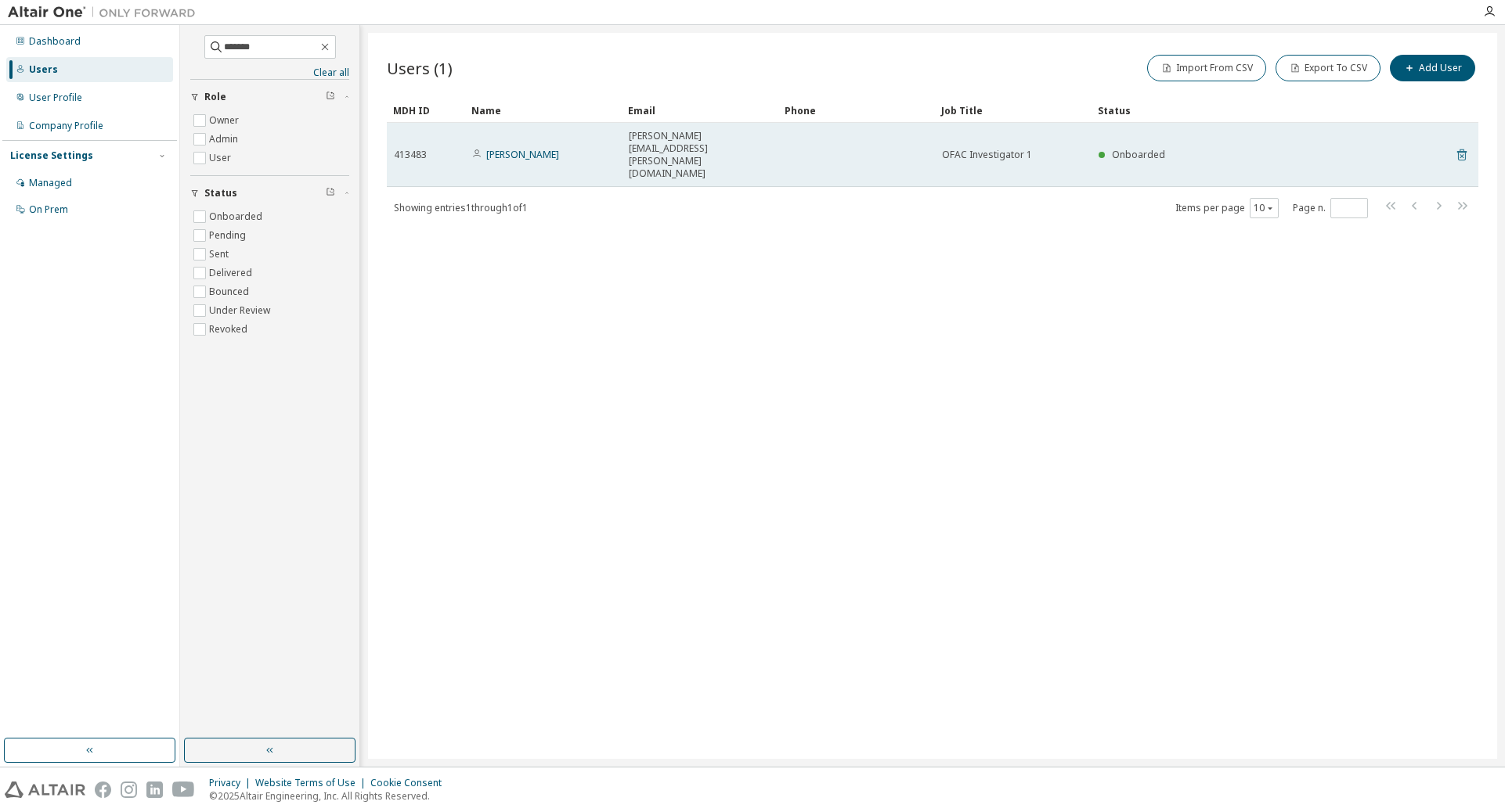
click at [1000, 145] on icon at bounding box center [1462, 154] width 14 height 18
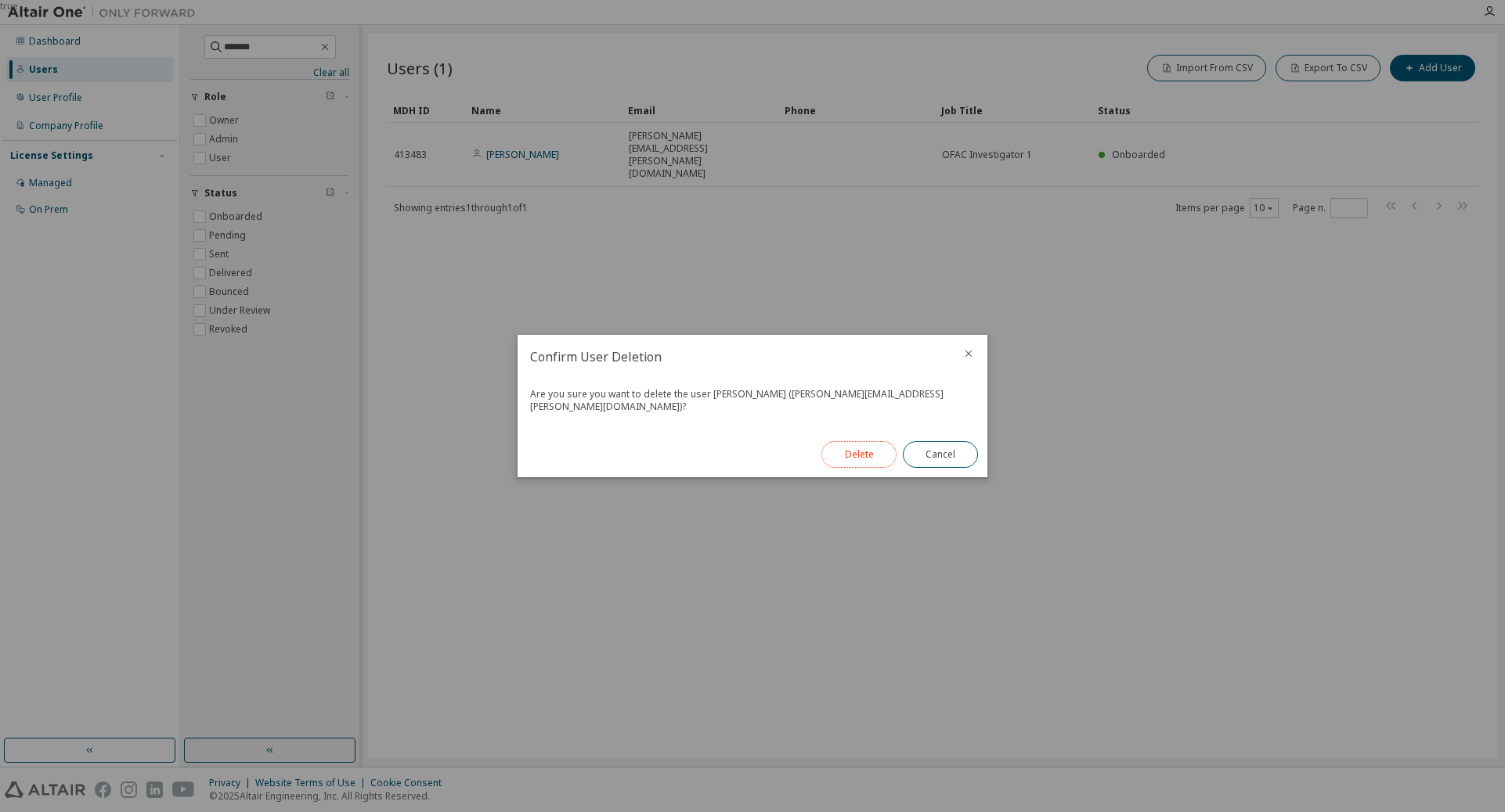
click at [840, 444] on button "Delete" at bounding box center [859, 454] width 75 height 26
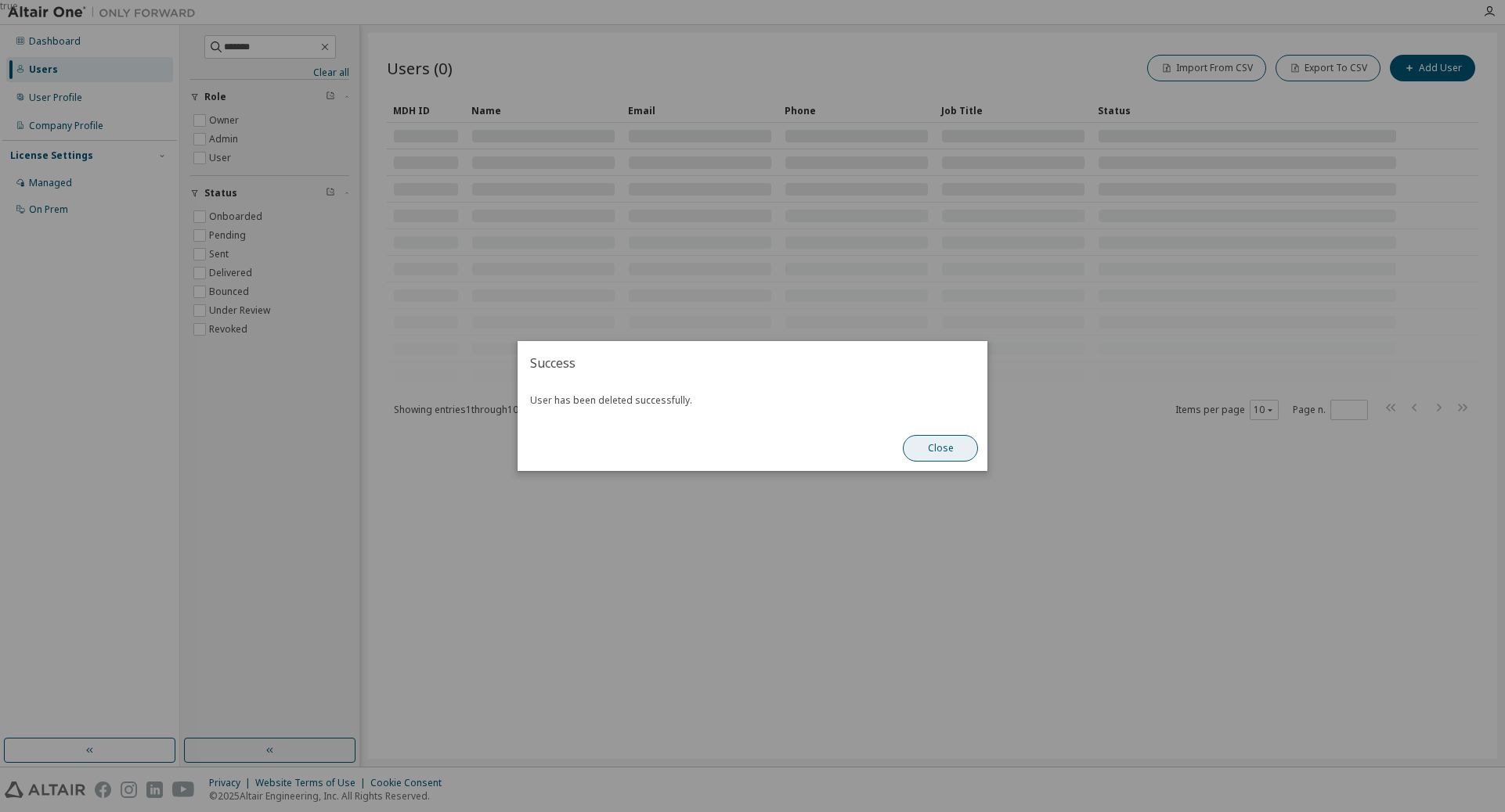
click at [956, 448] on button "Close" at bounding box center [940, 448] width 75 height 26
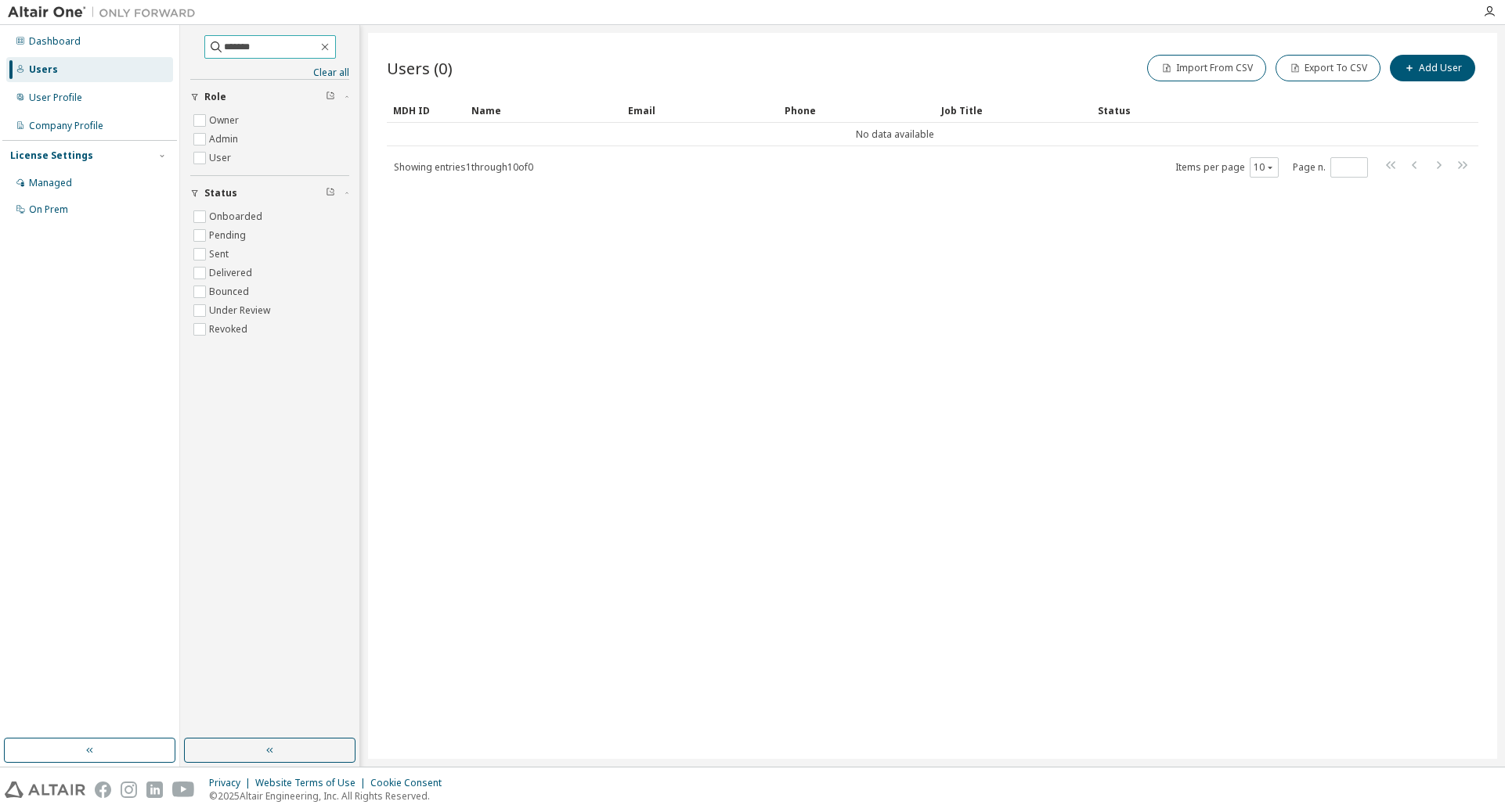
drag, startPoint x: 279, startPoint y: 42, endPoint x: 163, endPoint y: 23, distance: 117.5
click at [163, 23] on div "Dashboard Users User Profile Company Profile License Settings Managed On Prem *…" at bounding box center [752, 406] width 1505 height 812
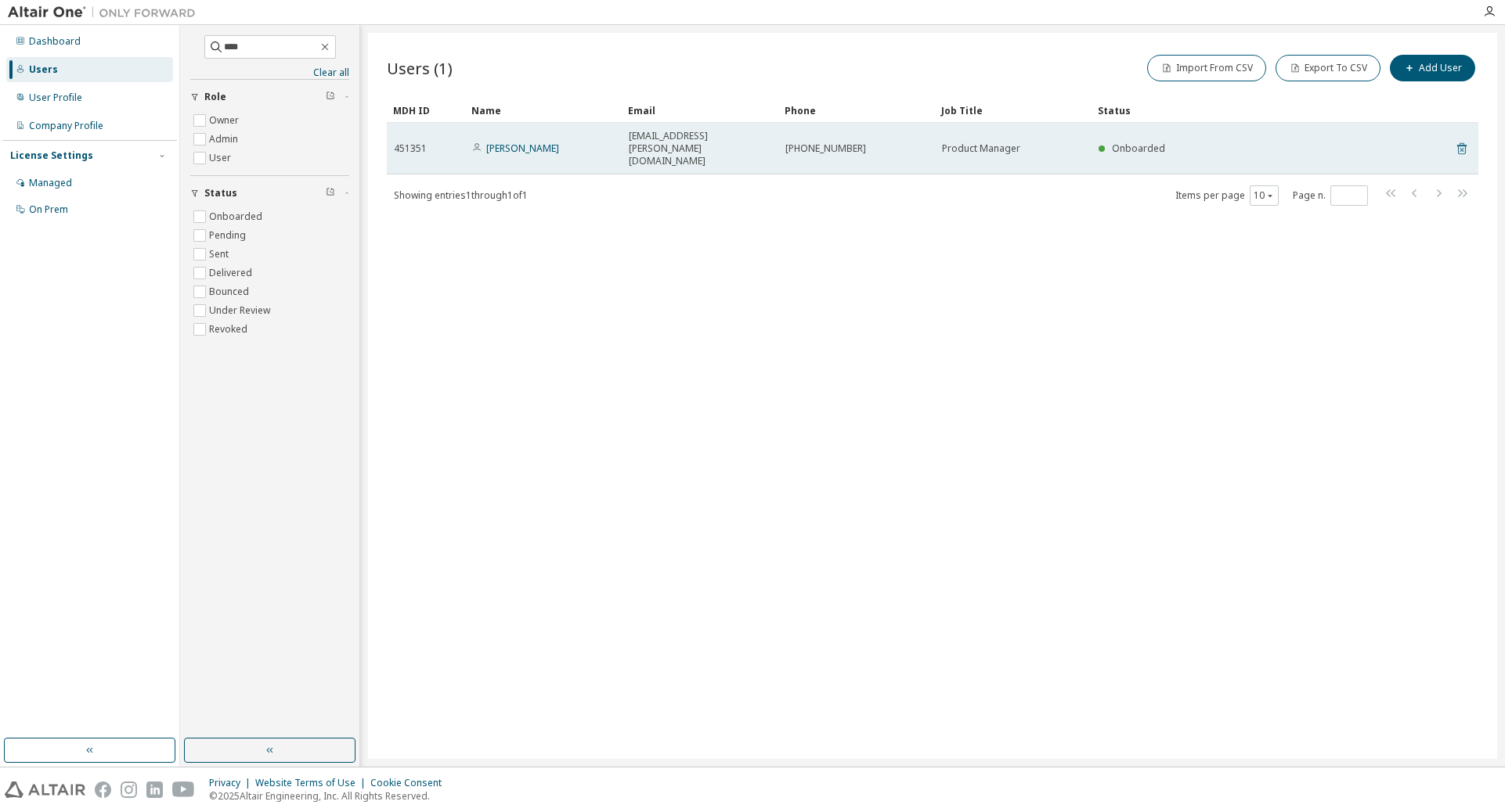
click at [1000, 143] on icon at bounding box center [1462, 149] width 10 height 12
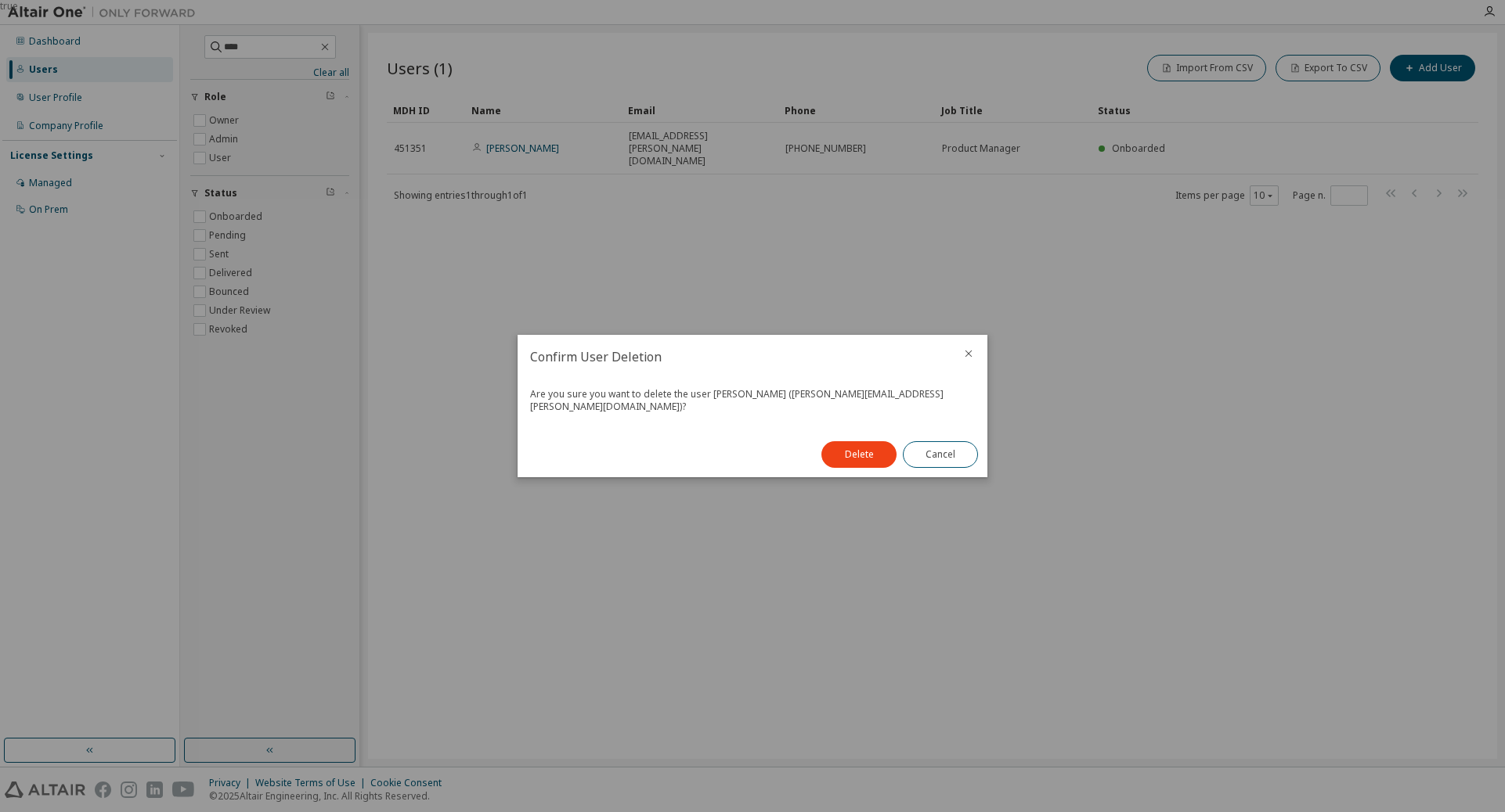
click at [848, 465] on div "Delete Cancel" at bounding box center [899, 454] width 175 height 46
click at [852, 450] on button "Delete" at bounding box center [859, 454] width 75 height 26
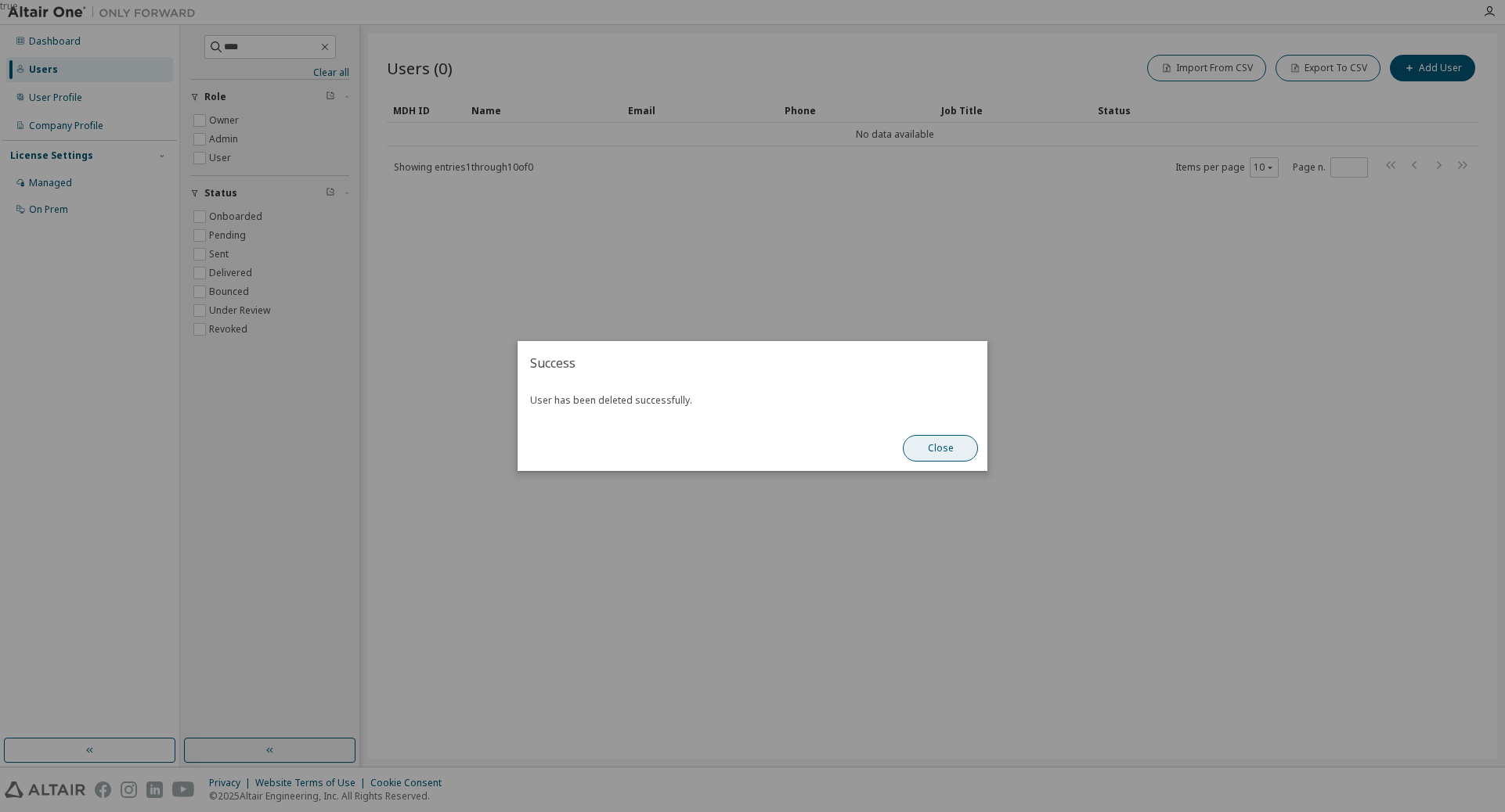
click at [956, 456] on button "Close" at bounding box center [940, 448] width 75 height 26
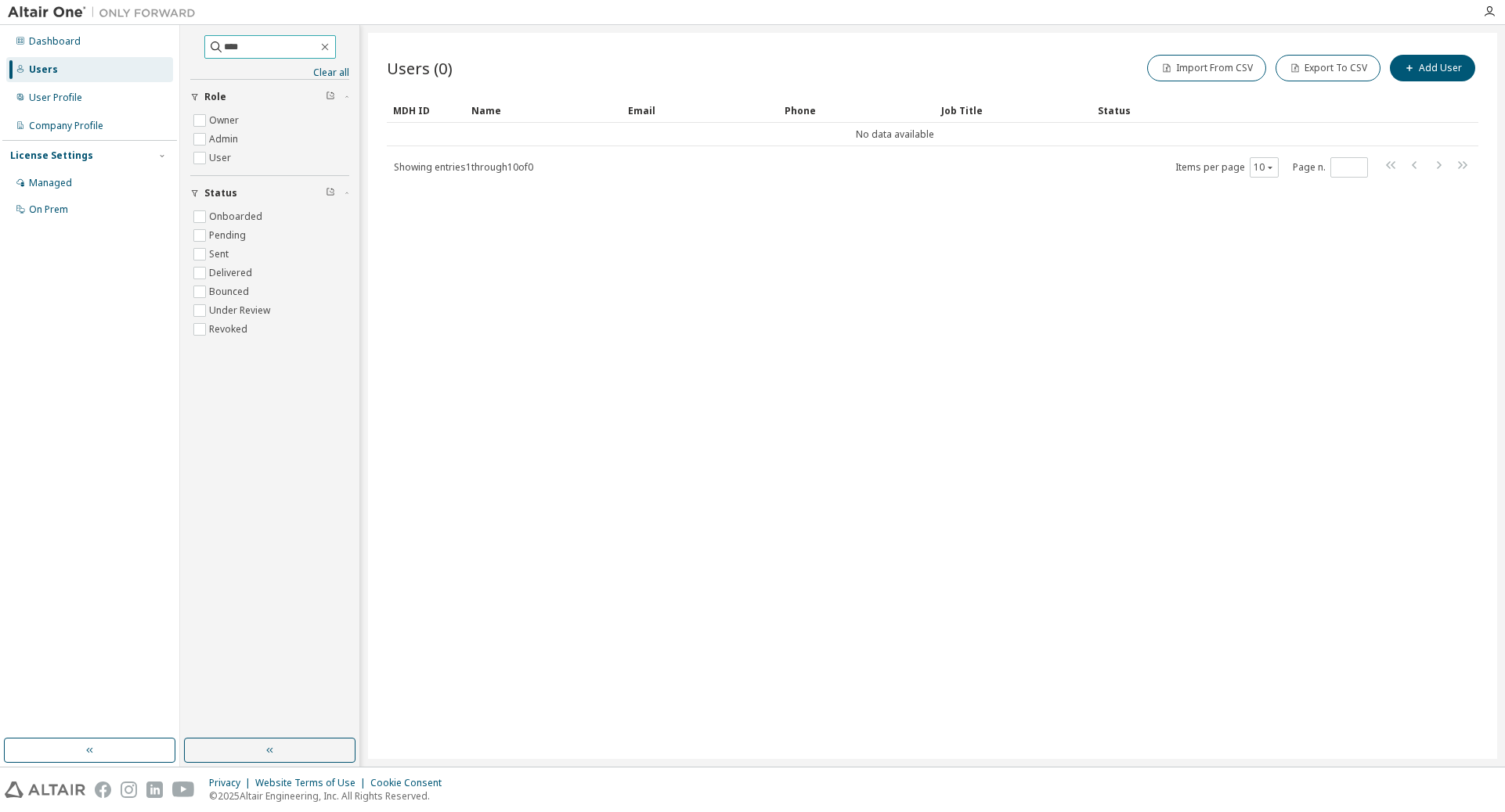
drag, startPoint x: 214, startPoint y: 41, endPoint x: 259, endPoint y: 58, distance: 48.1
click at [173, 33] on div "Dashboard Users User Profile Company Profile License Settings Managed On Prem *…" at bounding box center [752, 396] width 1505 height 742
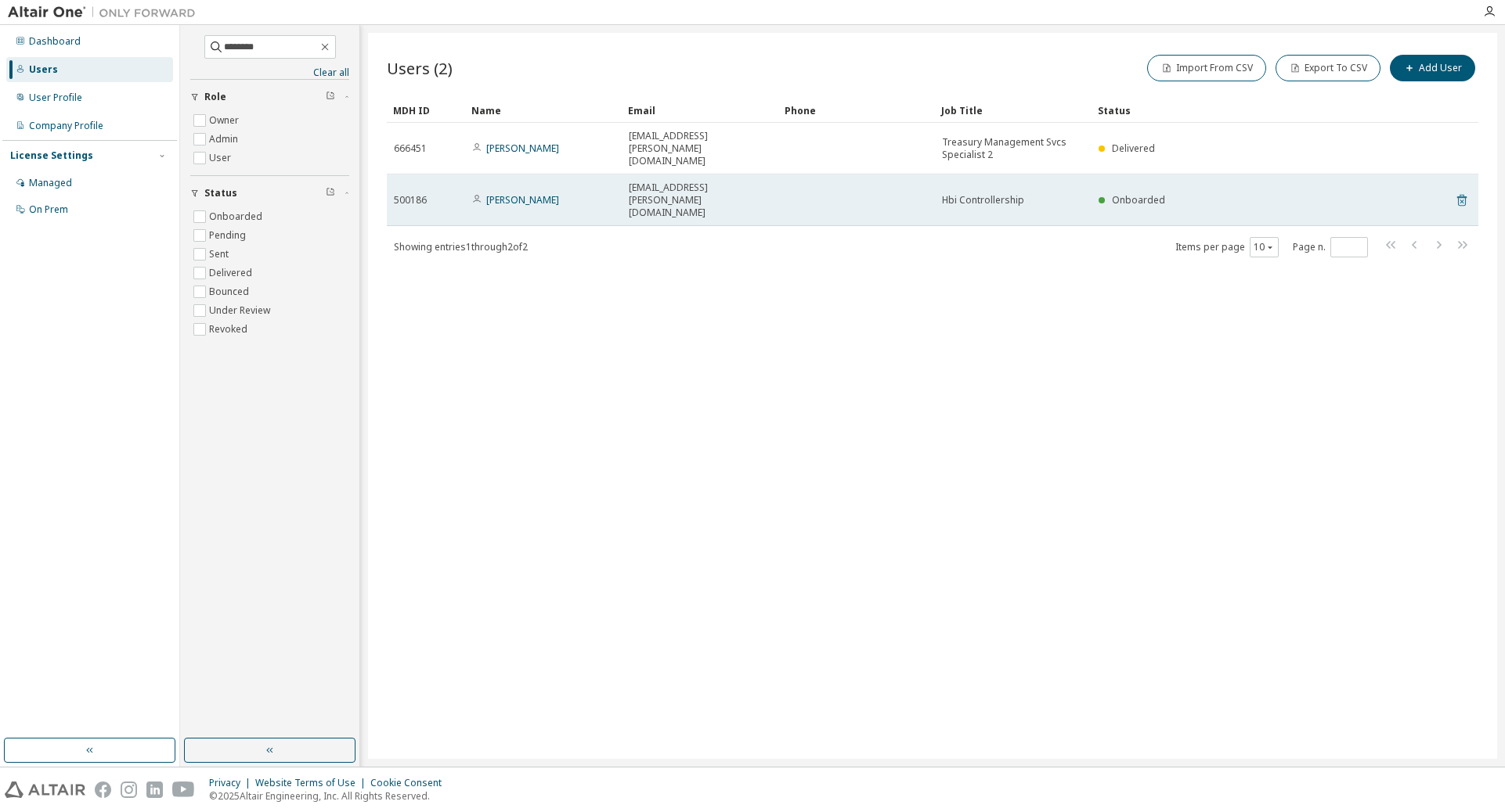
click at [1000, 195] on icon at bounding box center [1462, 201] width 10 height 12
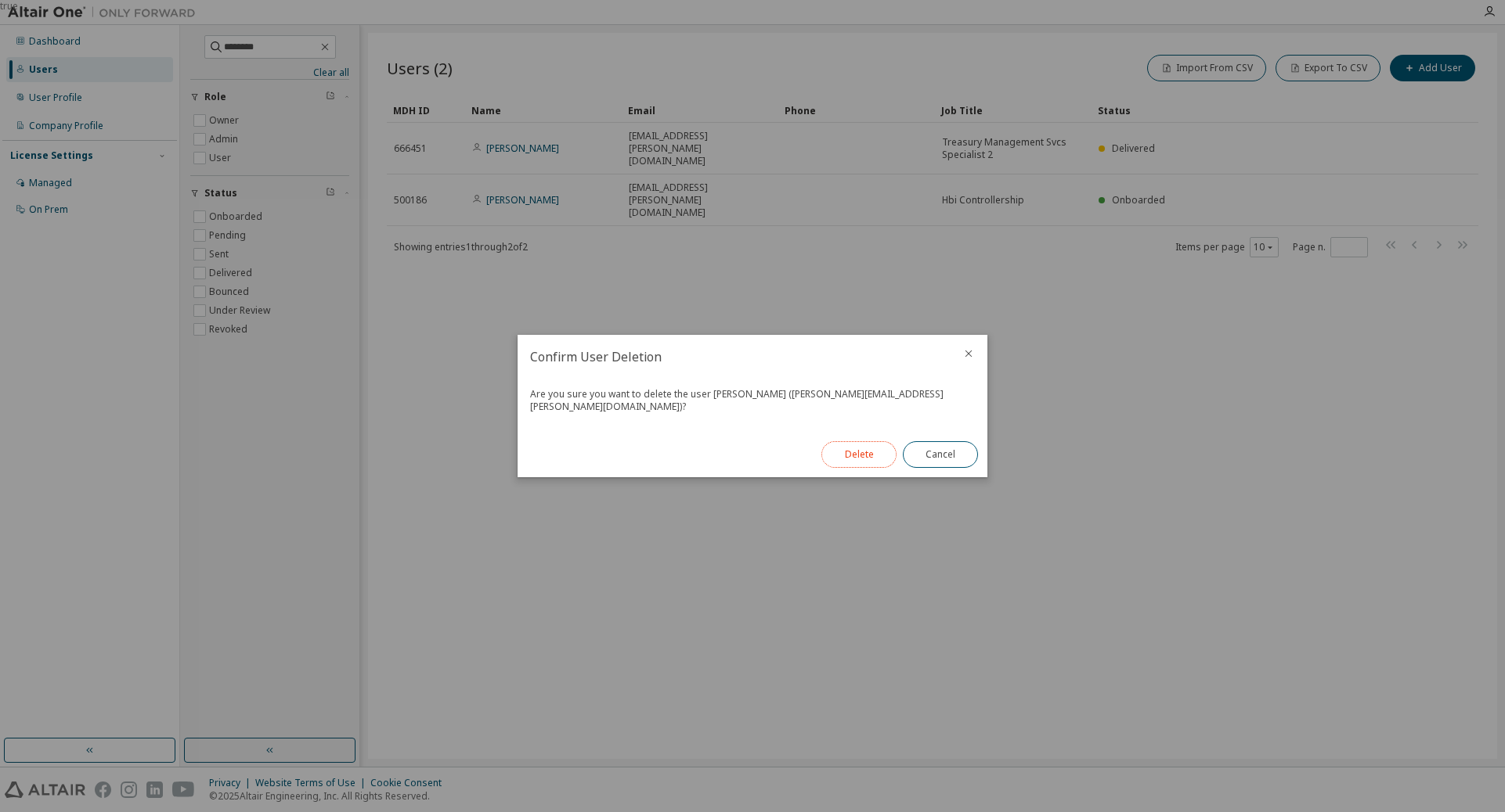
click at [844, 445] on button "Delete" at bounding box center [859, 454] width 75 height 26
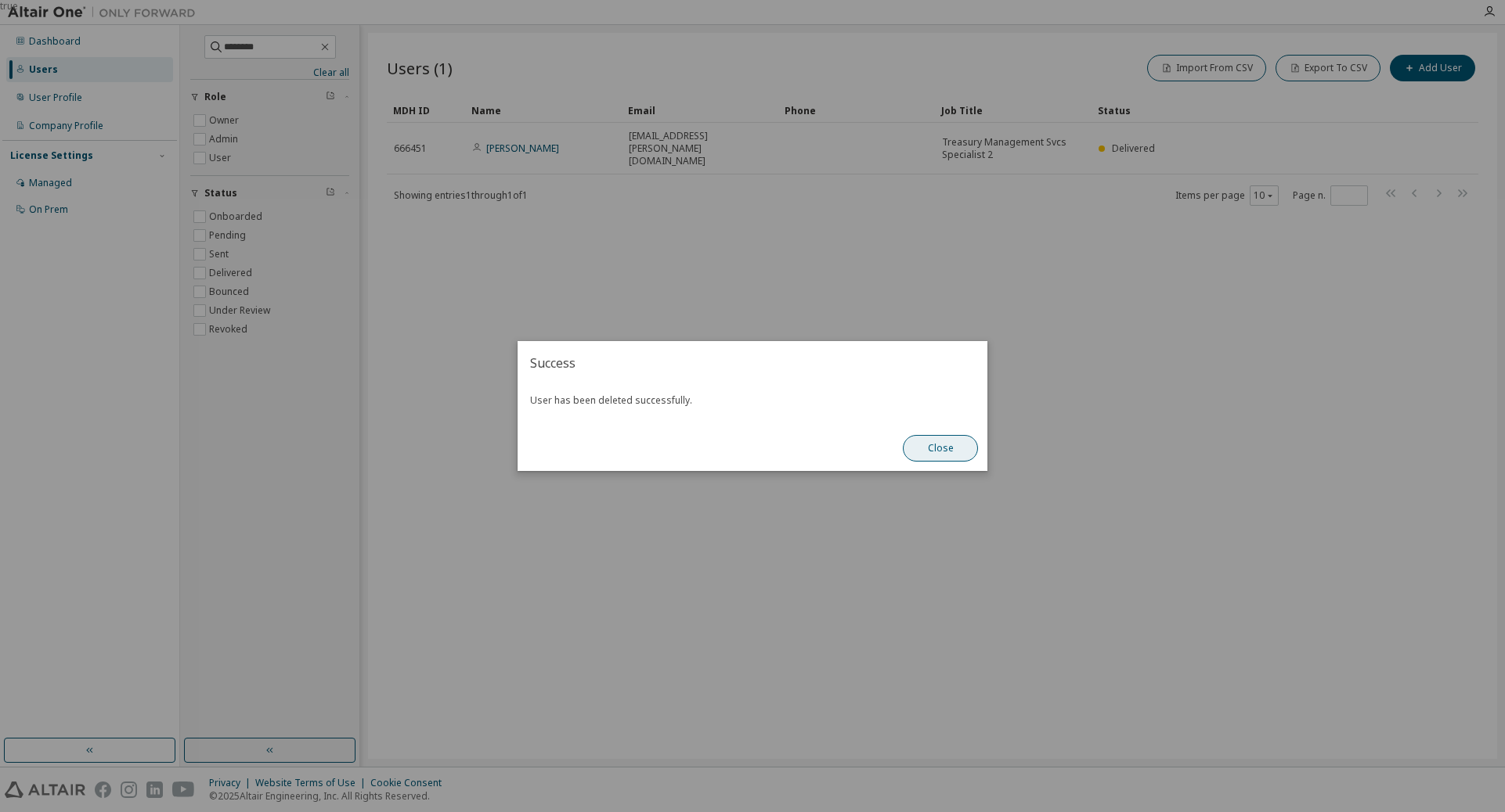
click at [932, 441] on button "Close" at bounding box center [940, 448] width 75 height 26
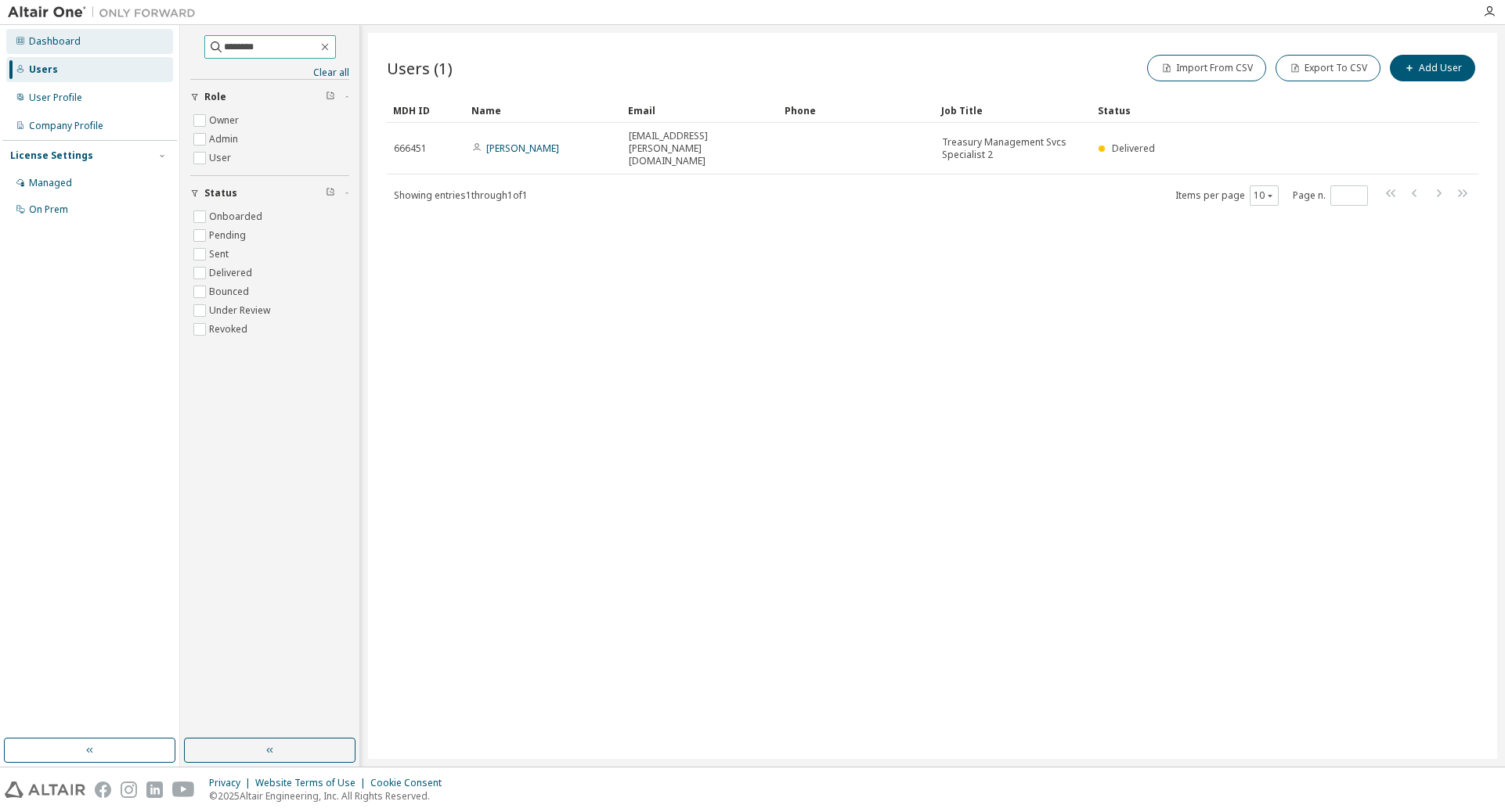
drag, startPoint x: 281, startPoint y: 43, endPoint x: 162, endPoint y: 49, distance: 119.2
click at [162, 49] on div "Dashboard Users User Profile Company Profile License Settings Managed On Prem *…" at bounding box center [752, 396] width 1505 height 742
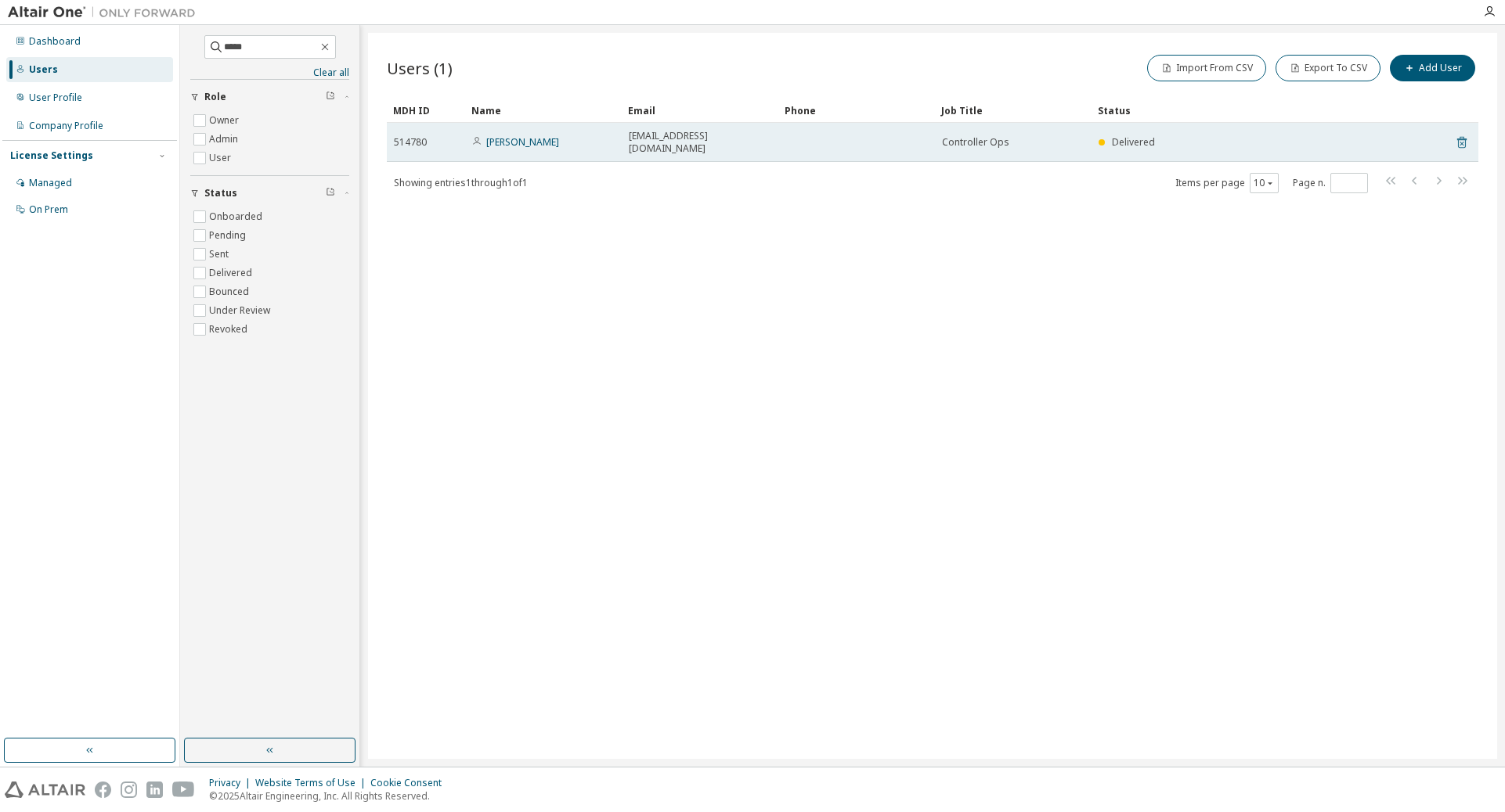
click at [1000, 141] on icon at bounding box center [1461, 143] width 4 height 4
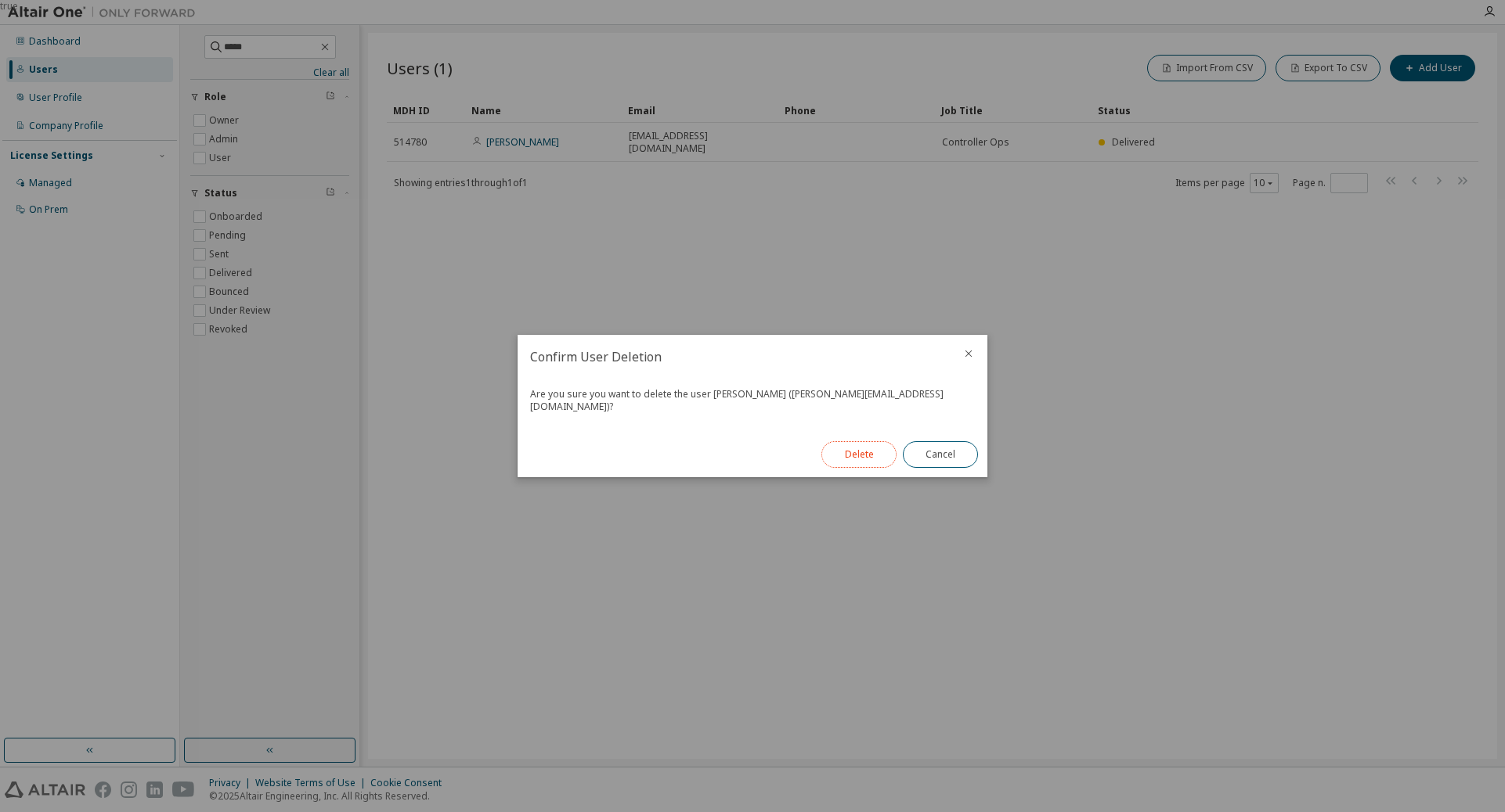
click at [845, 450] on button "Delete" at bounding box center [859, 454] width 75 height 26
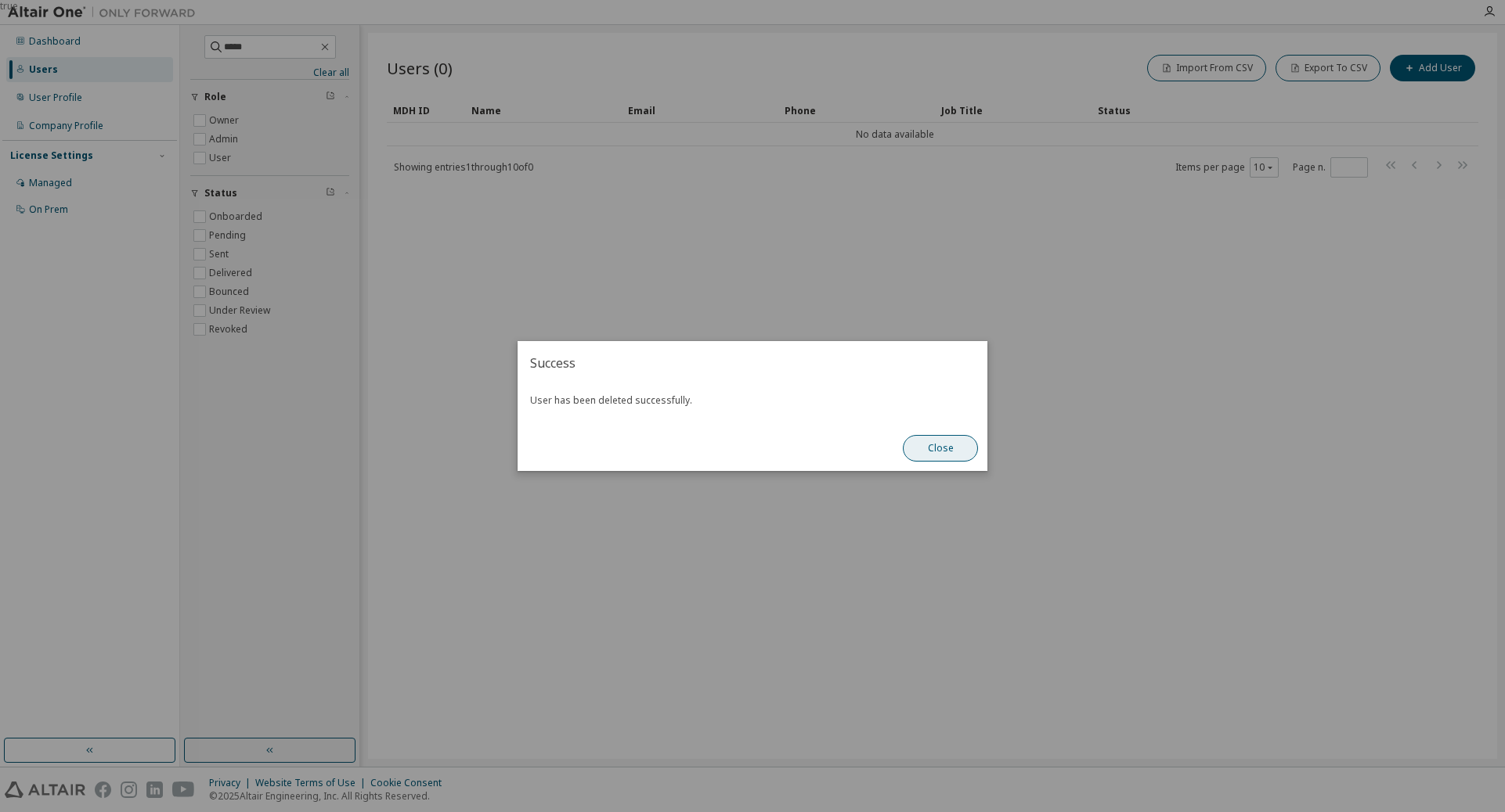
click at [956, 450] on button "Close" at bounding box center [940, 448] width 75 height 26
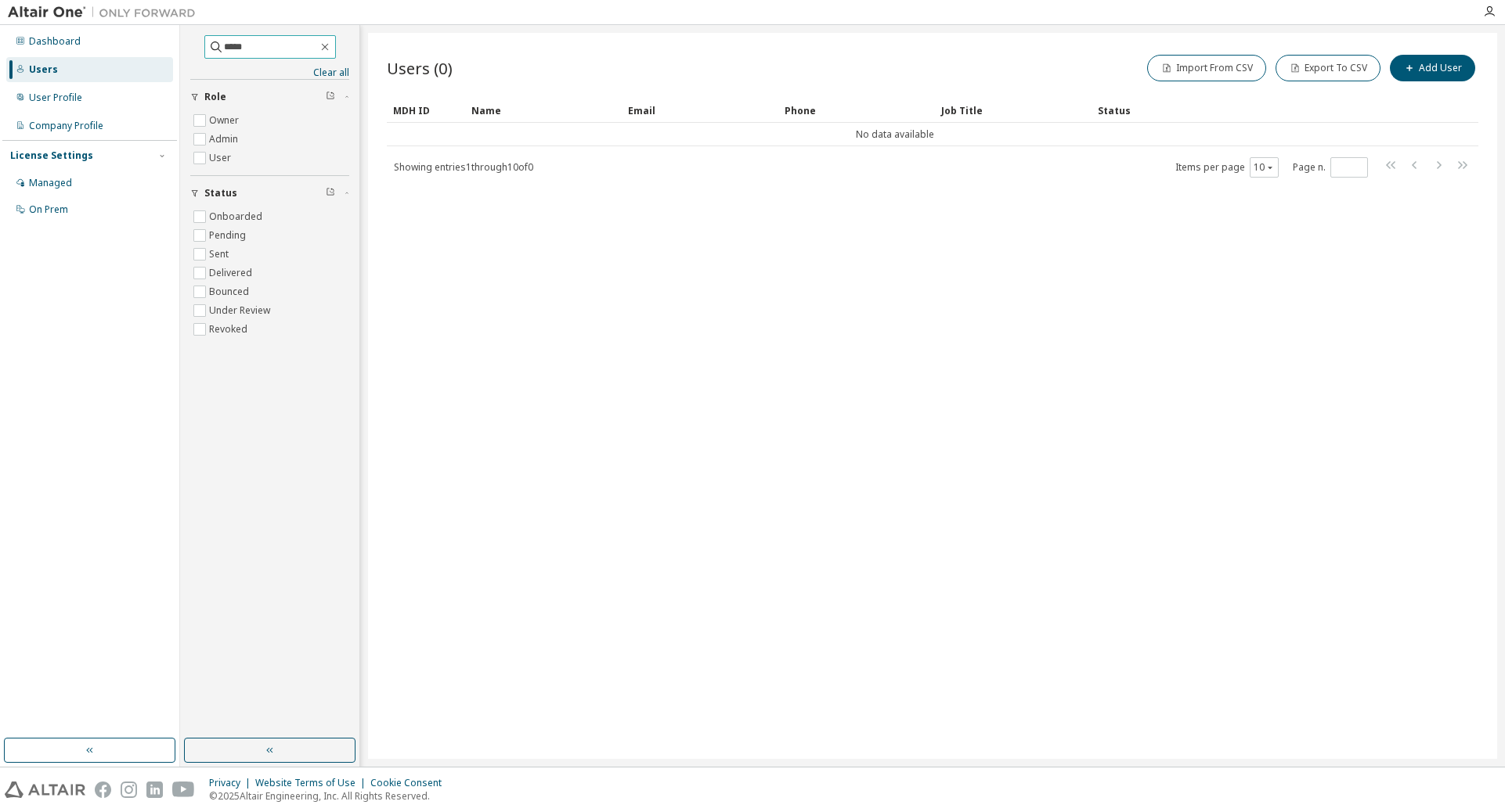
drag, startPoint x: 288, startPoint y: 40, endPoint x: 203, endPoint y: 41, distance: 85.0
click at [205, 41] on span "*****" at bounding box center [270, 46] width 131 height 23
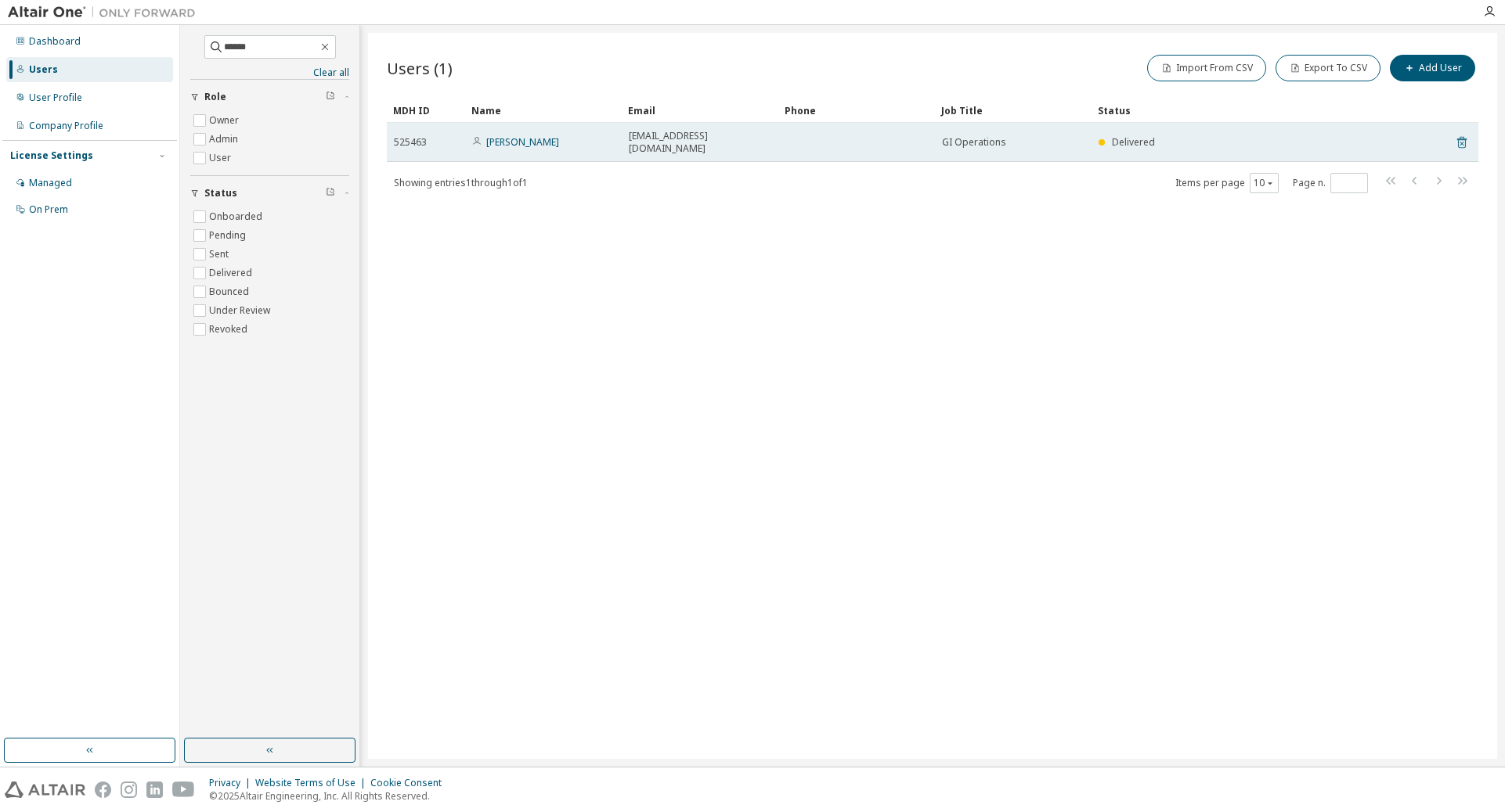
click at [1000, 137] on icon at bounding box center [1462, 142] width 10 height 12
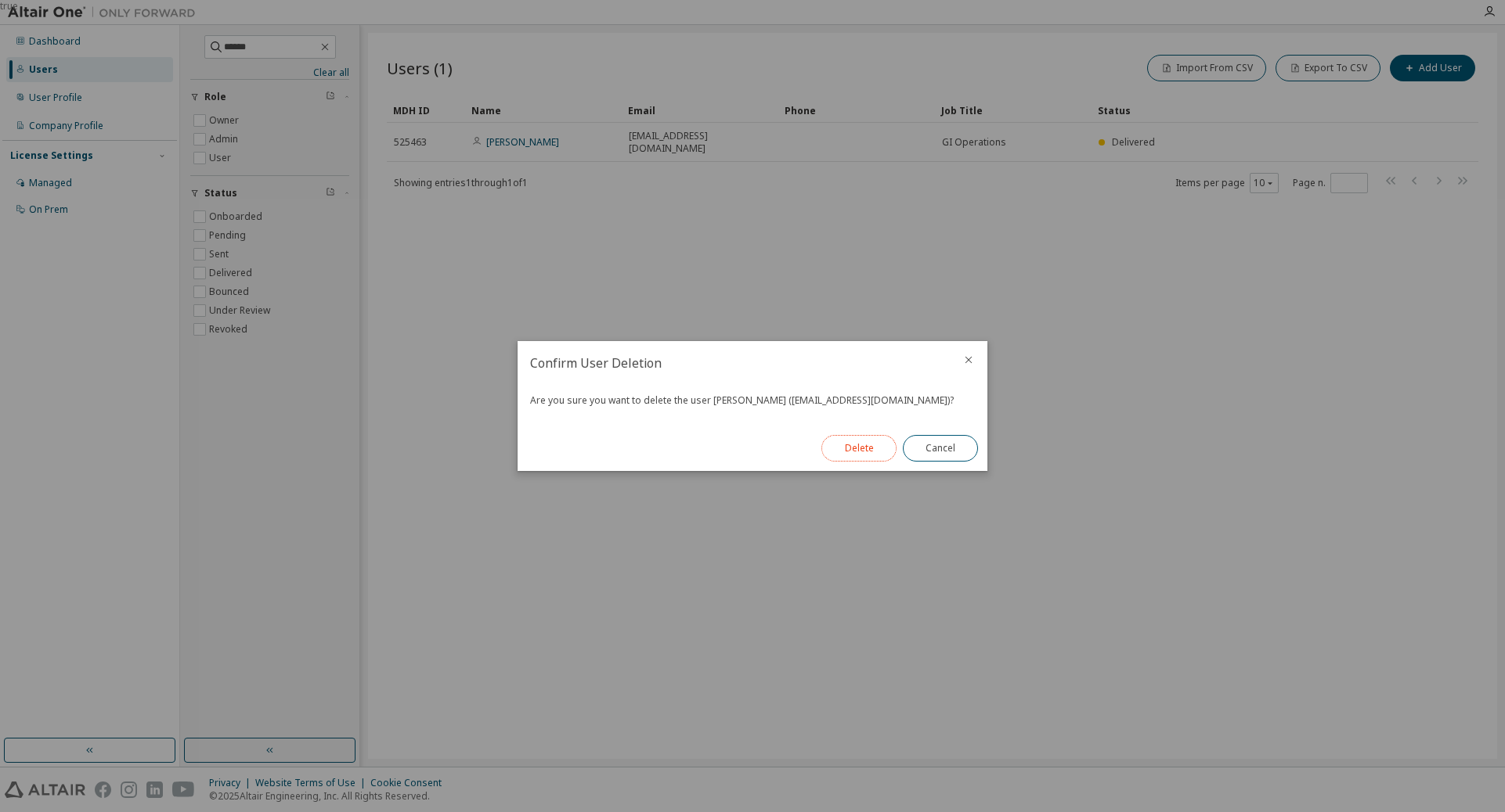
click at [855, 462] on button "Delete" at bounding box center [859, 448] width 75 height 26
click at [923, 445] on button "Close" at bounding box center [940, 448] width 75 height 26
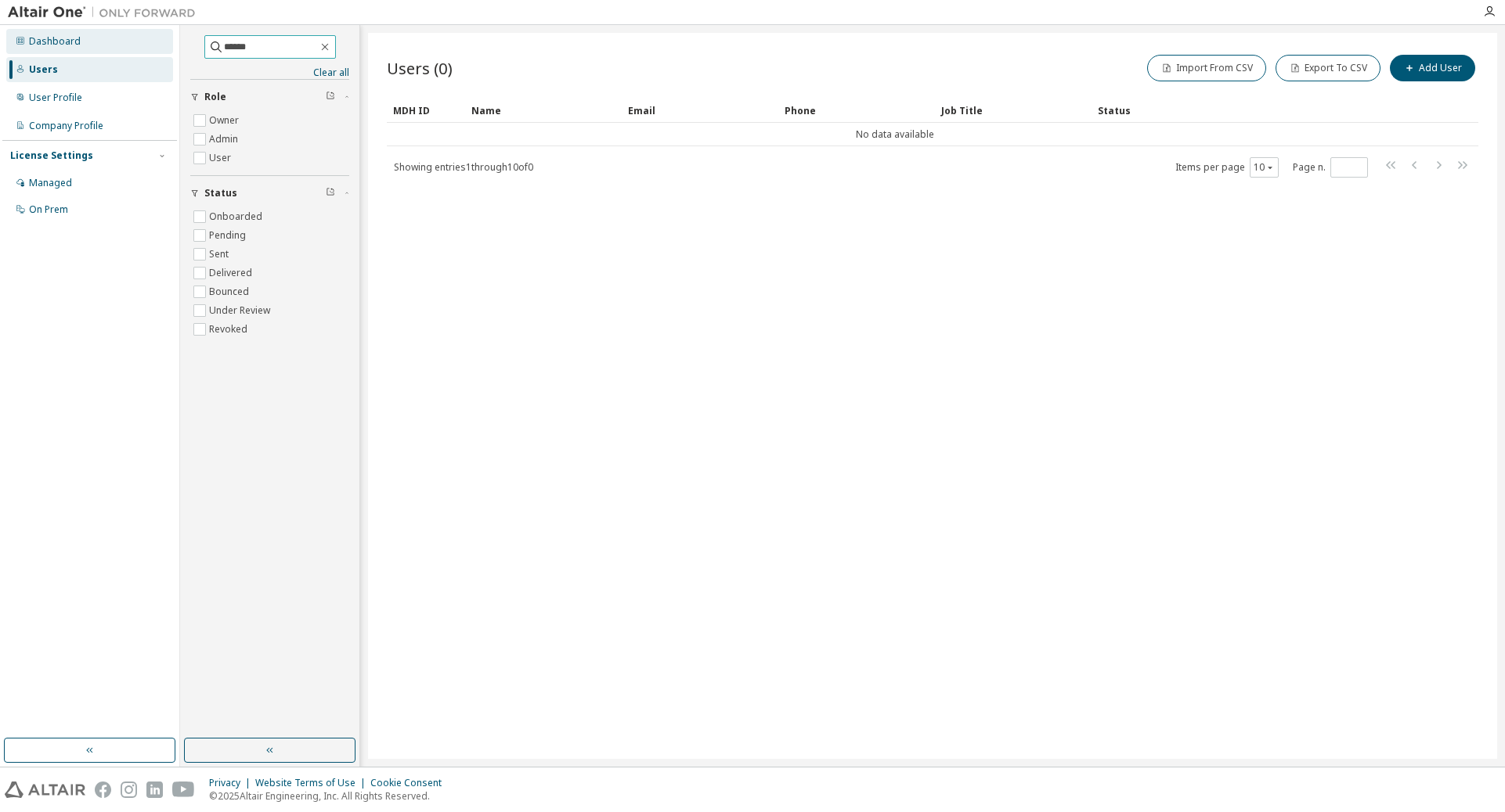
drag, startPoint x: 279, startPoint y: 45, endPoint x: 122, endPoint y: 49, distance: 157.1
click at [122, 49] on div "Dashboard Users User Profile Company Profile License Settings Managed On Prem *…" at bounding box center [752, 396] width 1505 height 742
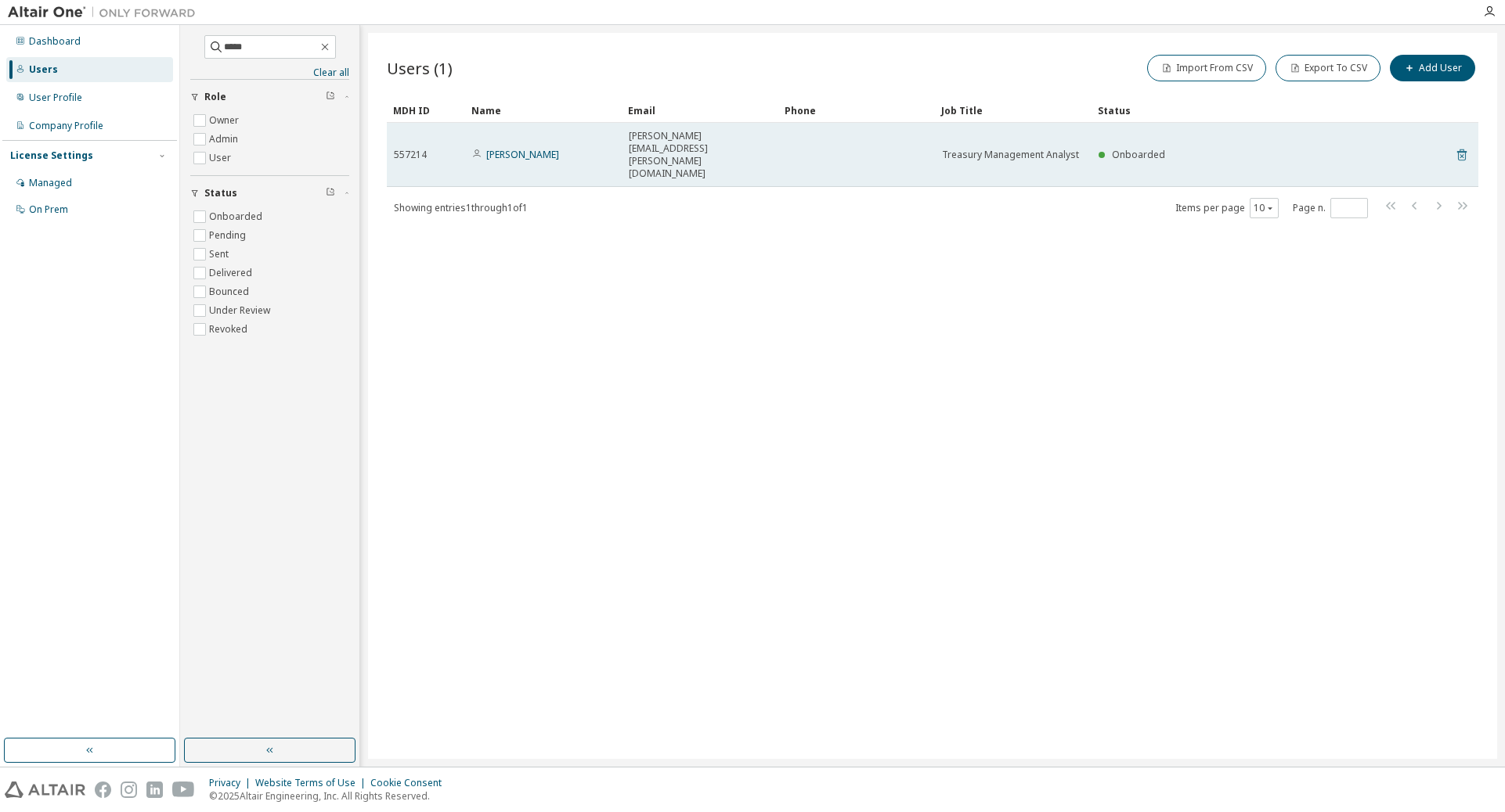
click at [1000, 149] on icon at bounding box center [1462, 155] width 10 height 12
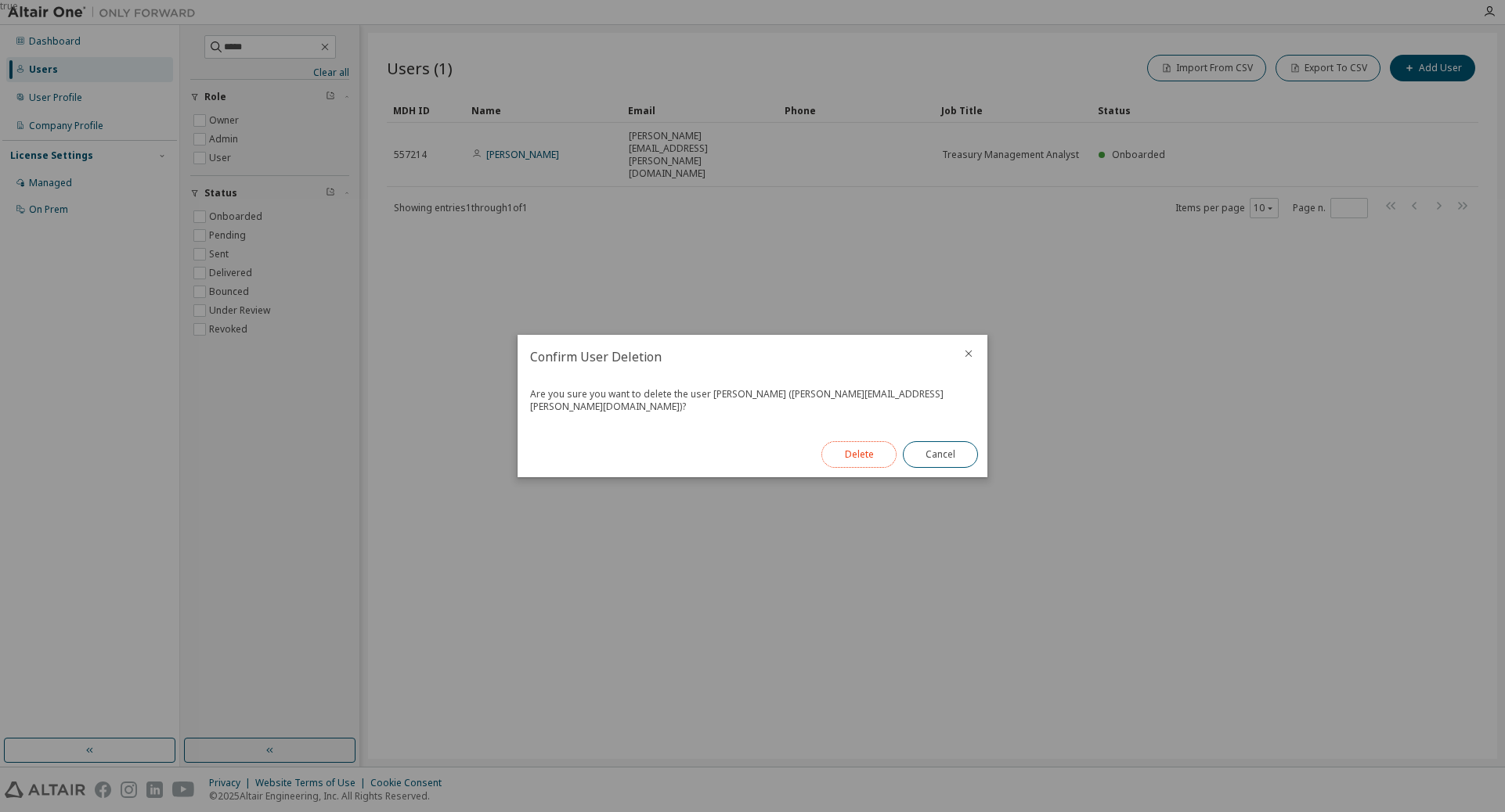
click at [874, 443] on button "Delete" at bounding box center [859, 454] width 75 height 26
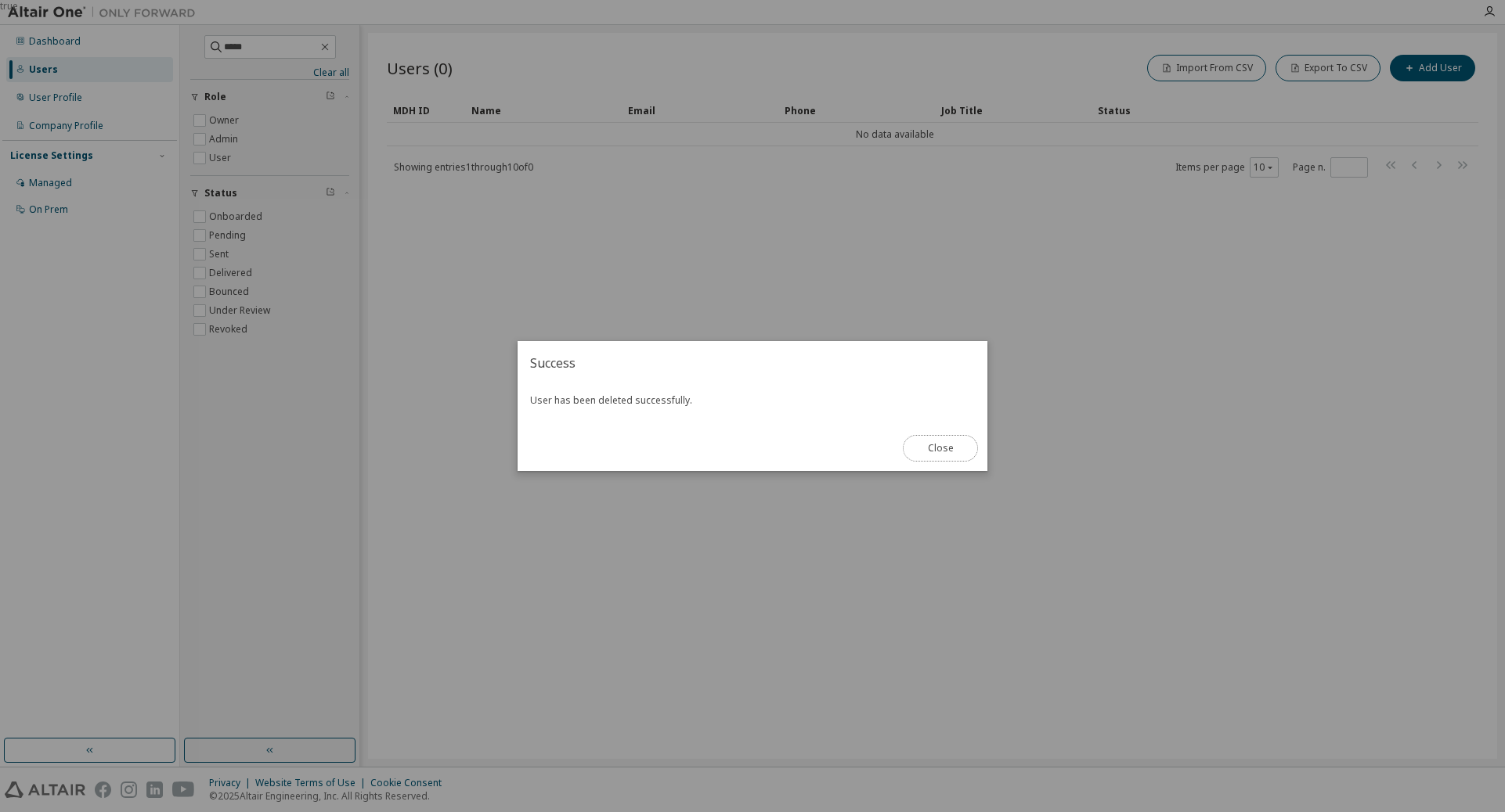
drag, startPoint x: 951, startPoint y: 458, endPoint x: 1150, endPoint y: 402, distance: 206.7
click at [950, 458] on button "Close" at bounding box center [940, 448] width 75 height 26
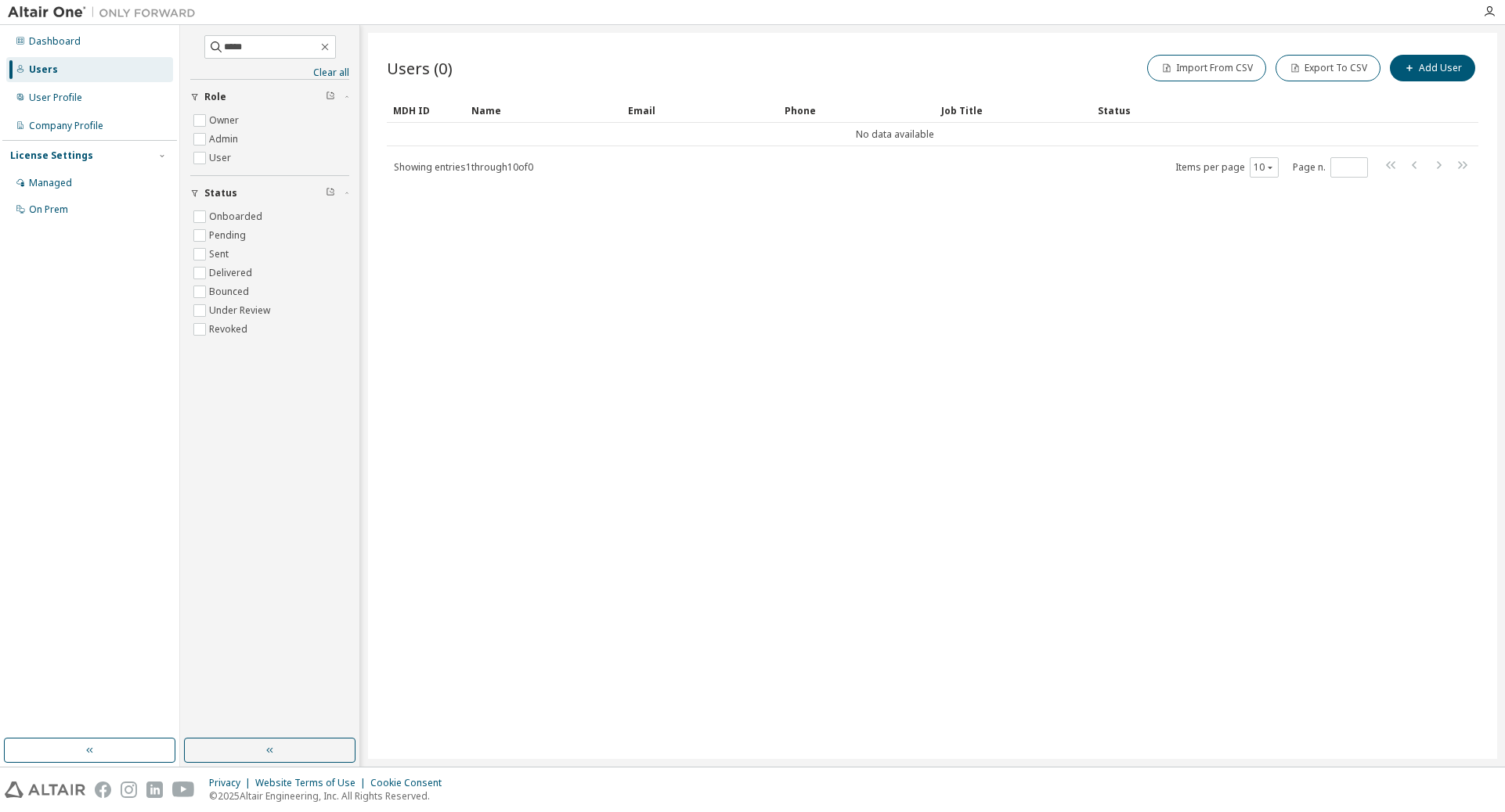
click at [1000, 340] on div "Users (0) Import From CSV Export To CSV Add User Clear Load Save Save As Field …" at bounding box center [932, 396] width 1129 height 726
drag, startPoint x: 252, startPoint y: 53, endPoint x: 217, endPoint y: 56, distance: 35.1
click at [185, 50] on div "***** Clear all Status Onboarded Pending Sent Delivered Bounced Under Review Re…" at bounding box center [269, 381] width 174 height 709
type input "*******"
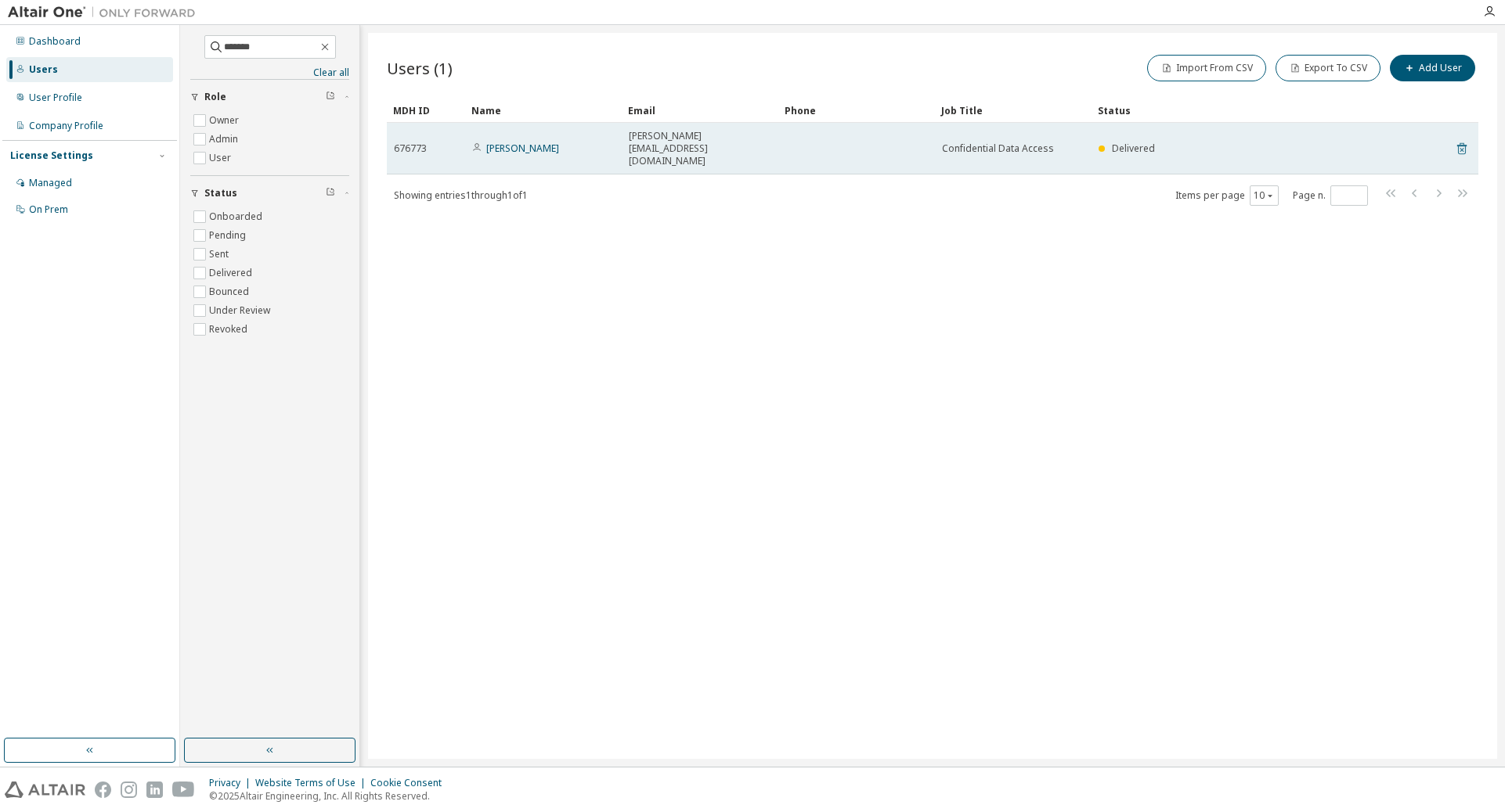
click at [1000, 139] on icon at bounding box center [1462, 148] width 14 height 18
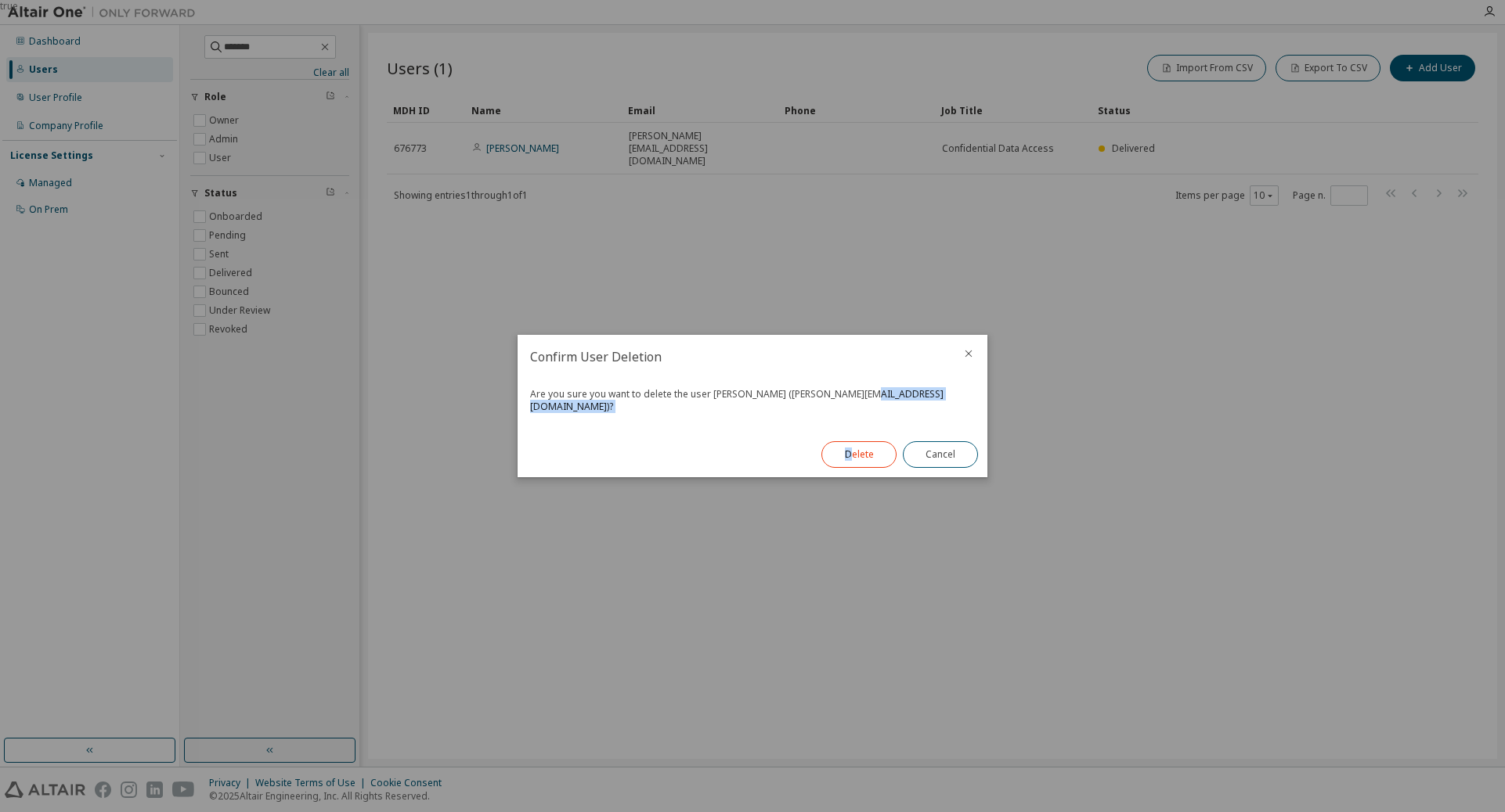
drag, startPoint x: 854, startPoint y: 431, endPoint x: 849, endPoint y: 439, distance: 9.4
click at [849, 439] on div "Confirm User Deletion Are you sure you want to delete the user TRAVIS ORLANDO (…" at bounding box center [752, 406] width 469 height 142
click at [850, 441] on button "Delete" at bounding box center [859, 454] width 75 height 26
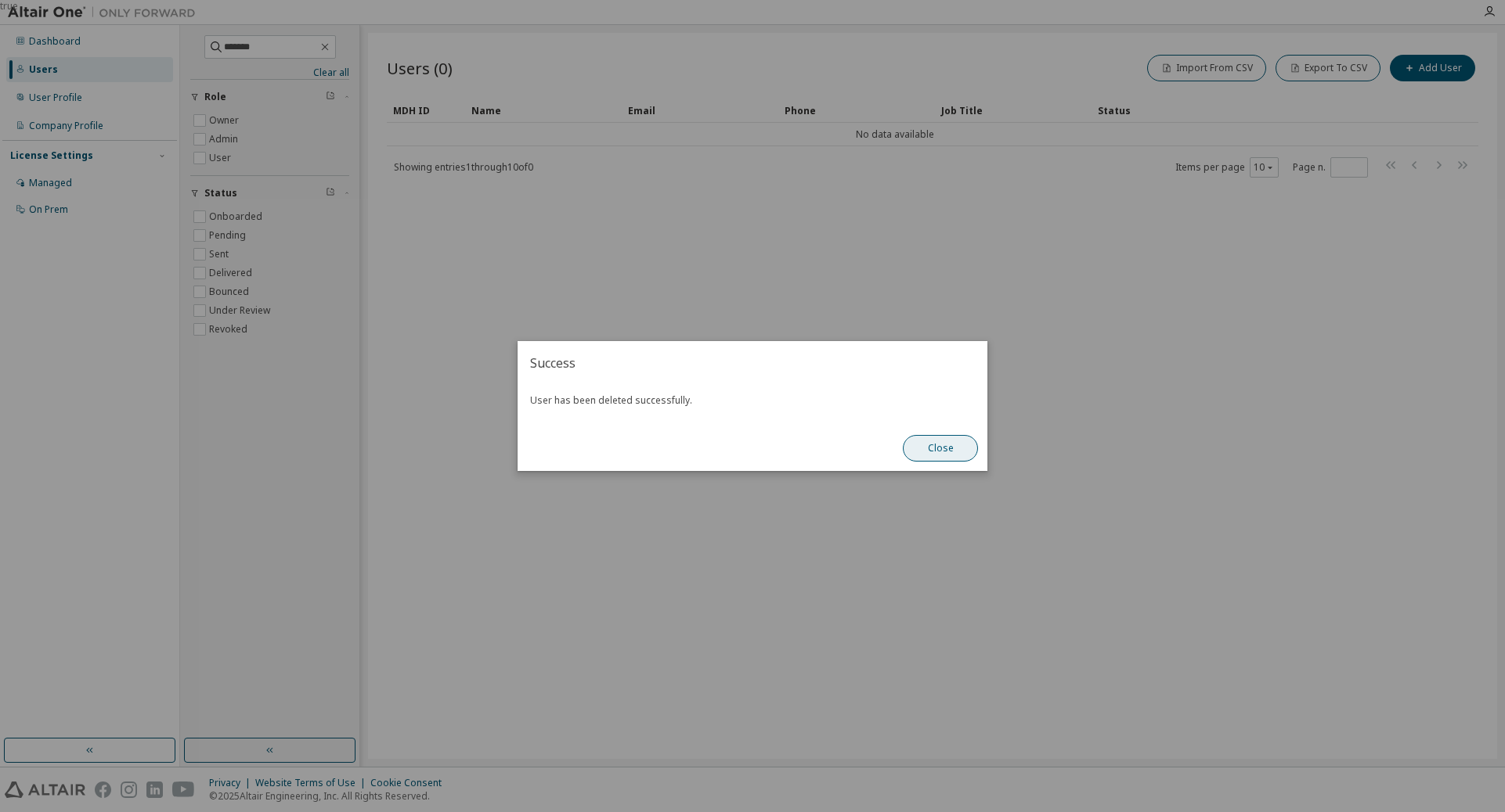
click at [941, 456] on button "Close" at bounding box center [940, 448] width 75 height 26
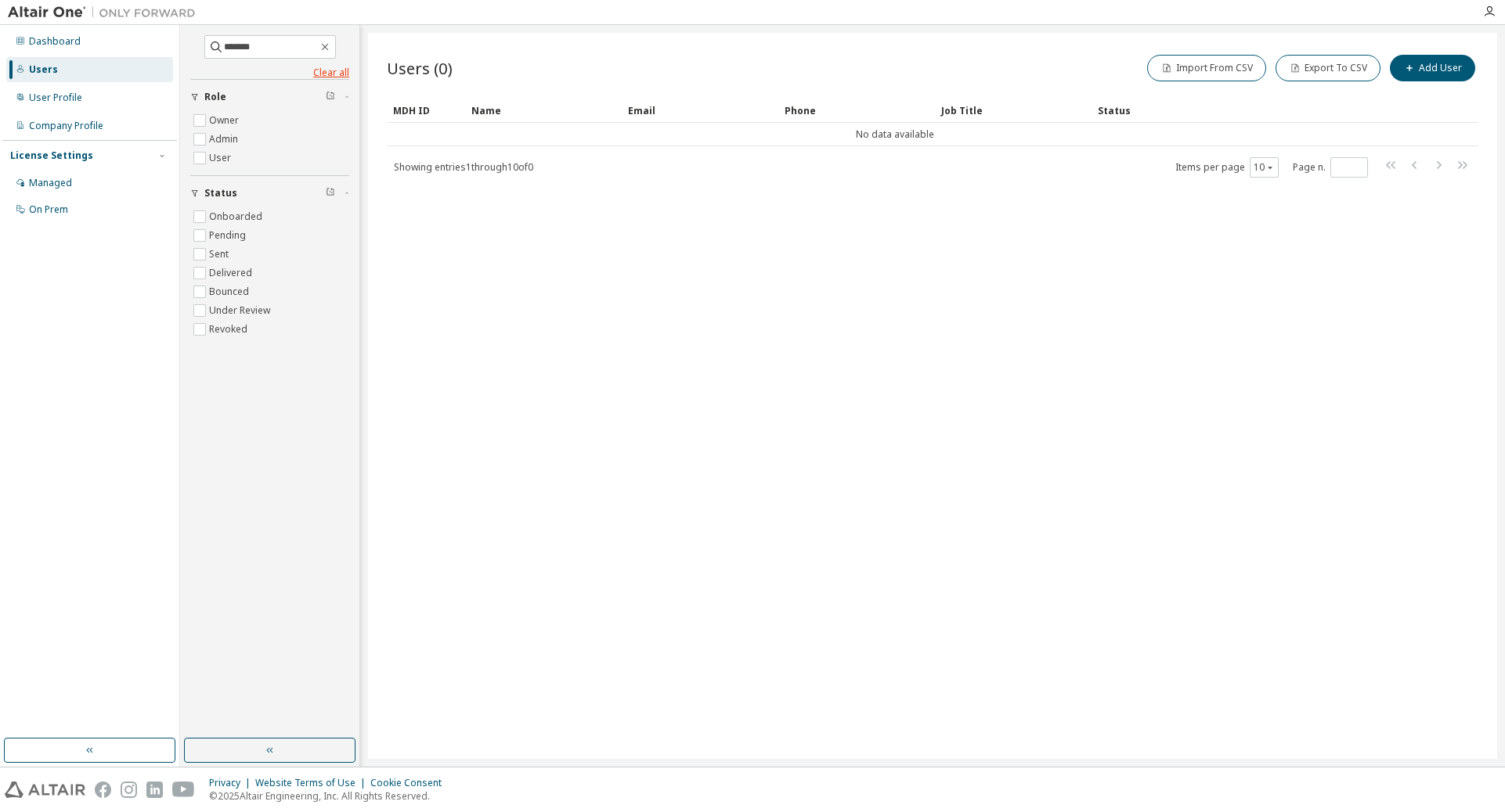
click at [336, 69] on link "Clear all" at bounding box center [269, 73] width 159 height 13
click at [331, 48] on icon "button" at bounding box center [325, 47] width 13 height 13
